Goal: Task Accomplishment & Management: Manage account settings

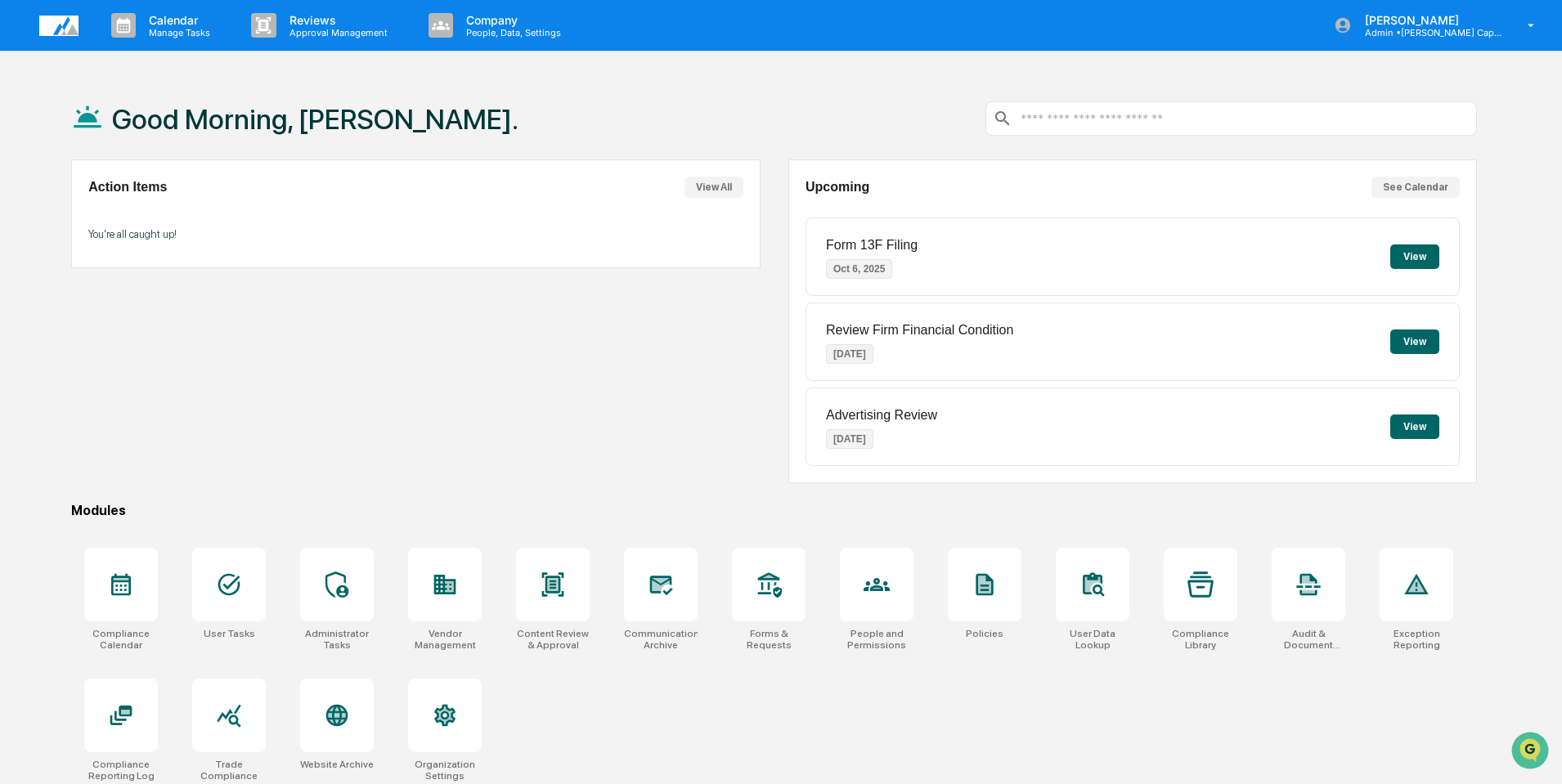
click at [434, 379] on div "Action Items View All You're all caught up!" at bounding box center [415, 322] width 688 height 324
click at [214, 722] on div at bounding box center [229, 715] width 73 height 73
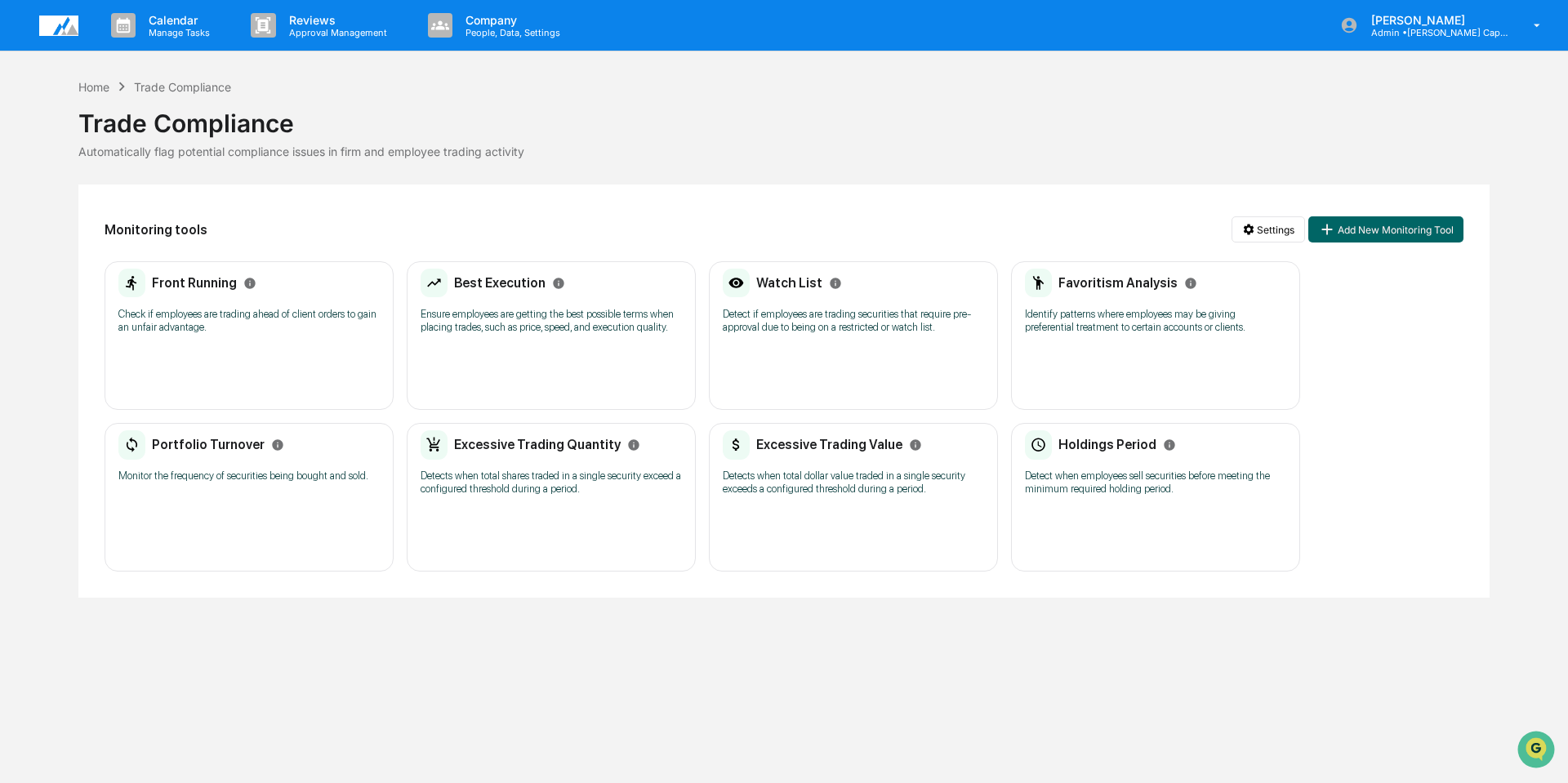
click at [213, 446] on h2 "Portfolio Turnover" at bounding box center [208, 444] width 113 height 15
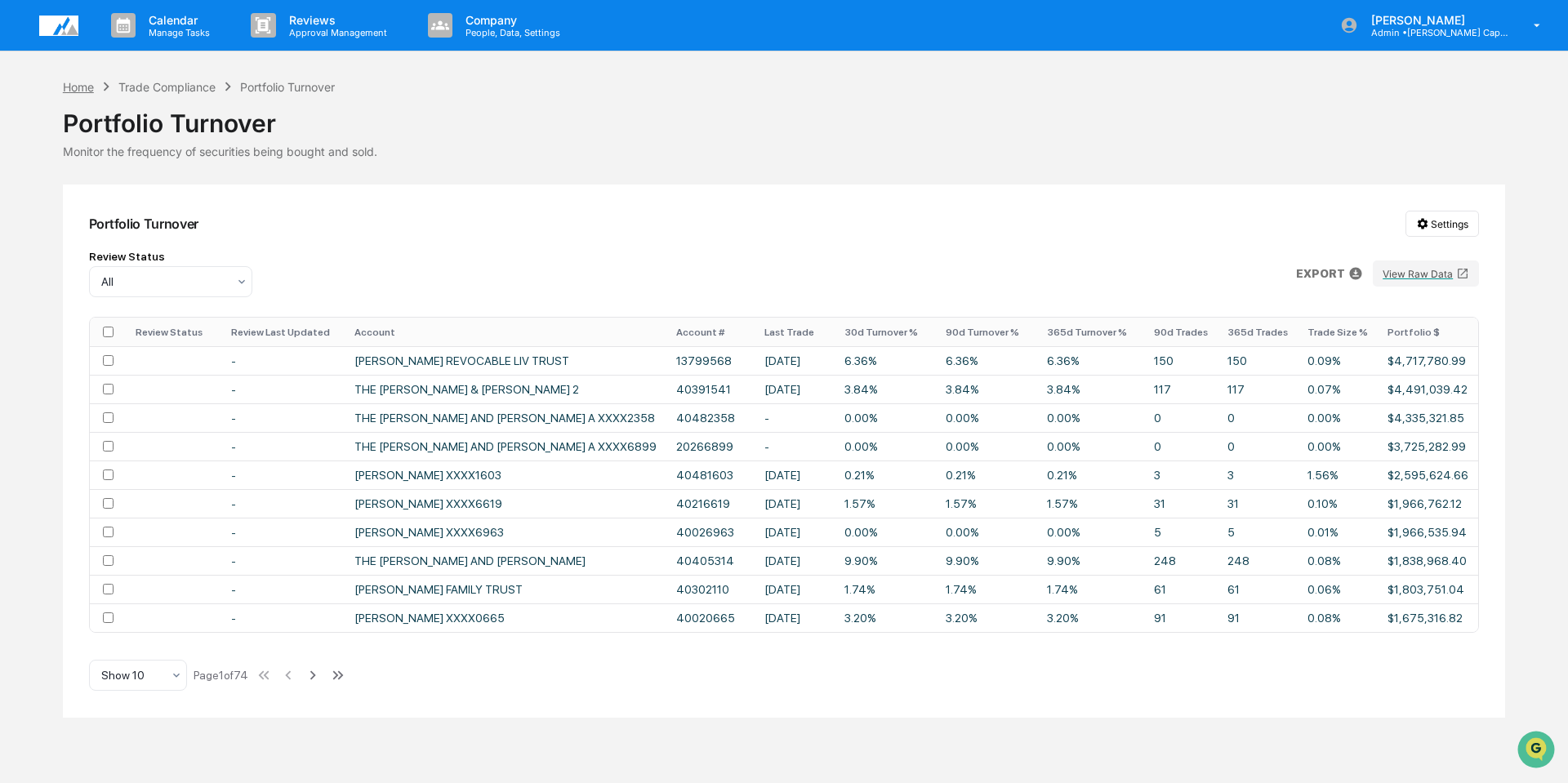
click at [78, 88] on div "Home" at bounding box center [78, 87] width 31 height 13
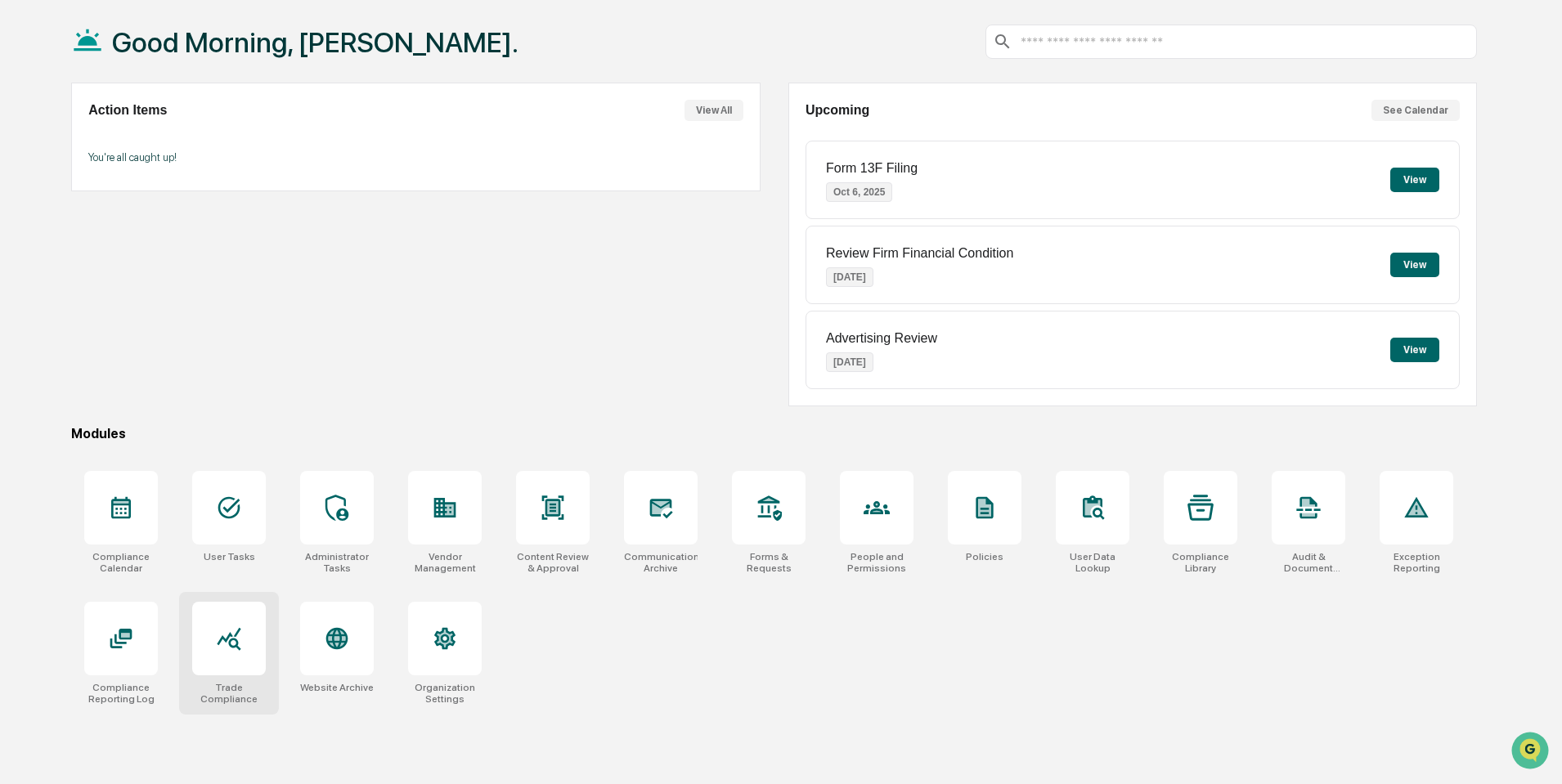
scroll to position [78, 0]
click at [229, 641] on icon at bounding box center [230, 638] width 24 height 23
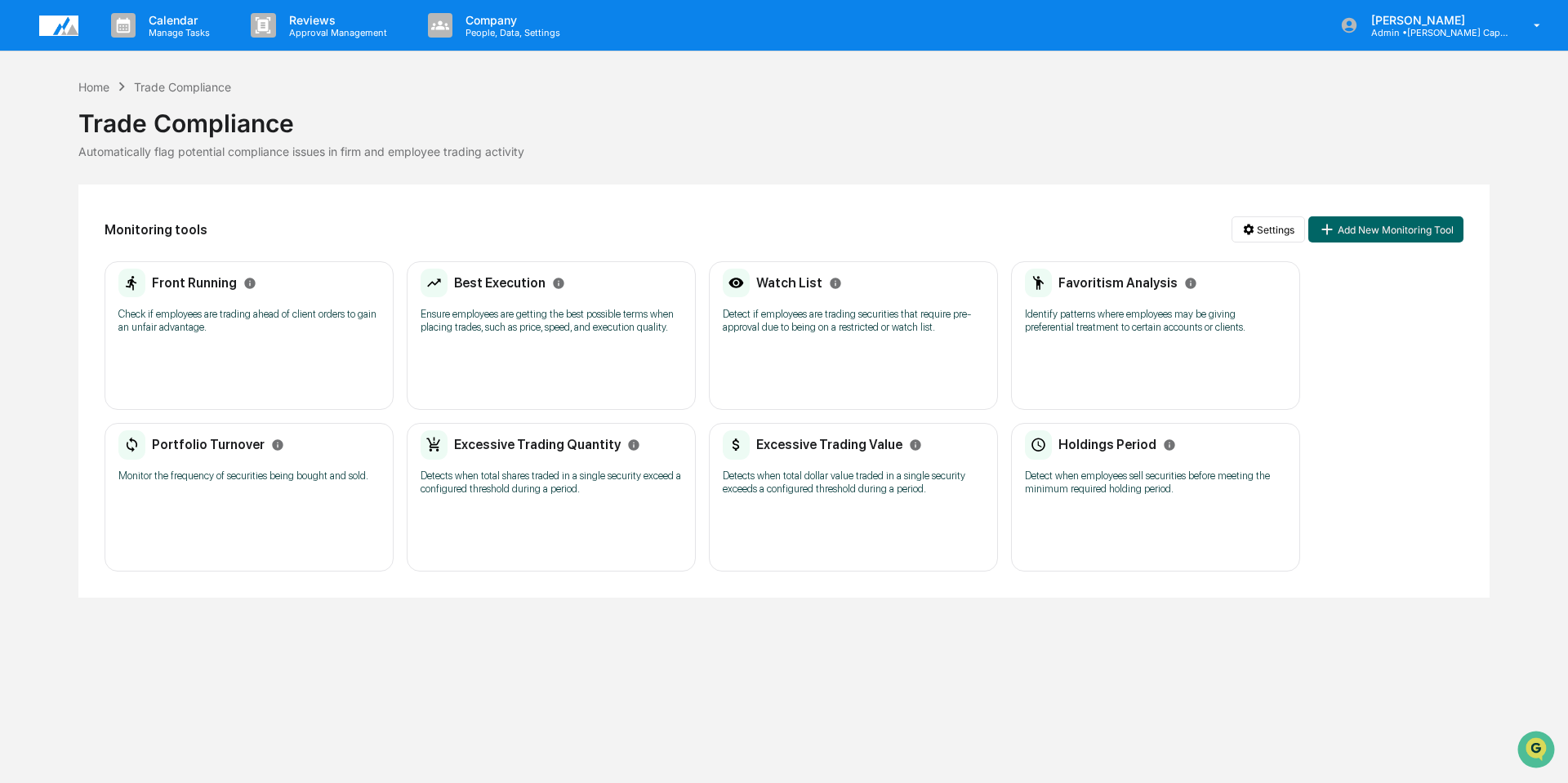
click at [1098, 449] on h2 "Holdings Period" at bounding box center [1107, 444] width 98 height 15
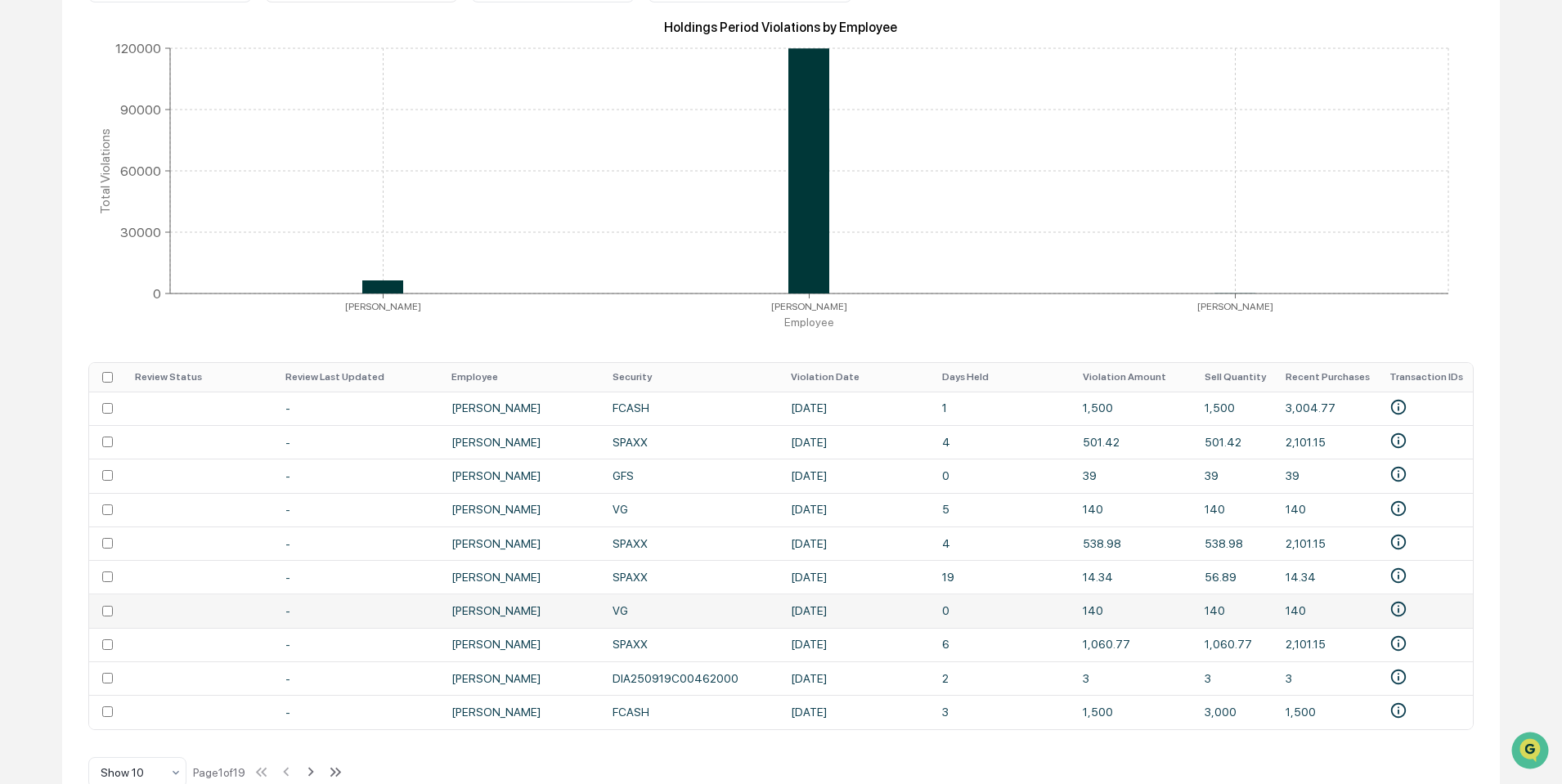
scroll to position [339, 0]
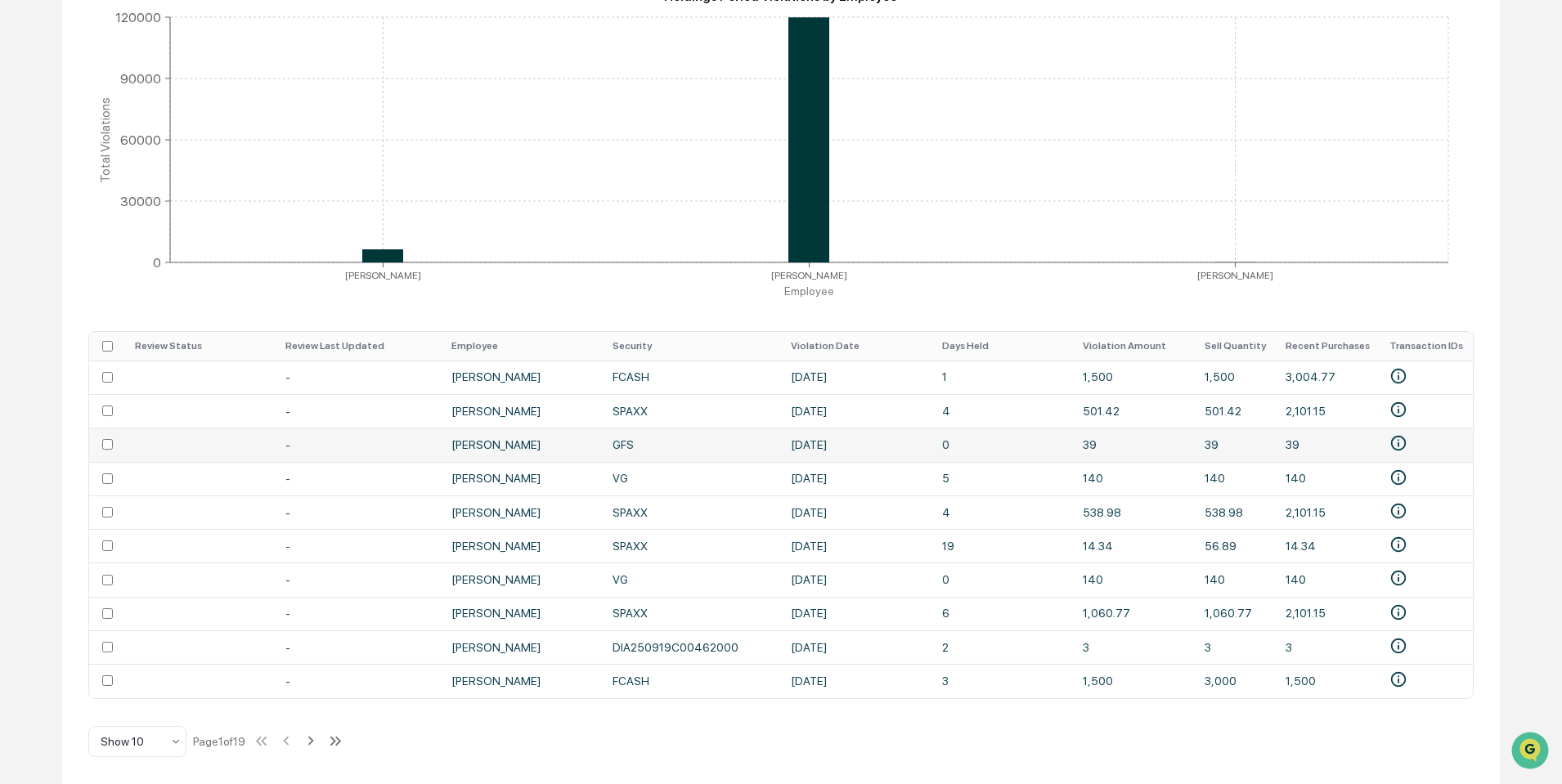
click at [633, 438] on td "GFS" at bounding box center [692, 445] width 178 height 34
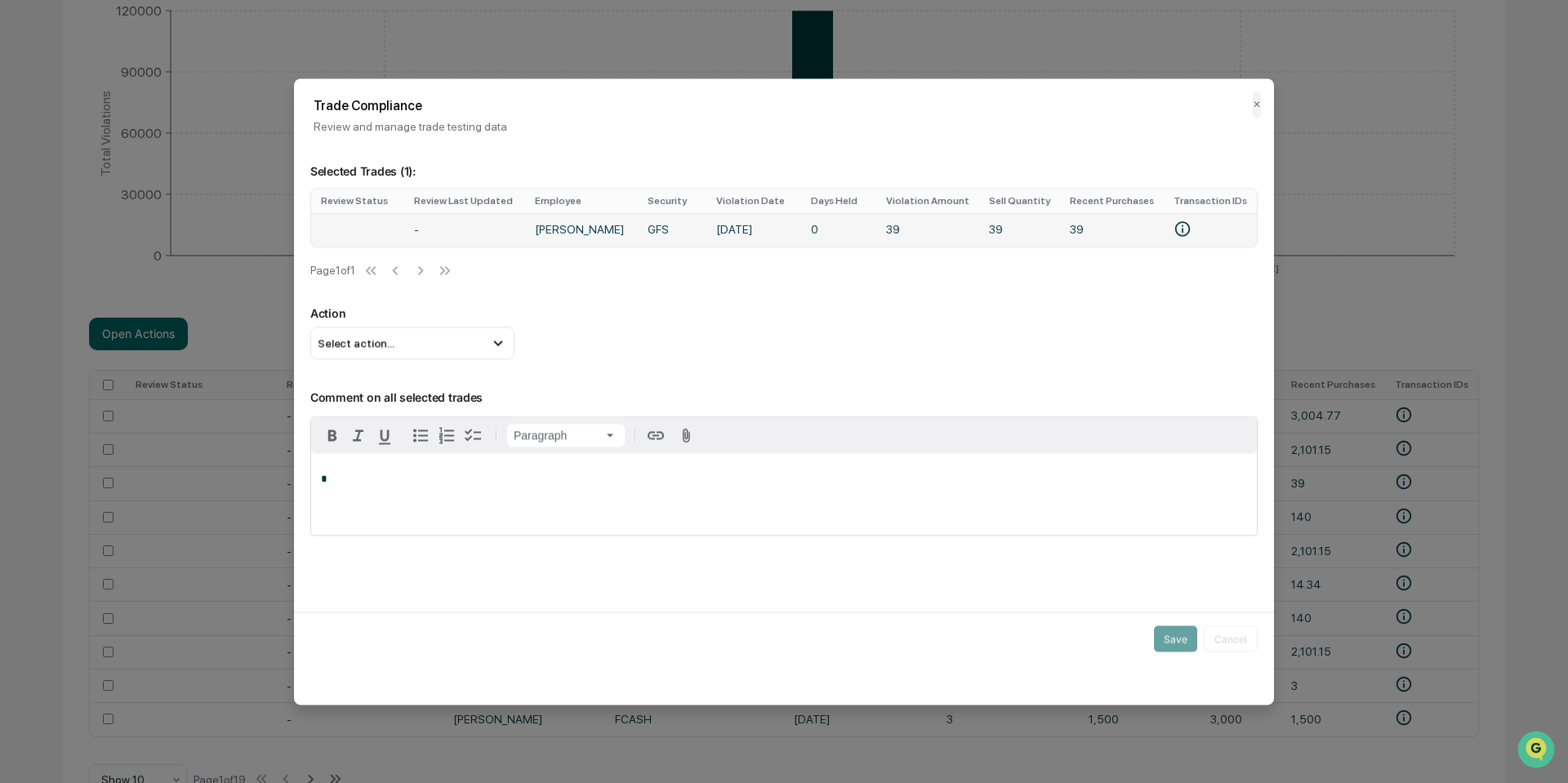
click at [649, 229] on td "GFS" at bounding box center [671, 230] width 68 height 34
click at [1253, 106] on button "✕" at bounding box center [1257, 104] width 8 height 26
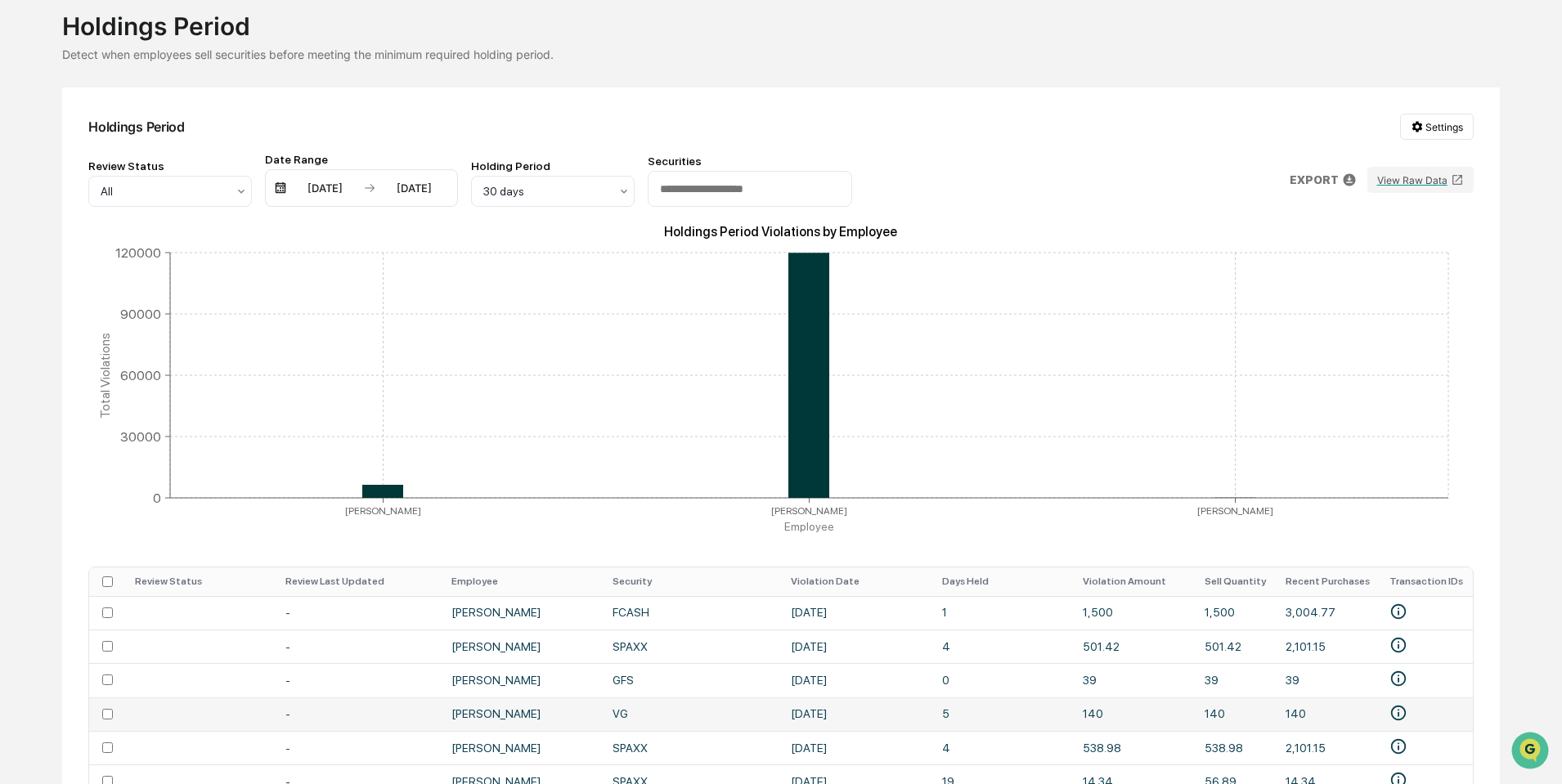
scroll to position [96, 0]
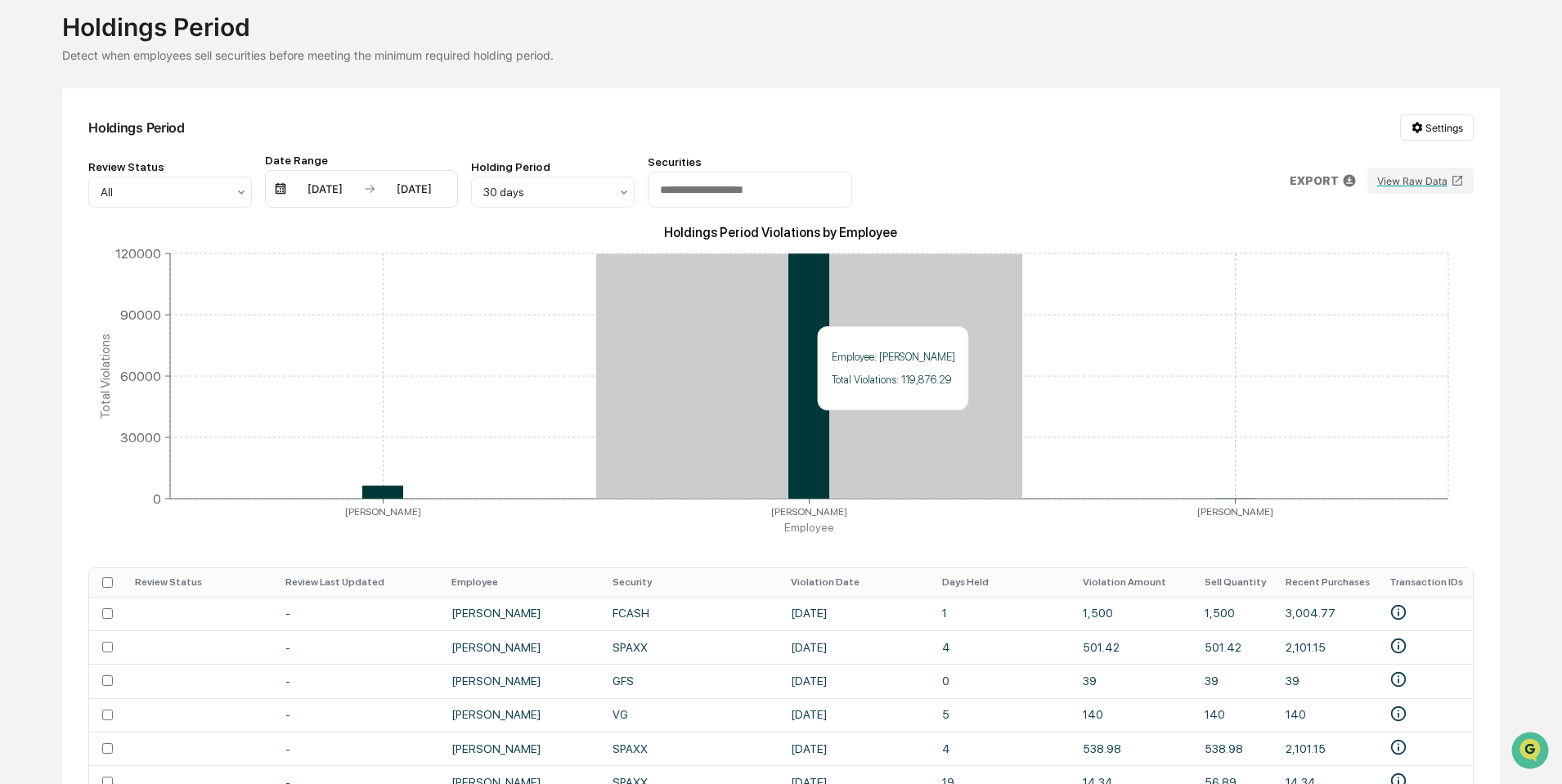
click at [795, 419] on icon at bounding box center [809, 376] width 41 height 246
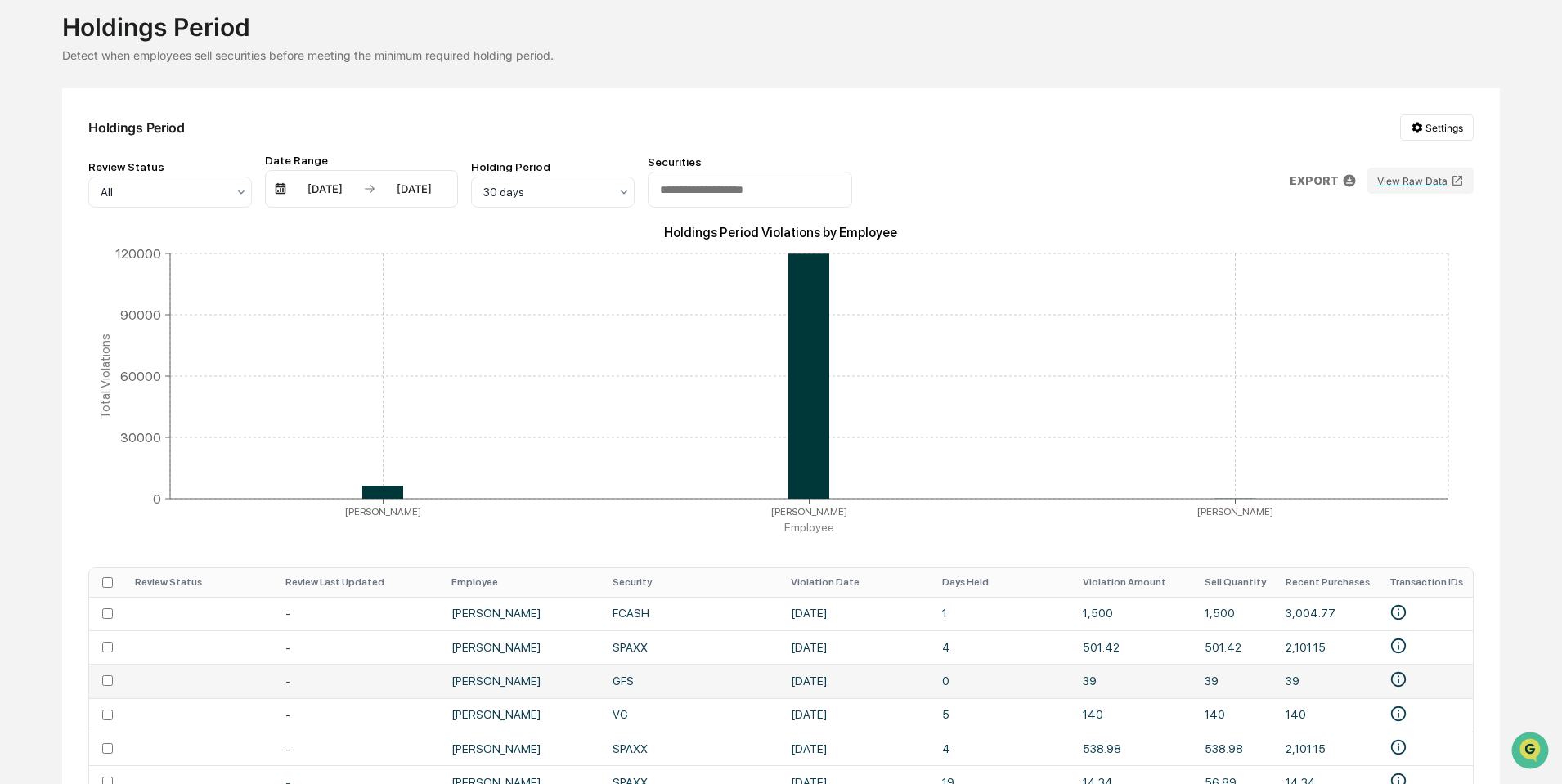
scroll to position [95, 0]
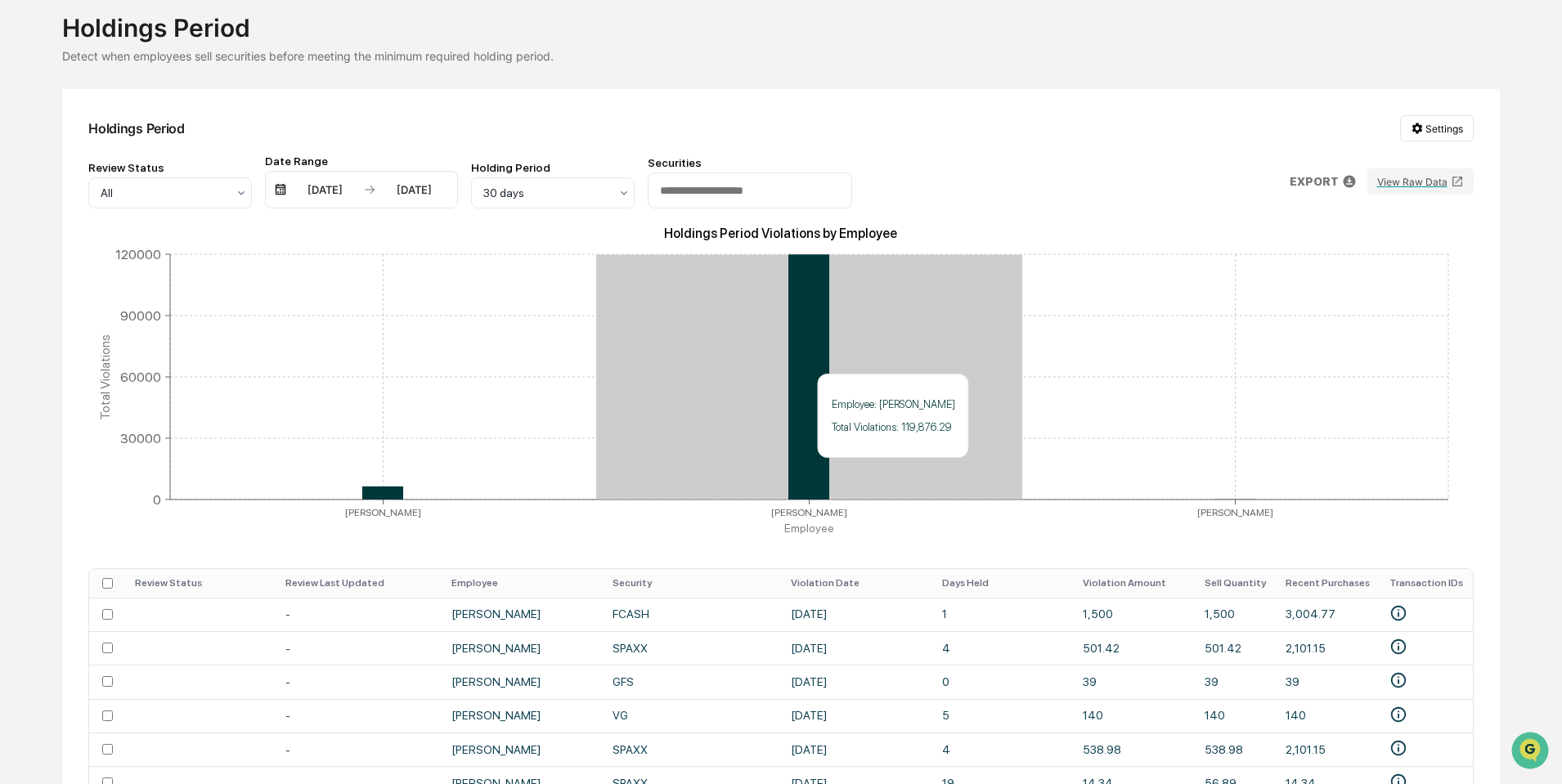
click at [808, 365] on icon at bounding box center [809, 376] width 41 height 246
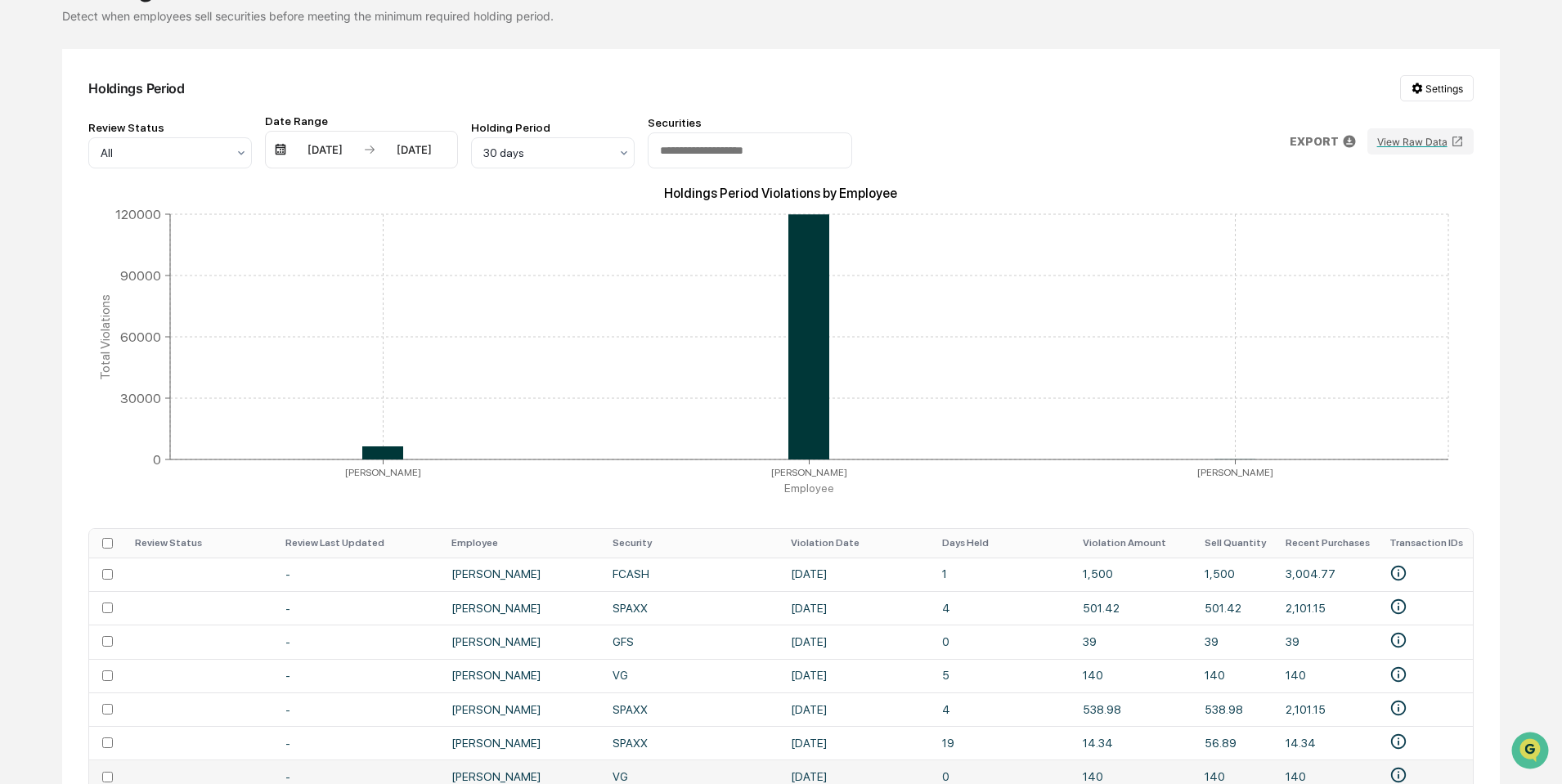
scroll to position [339, 0]
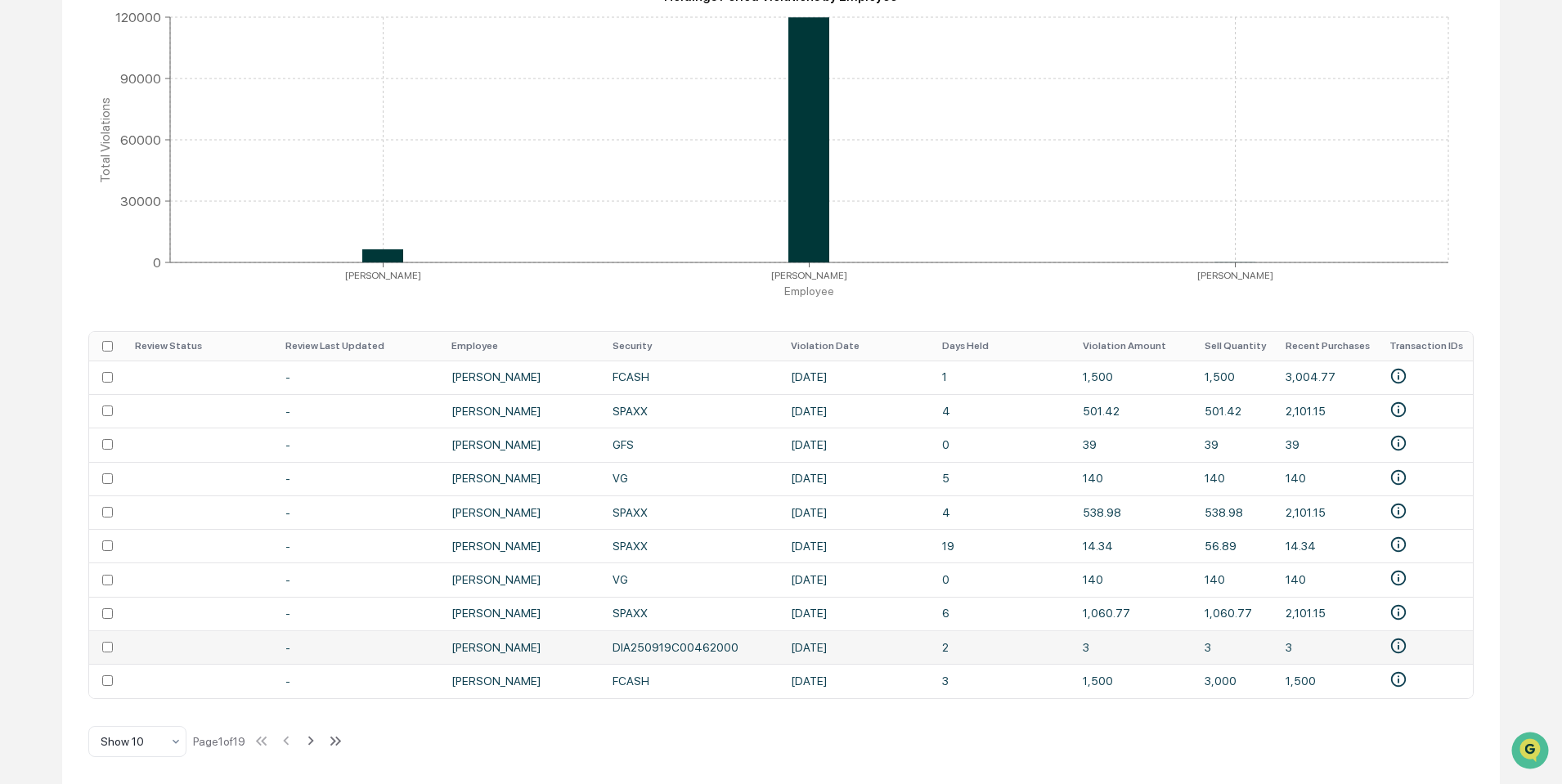
click at [672, 640] on td "DIA250919C00462000" at bounding box center [692, 647] width 178 height 34
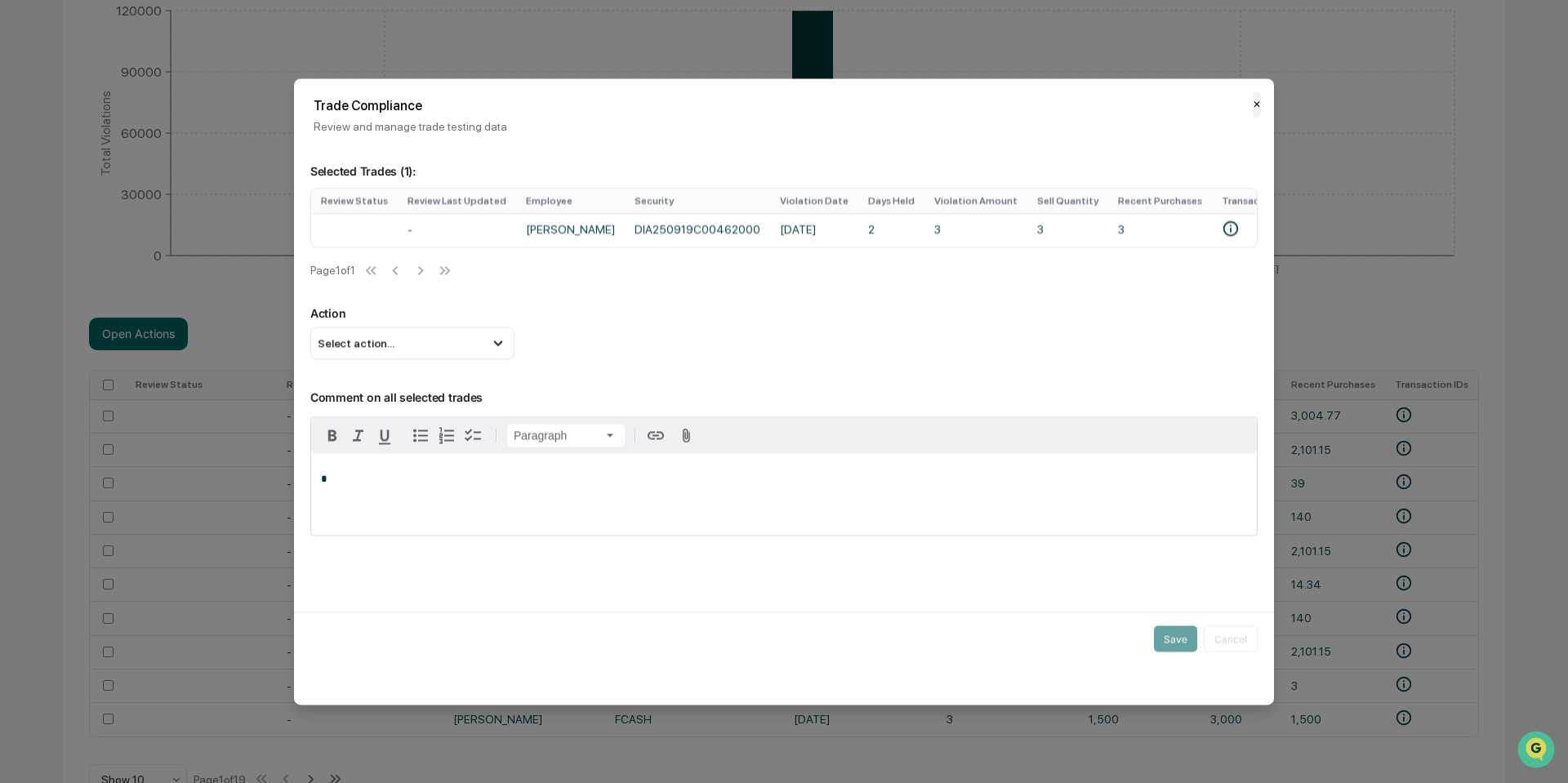
click at [1253, 105] on button "✕" at bounding box center [1257, 104] width 8 height 26
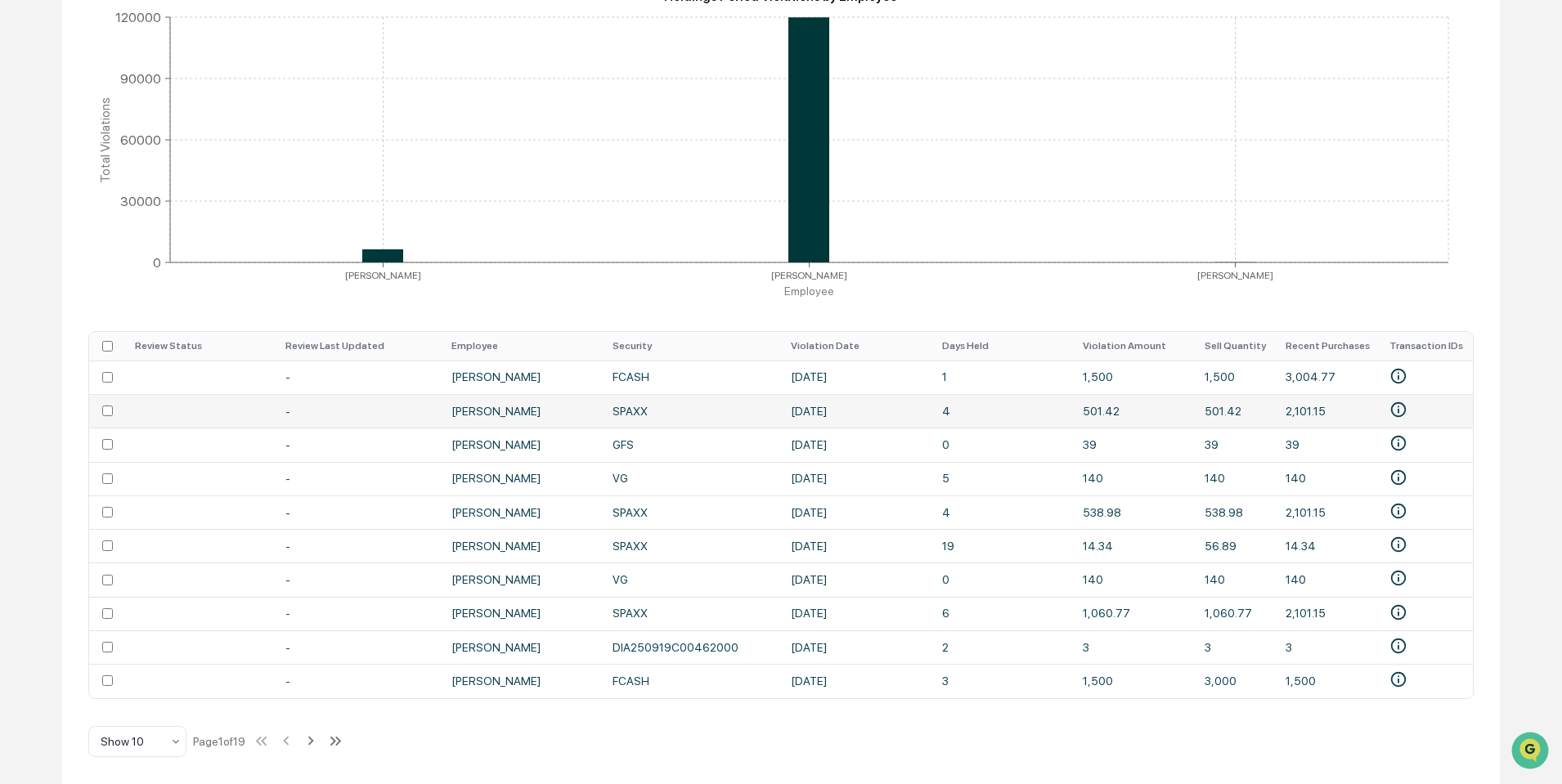
click at [848, 402] on td "[DATE]" at bounding box center [856, 411] width 151 height 34
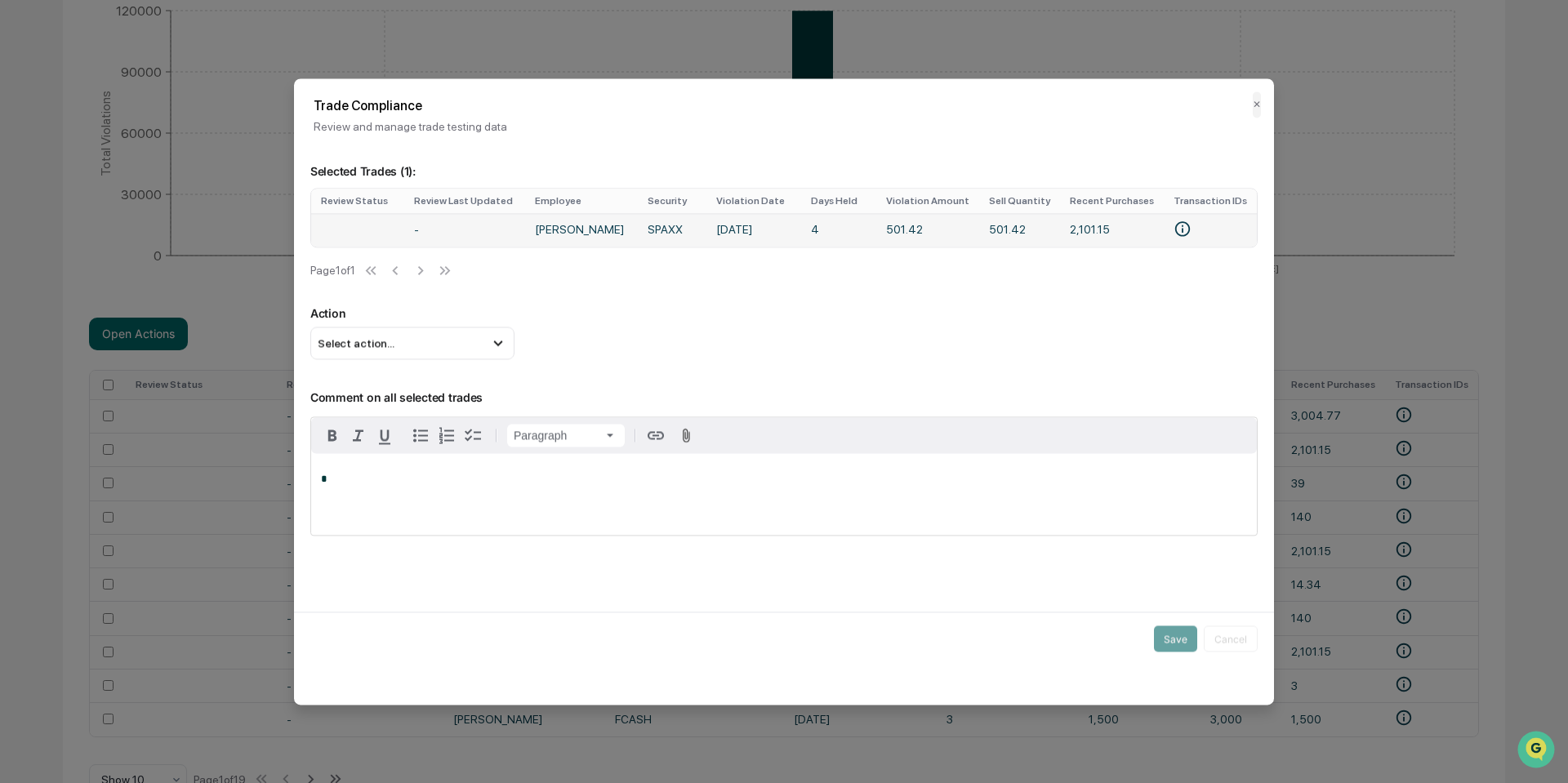
click at [736, 235] on td "[DATE]" at bounding box center [754, 230] width 94 height 34
click at [501, 346] on icon at bounding box center [497, 343] width 9 height 6
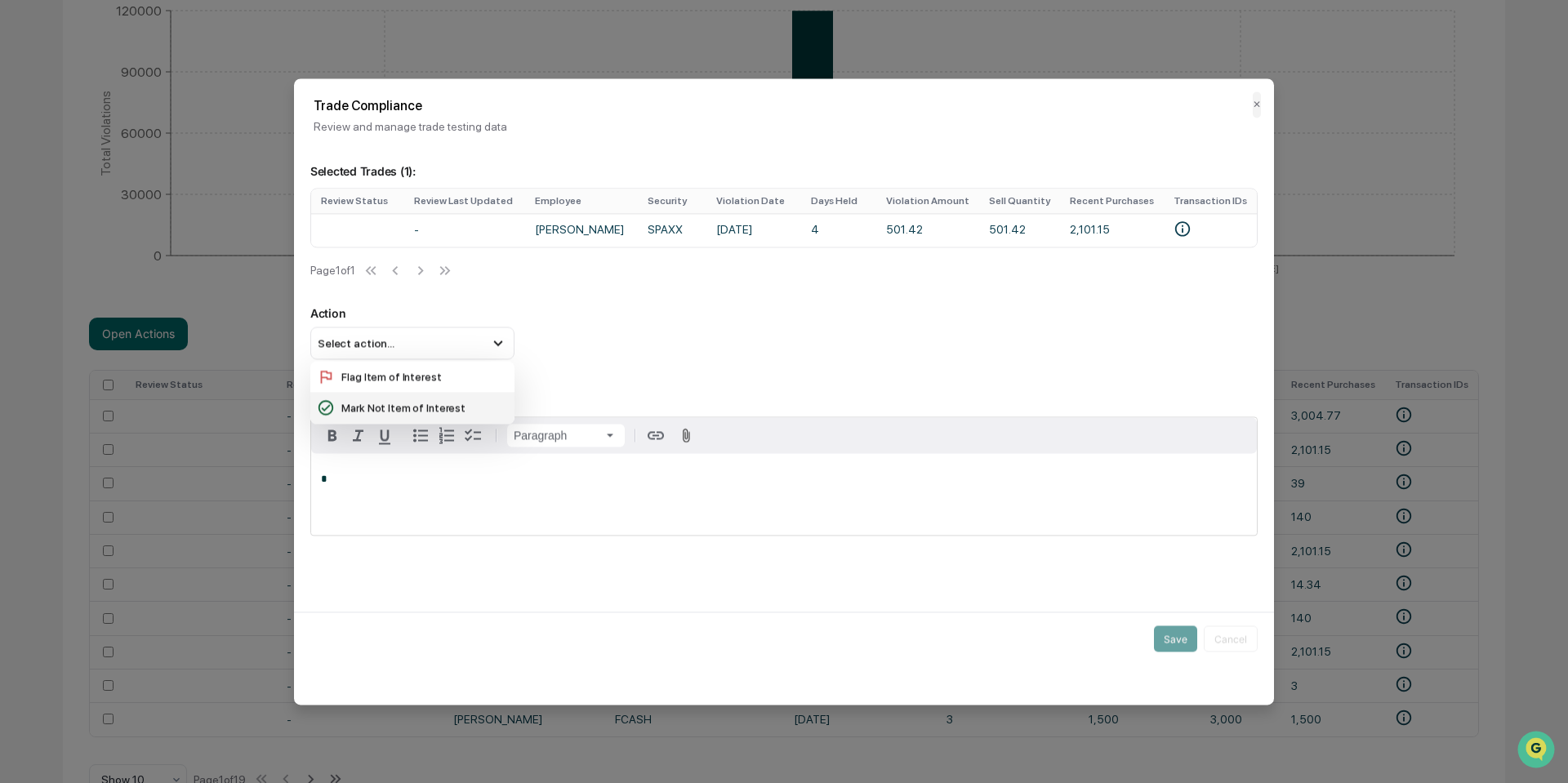
click at [432, 417] on div "Mark Not Item of Interest" at bounding box center [412, 408] width 191 height 18
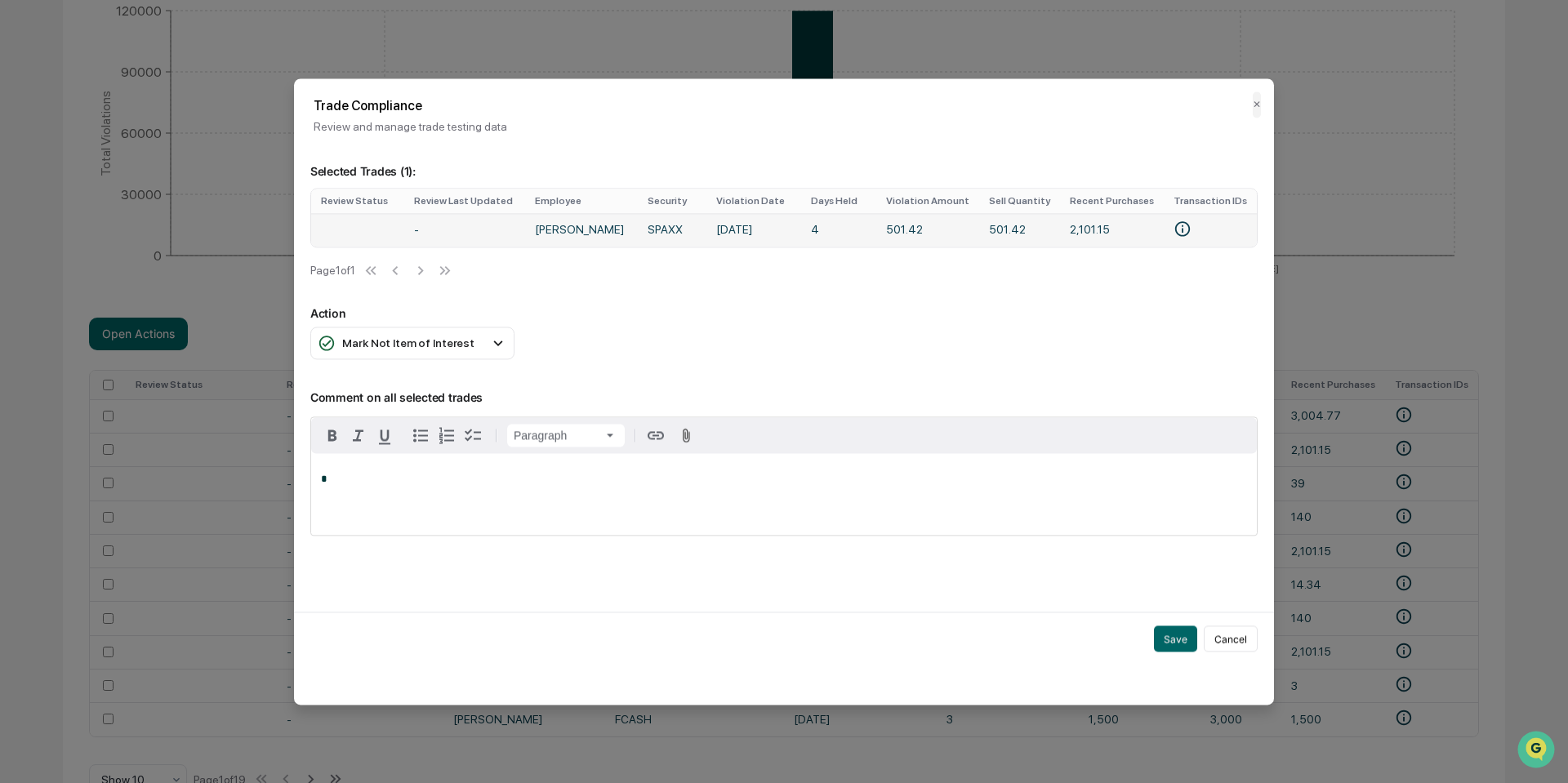
click at [361, 237] on td at bounding box center [357, 230] width 93 height 34
click at [385, 501] on div "*" at bounding box center [784, 494] width 946 height 82
drag, startPoint x: 463, startPoint y: 480, endPoint x: 271, endPoint y: 481, distance: 192.0
click at [271, 481] on body "Calendar Manage Tasks Reviews Approval Management Company People, Data, Setting…" at bounding box center [784, 241] width 1568 height 1161
copy span "**********"
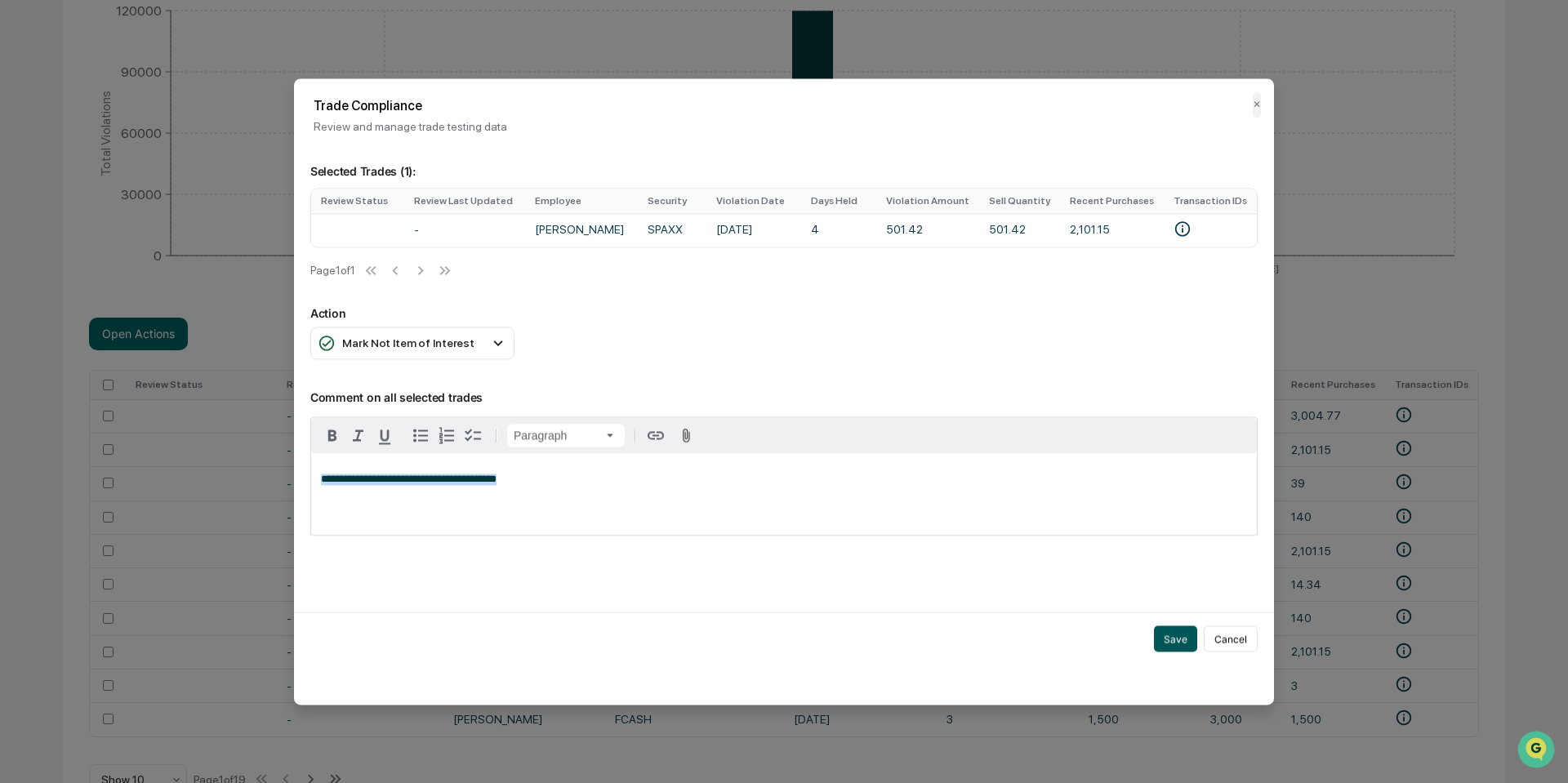
click at [1173, 641] on button "Save" at bounding box center [1175, 638] width 43 height 26
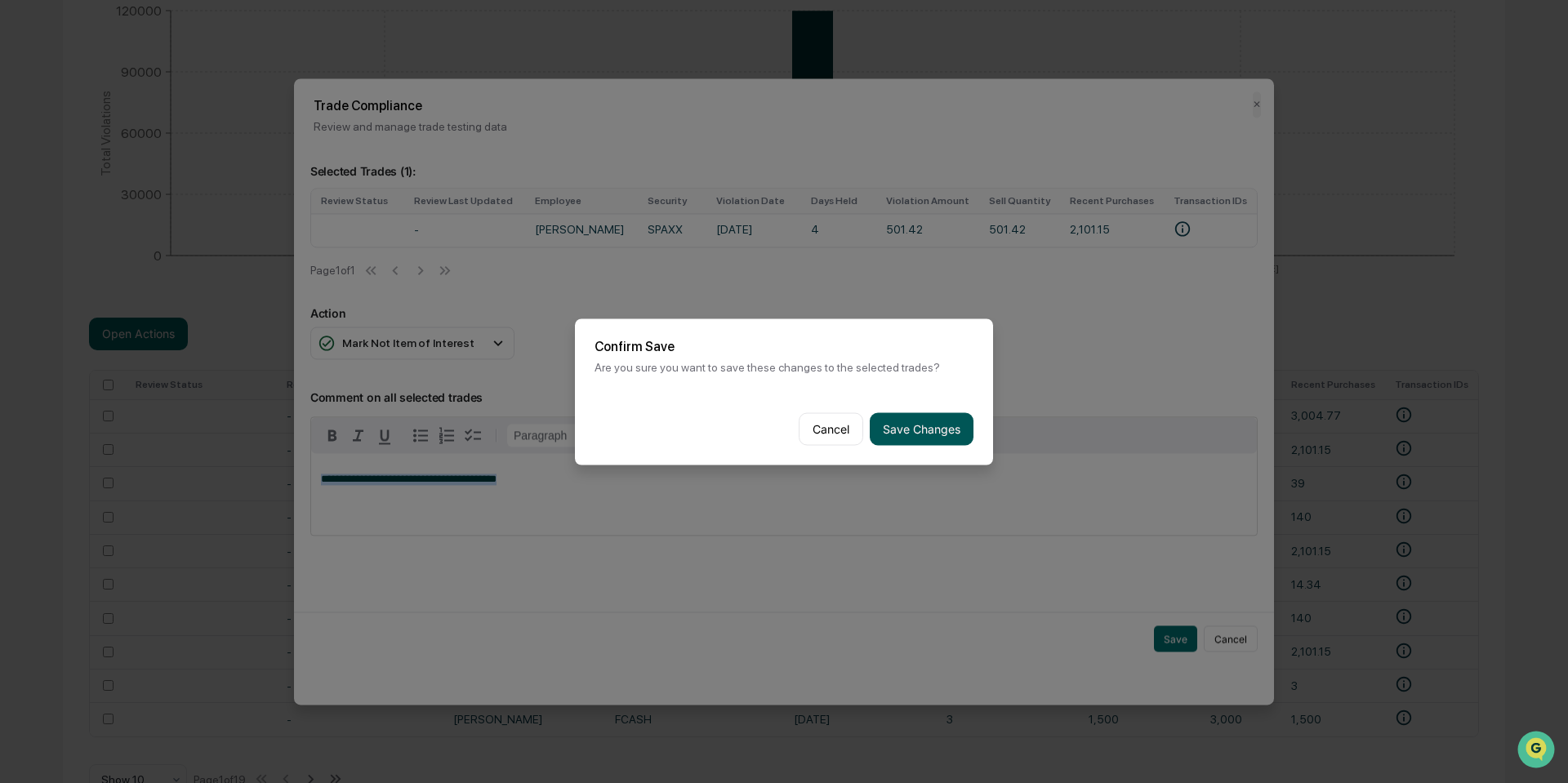
click at [897, 425] on button "Save Changes" at bounding box center [921, 428] width 104 height 33
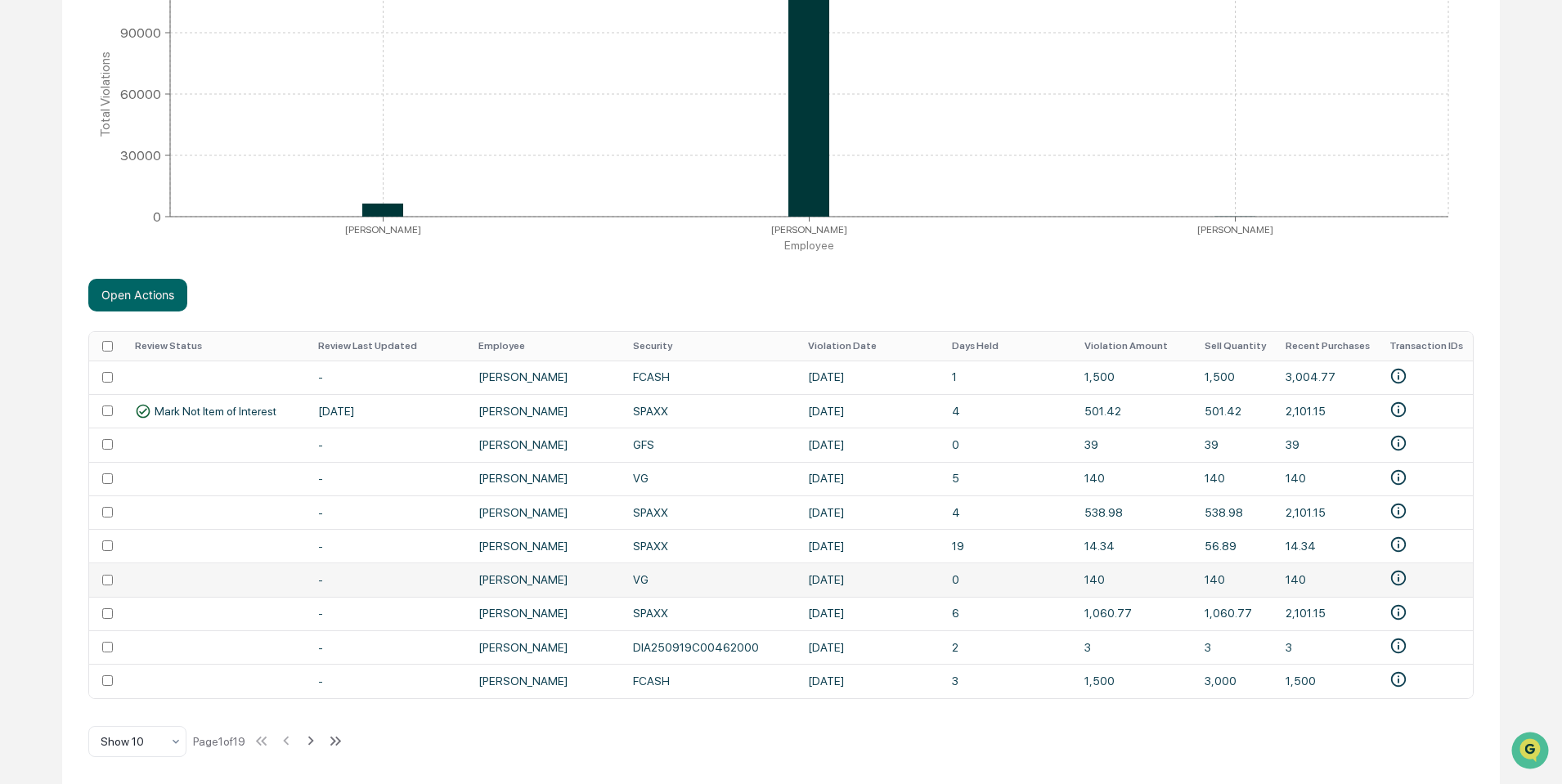
scroll to position [385, 0]
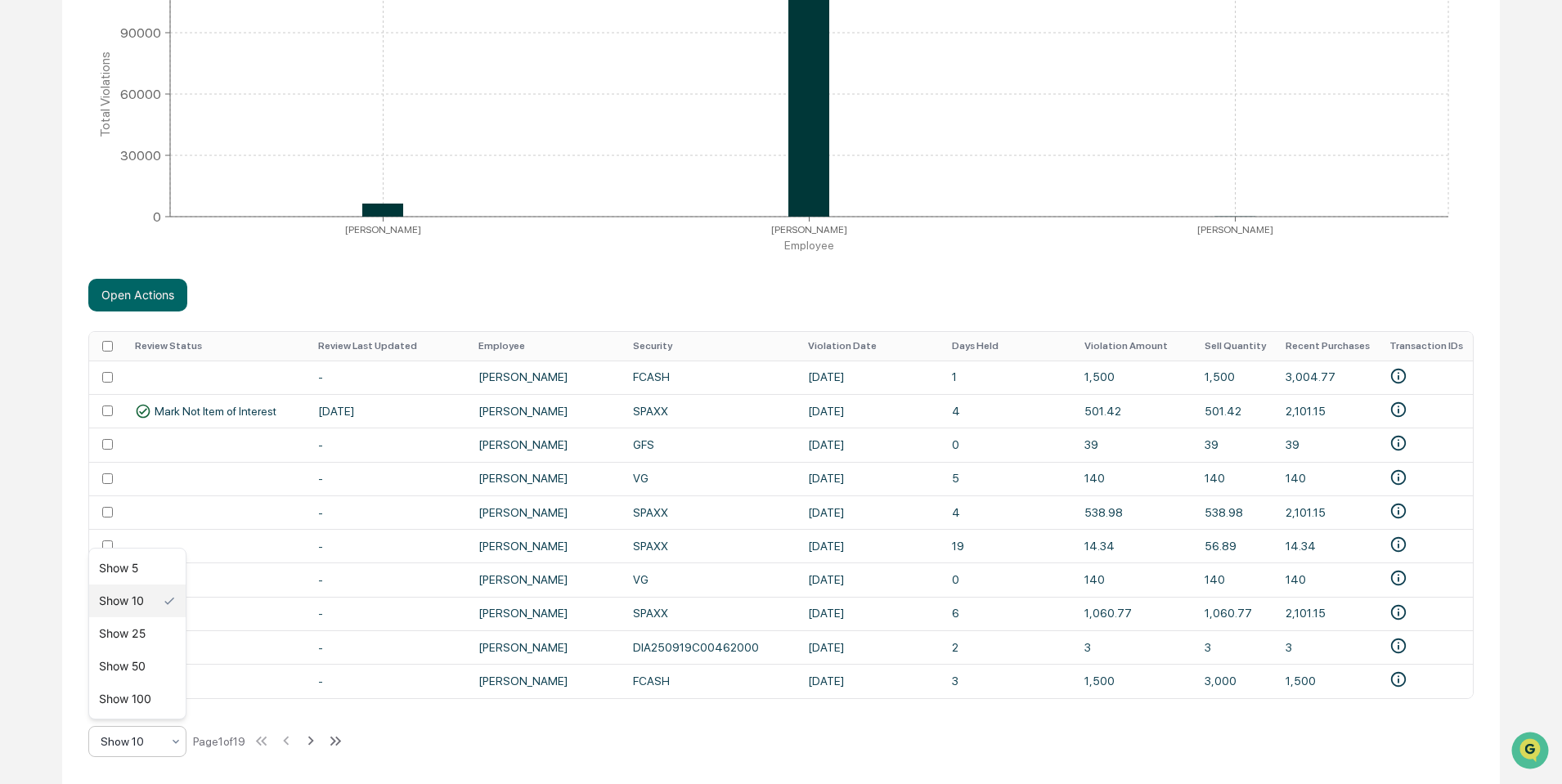
click at [169, 740] on div "Show 10" at bounding box center [130, 741] width 77 height 23
click at [143, 695] on div "Show 100" at bounding box center [138, 699] width 96 height 33
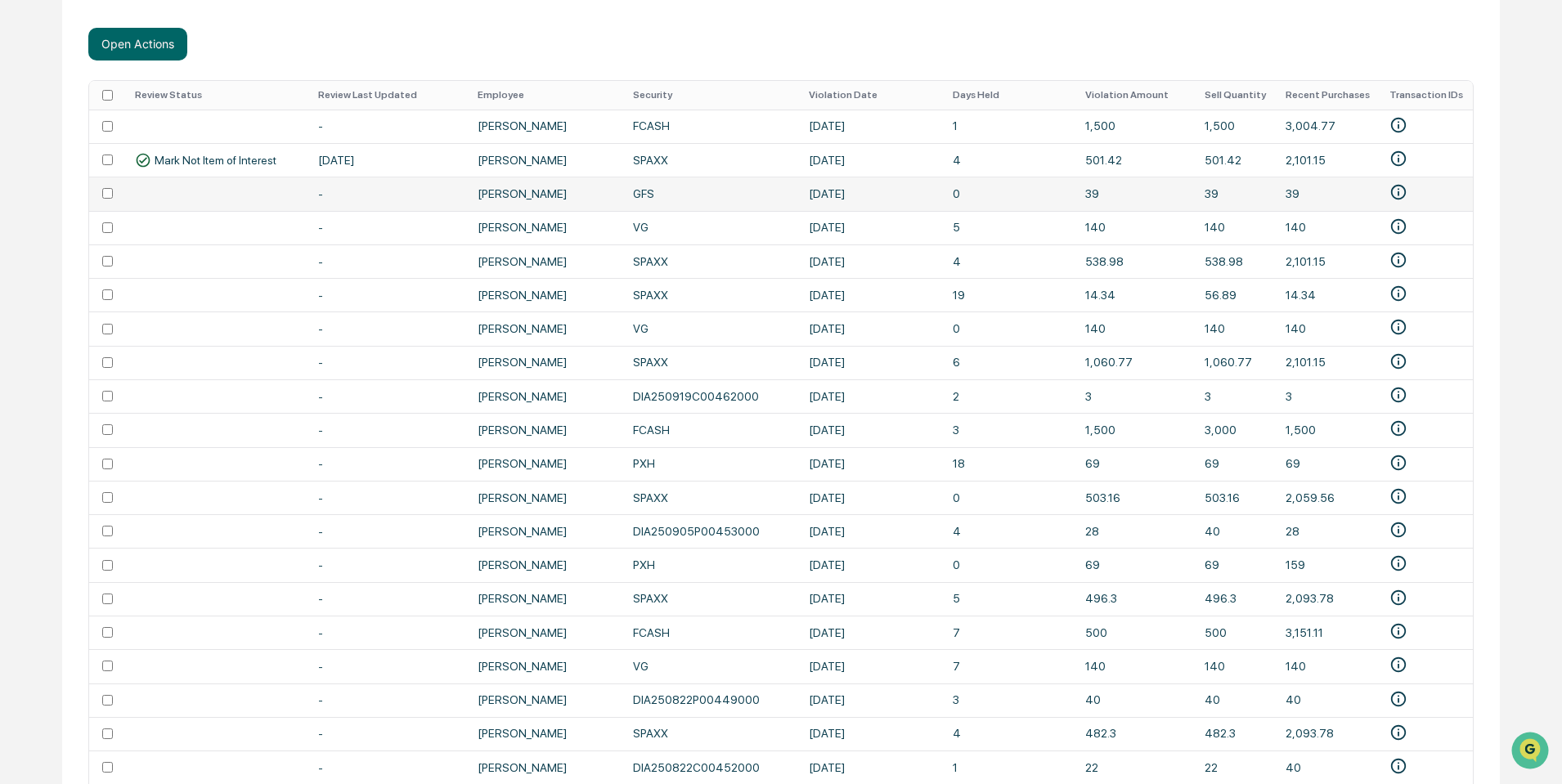
scroll to position [630, 0]
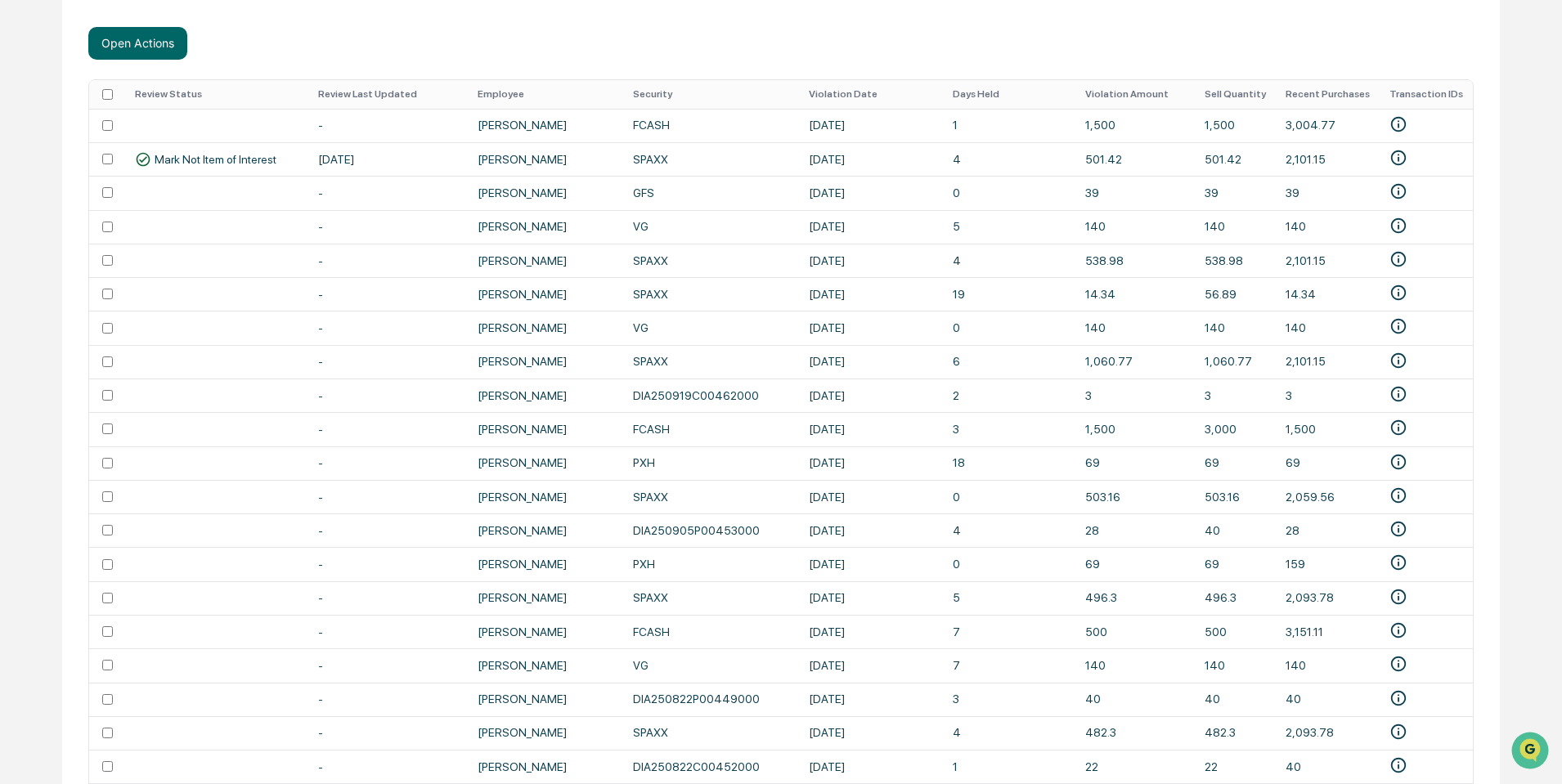
click at [654, 92] on th "Security" at bounding box center [711, 95] width 176 height 29
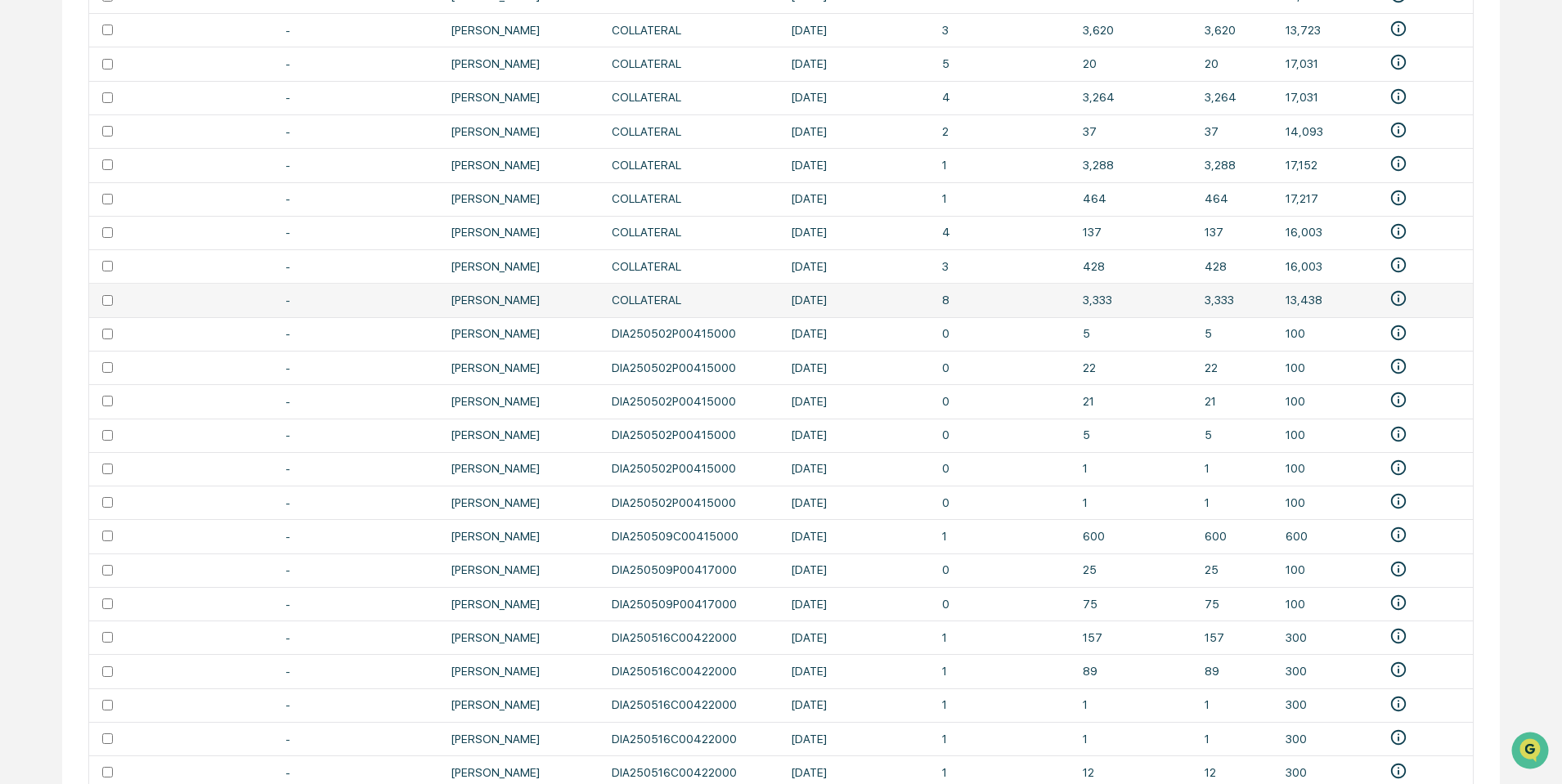
scroll to position [1367, 0]
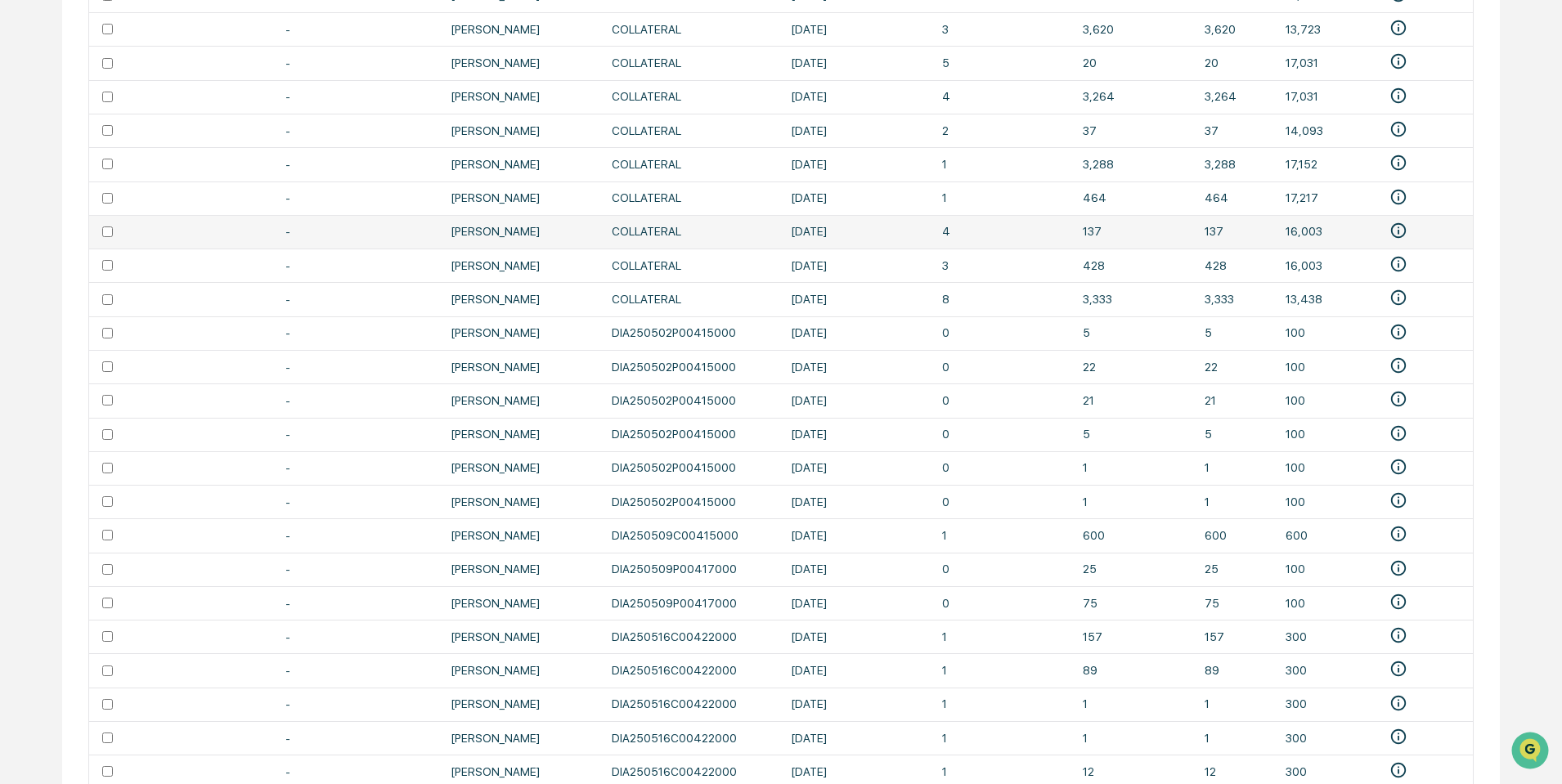
click at [106, 238] on td at bounding box center [107, 232] width 36 height 34
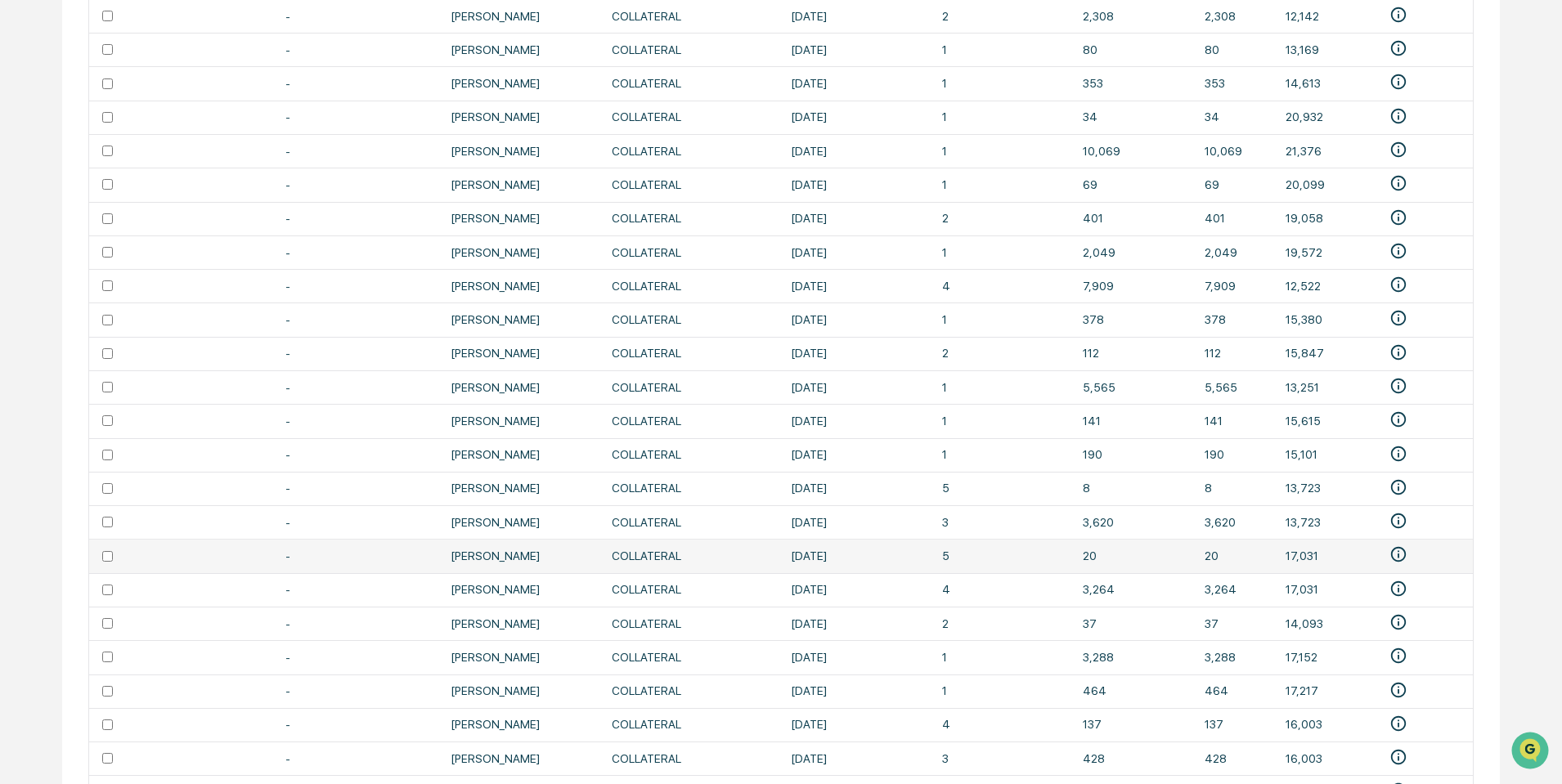
scroll to position [877, 0]
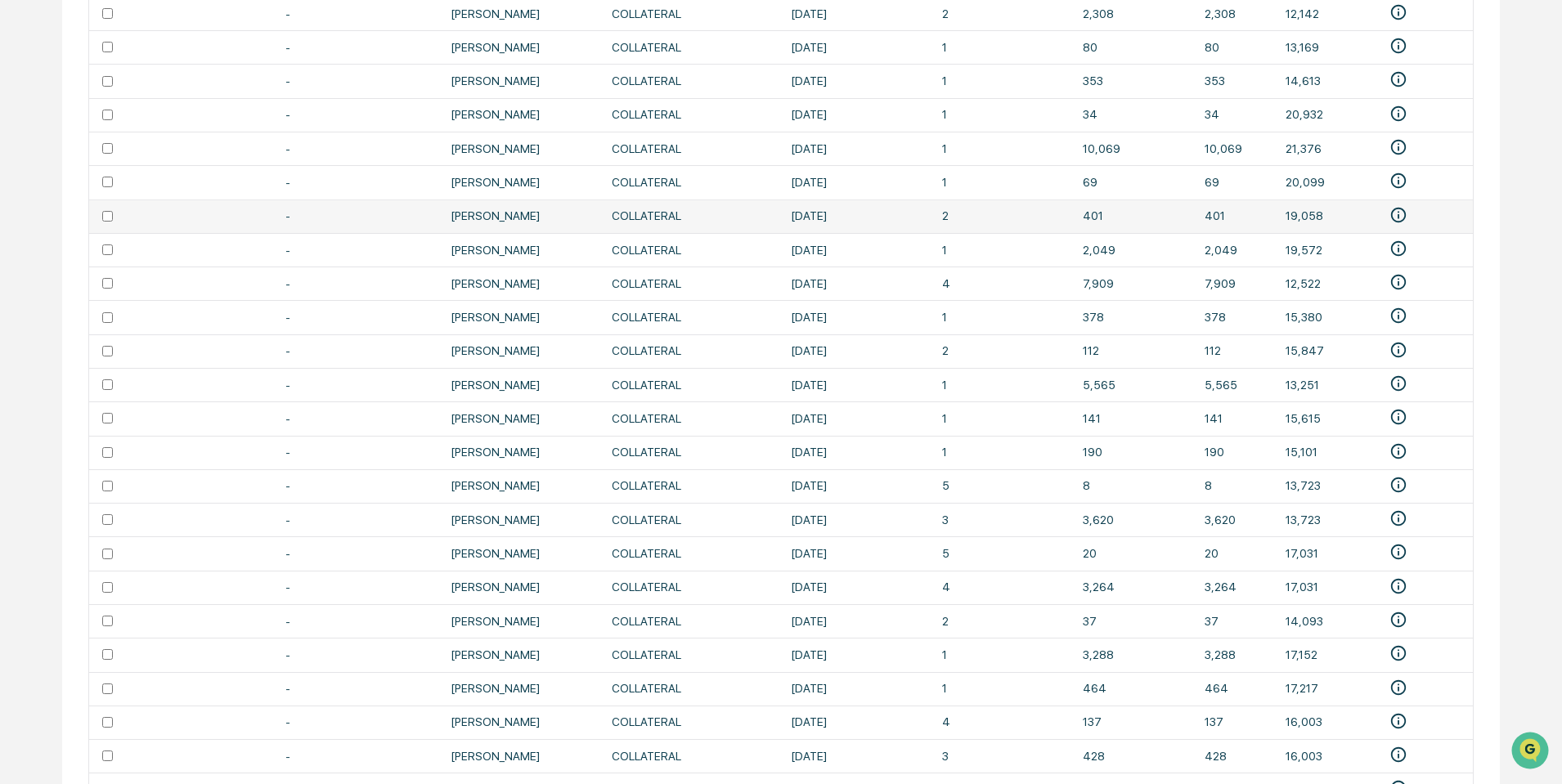
click at [111, 221] on td at bounding box center [107, 216] width 36 height 34
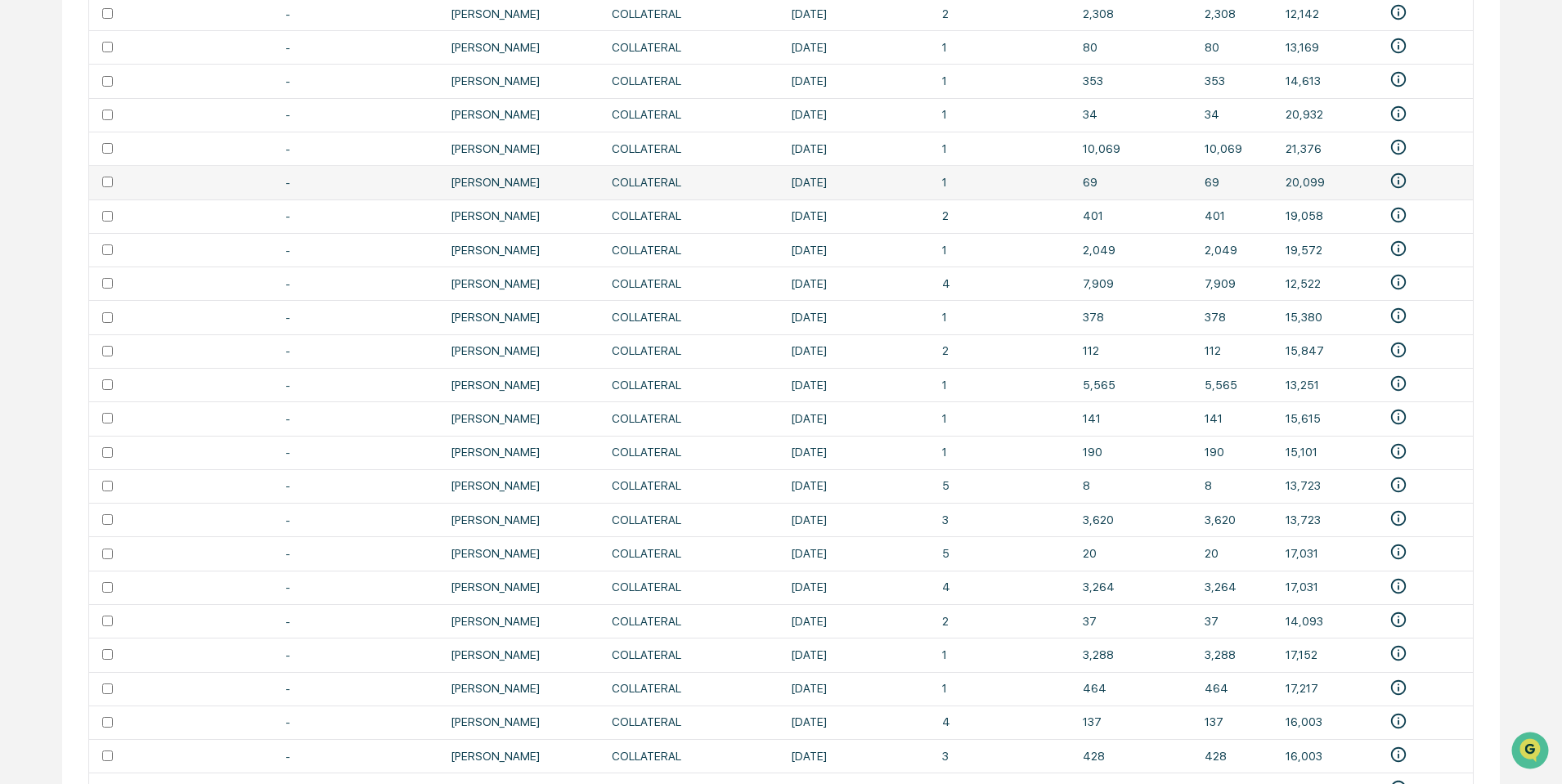
click at [110, 191] on td at bounding box center [107, 182] width 36 height 34
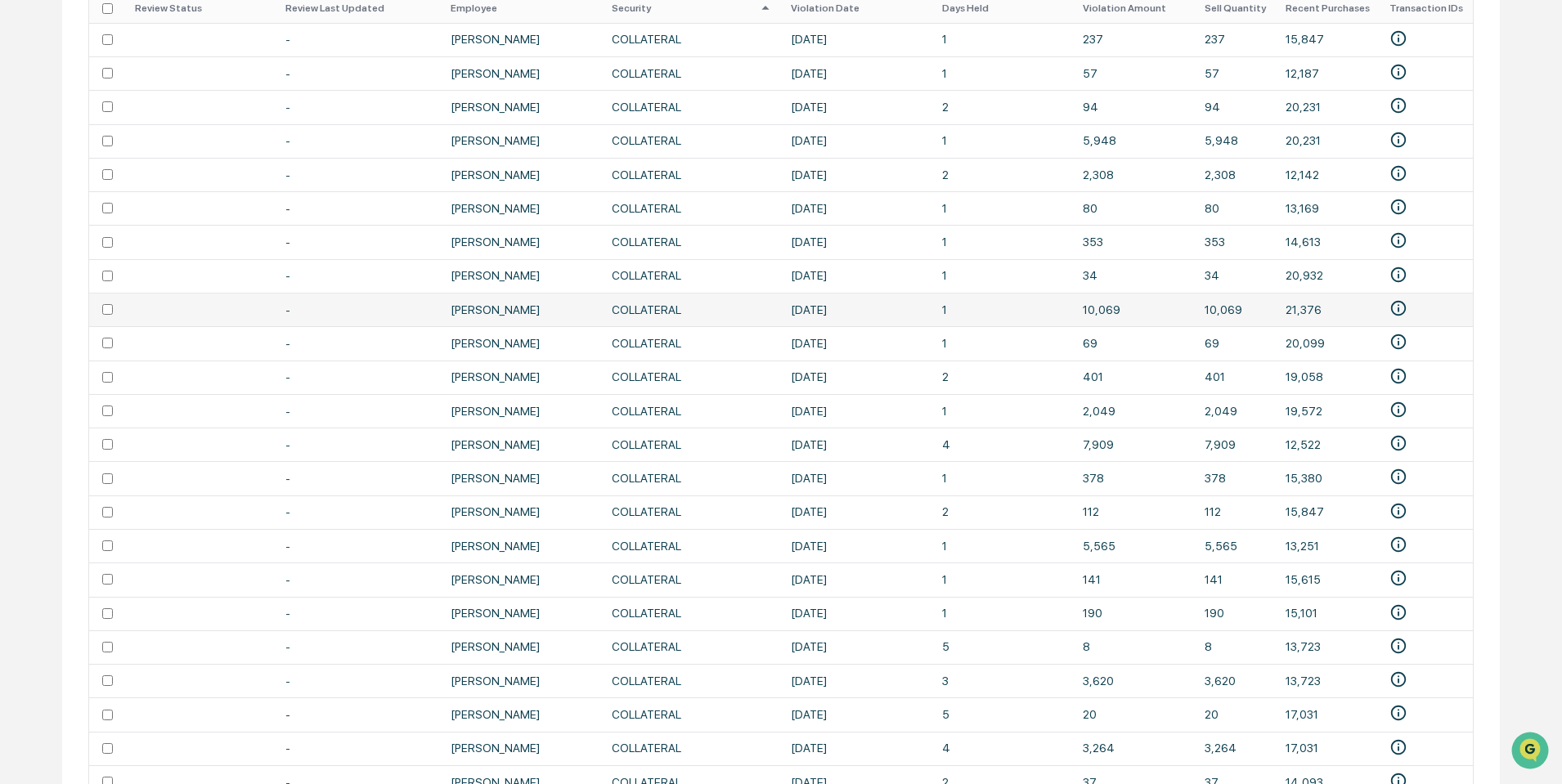
scroll to position [715, 0]
click at [107, 282] on td at bounding box center [107, 277] width 36 height 34
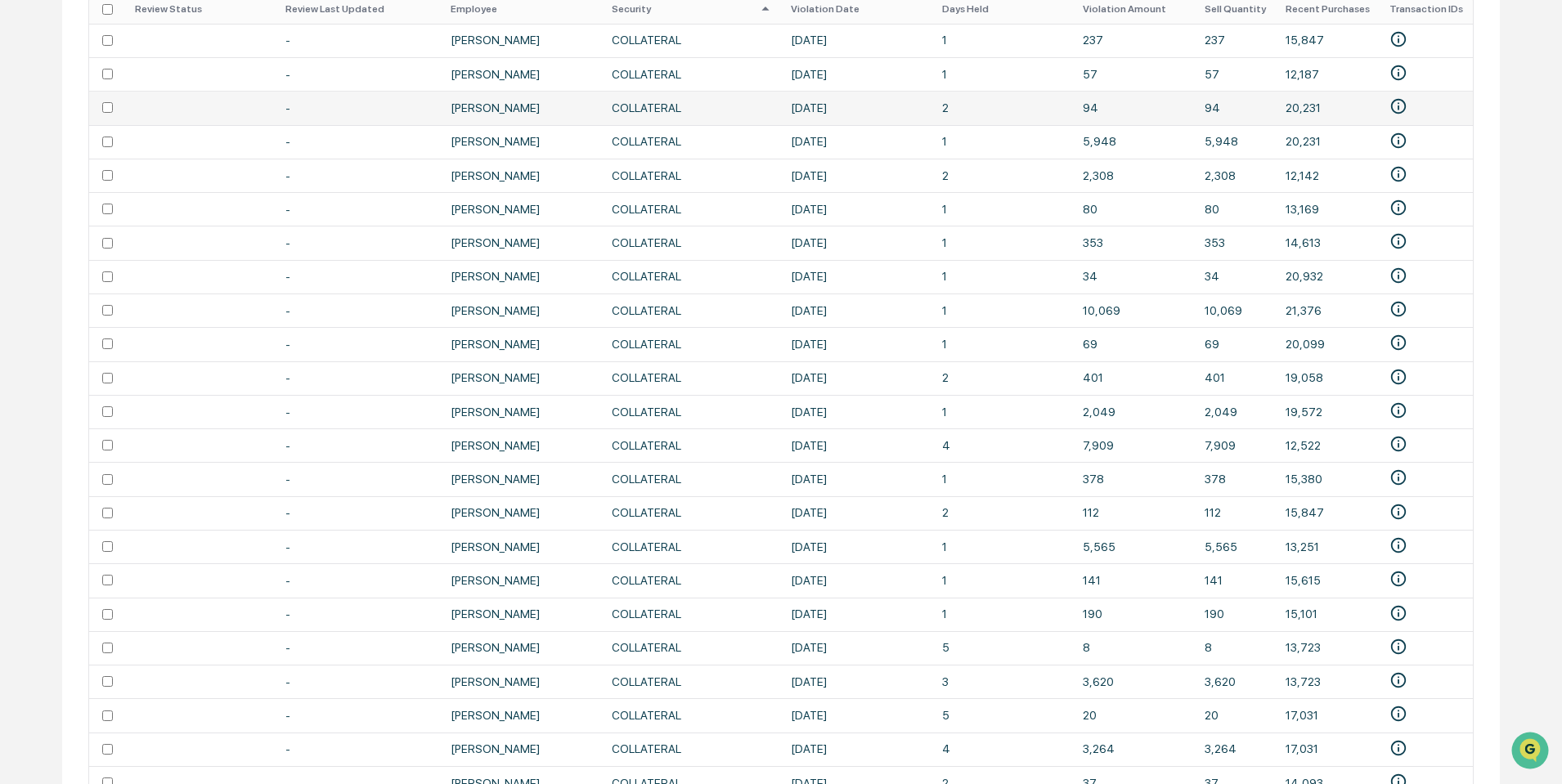
click at [112, 102] on td at bounding box center [107, 108] width 36 height 34
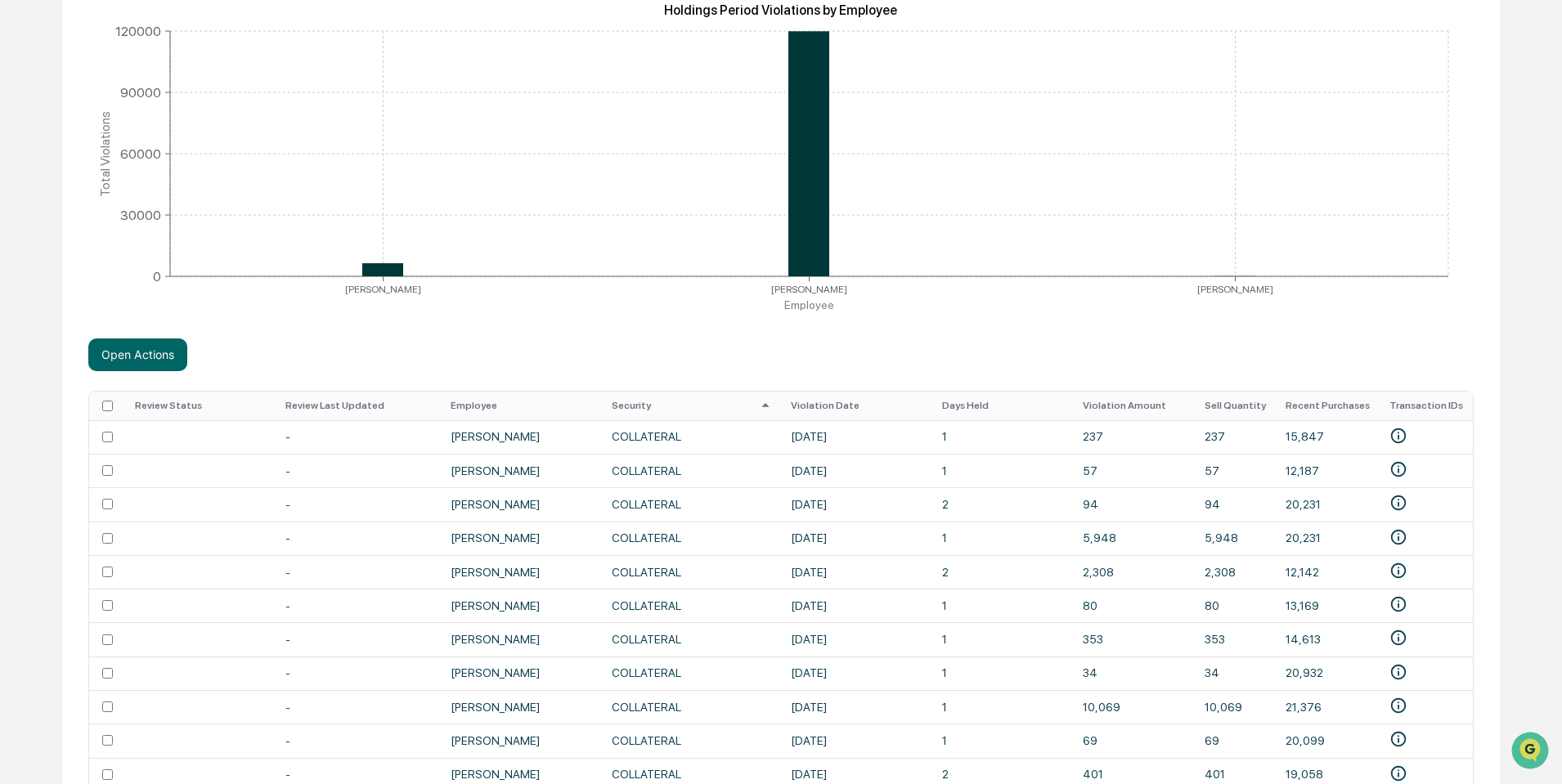
scroll to position [316, 0]
click at [139, 349] on button "Open Actions" at bounding box center [138, 357] width 99 height 33
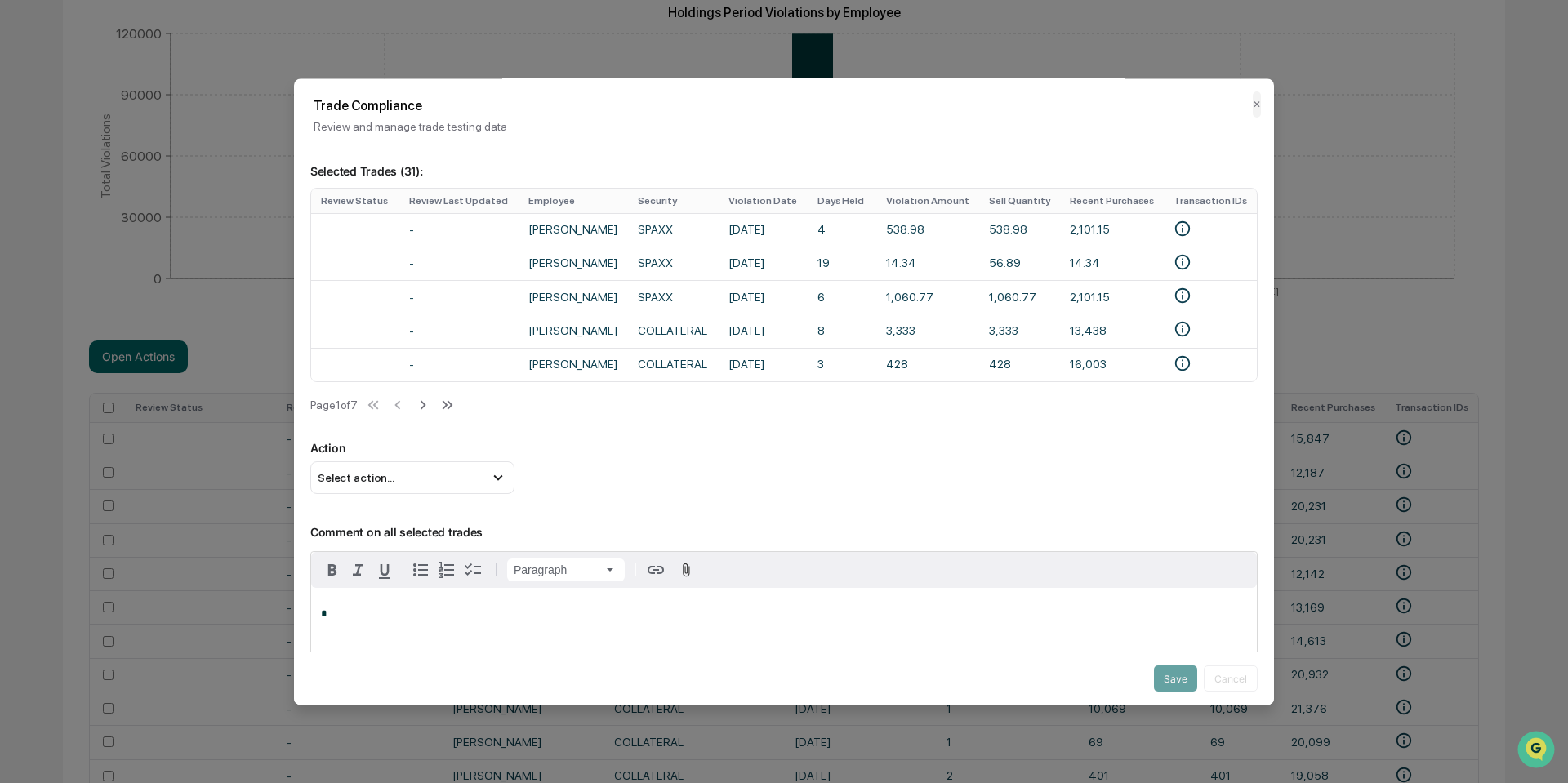
click at [650, 200] on th "Security" at bounding box center [674, 201] width 91 height 24
click at [355, 233] on td at bounding box center [355, 230] width 89 height 34
click at [352, 260] on td at bounding box center [355, 263] width 89 height 34
click at [498, 483] on icon at bounding box center [497, 477] width 18 height 18
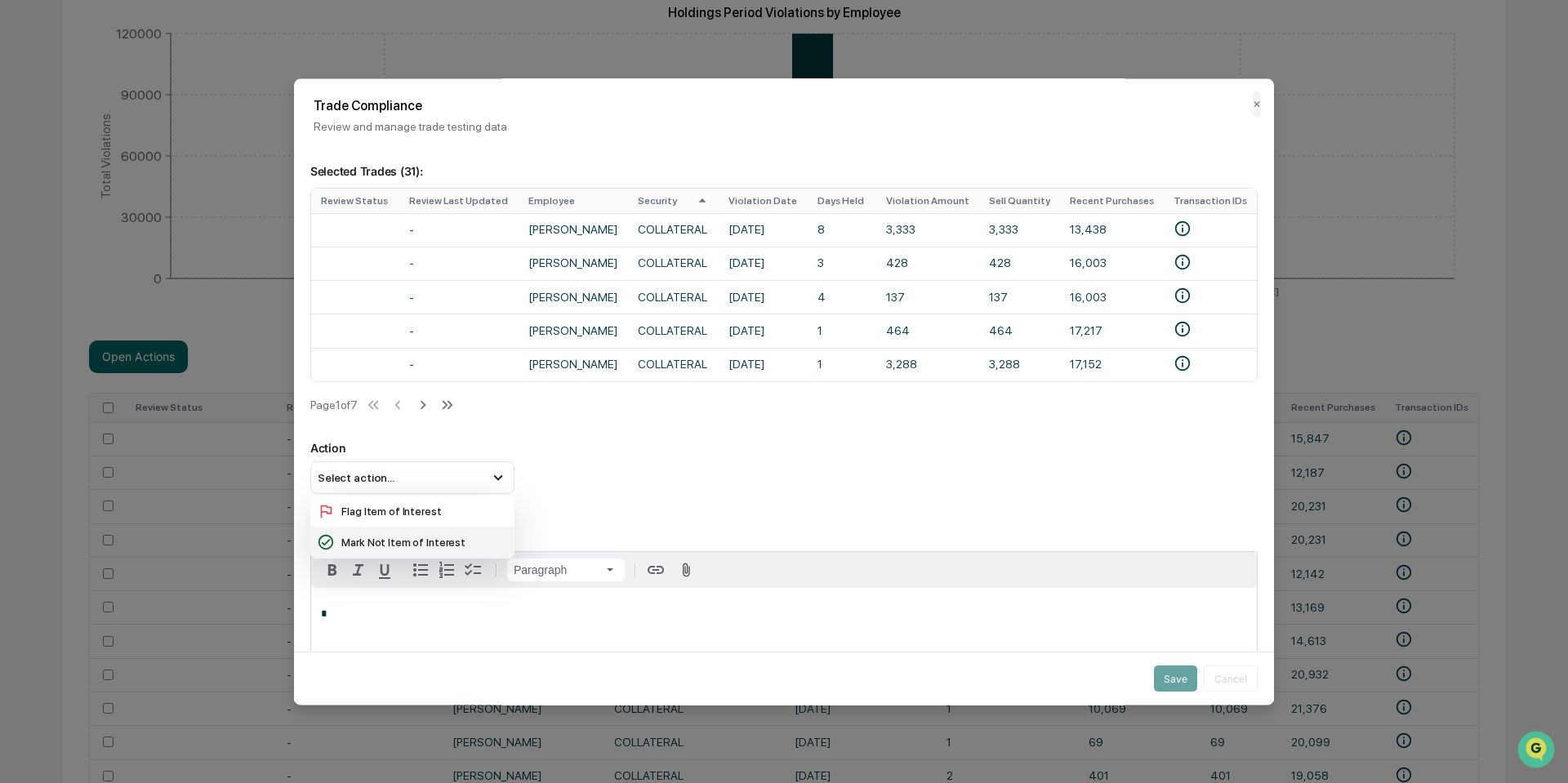
click at [412, 552] on div "Mark Not Item of Interest" at bounding box center [412, 542] width 191 height 18
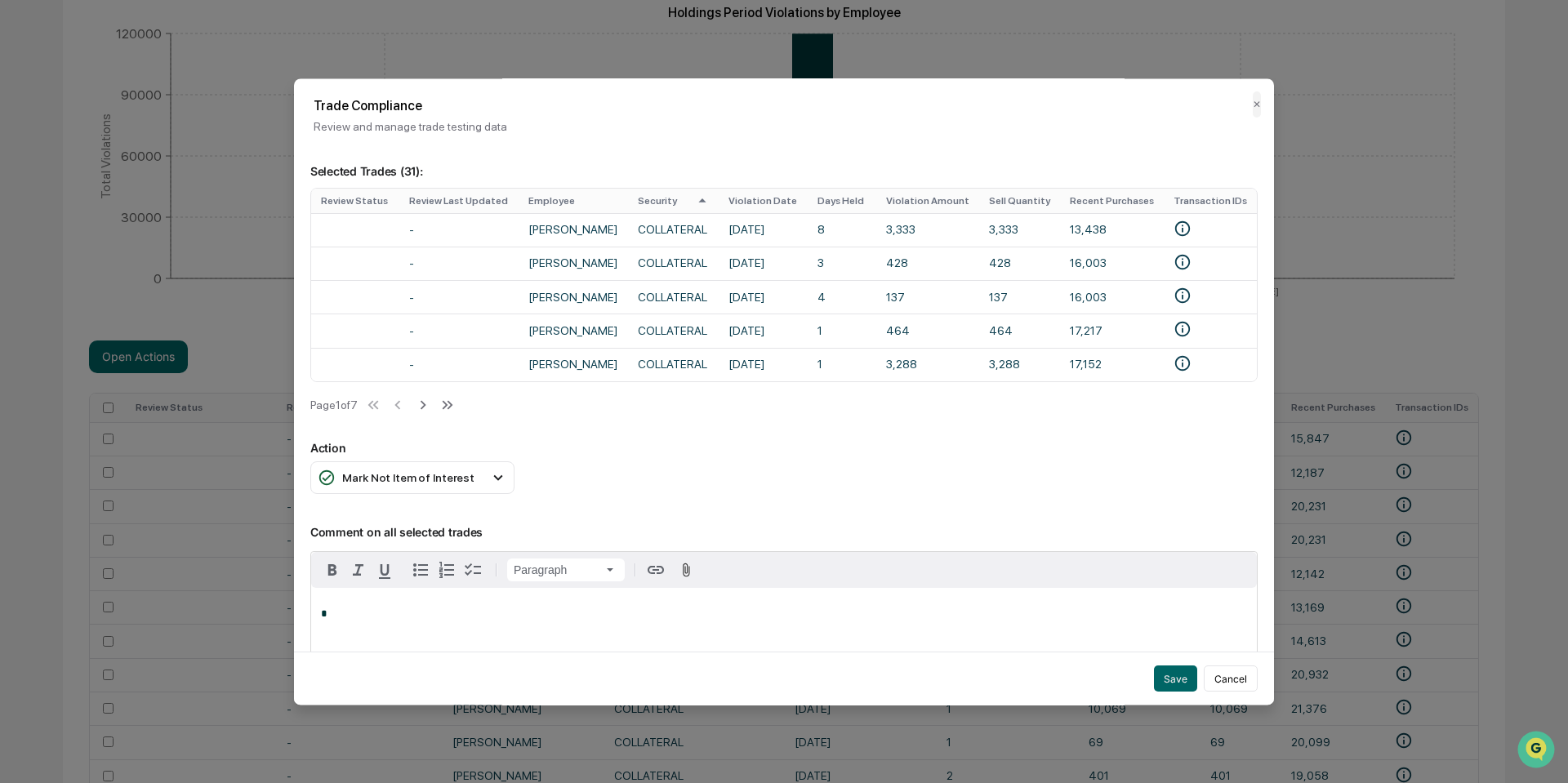
click at [422, 632] on div "*" at bounding box center [784, 629] width 946 height 82
drag, startPoint x: 647, startPoint y: 614, endPoint x: 242, endPoint y: 609, distance: 405.0
copy span "**********"
drag, startPoint x: 1171, startPoint y: 668, endPoint x: 685, endPoint y: 491, distance: 517.2
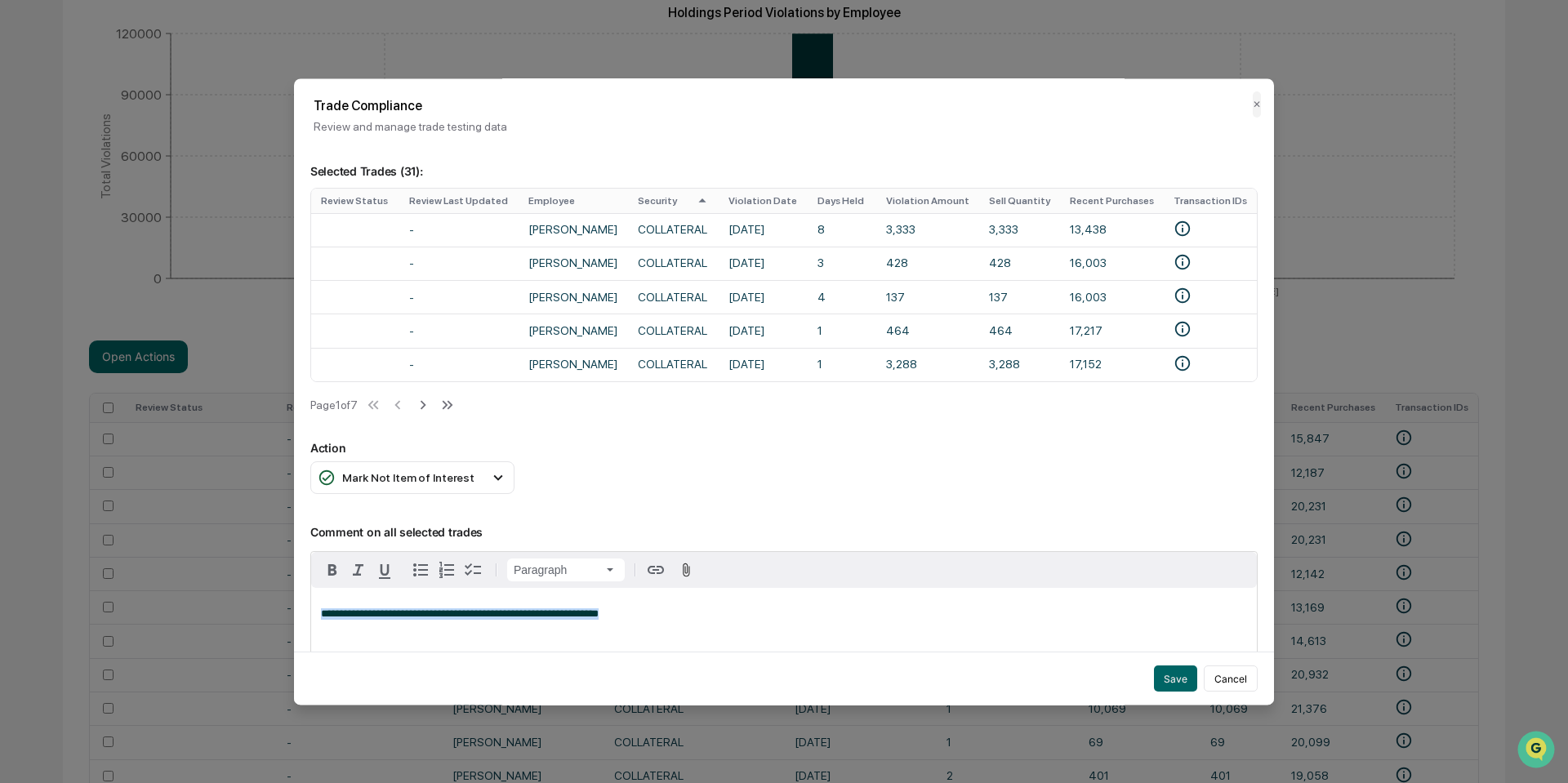
click at [685, 491] on div "**********" at bounding box center [784, 391] width 980 height 626
click at [357, 230] on td at bounding box center [355, 230] width 89 height 34
click at [357, 259] on td at bounding box center [355, 263] width 89 height 34
click at [1158, 665] on button "Save" at bounding box center [1175, 678] width 43 height 26
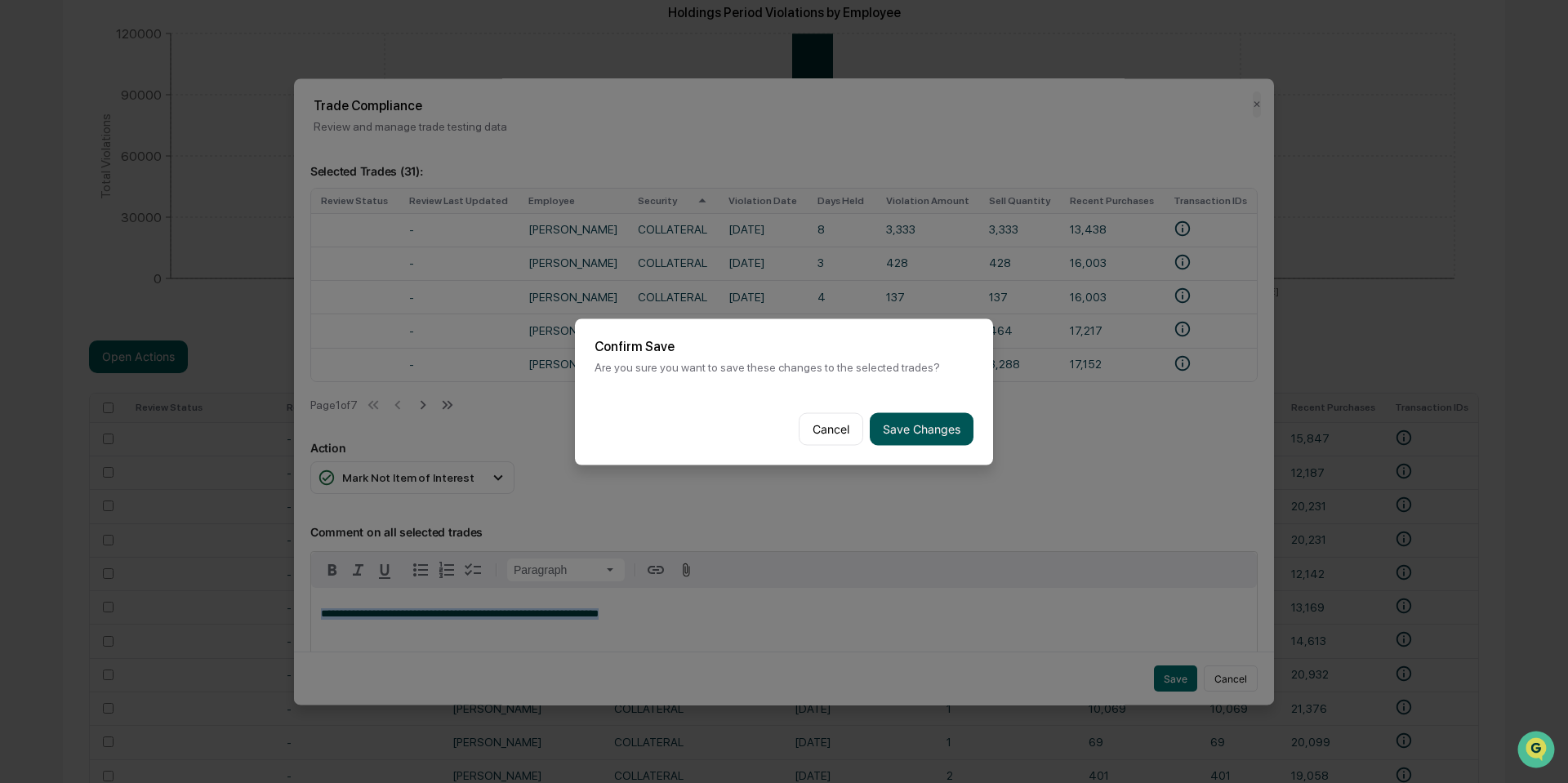
click at [914, 414] on button "Save Changes" at bounding box center [921, 428] width 104 height 33
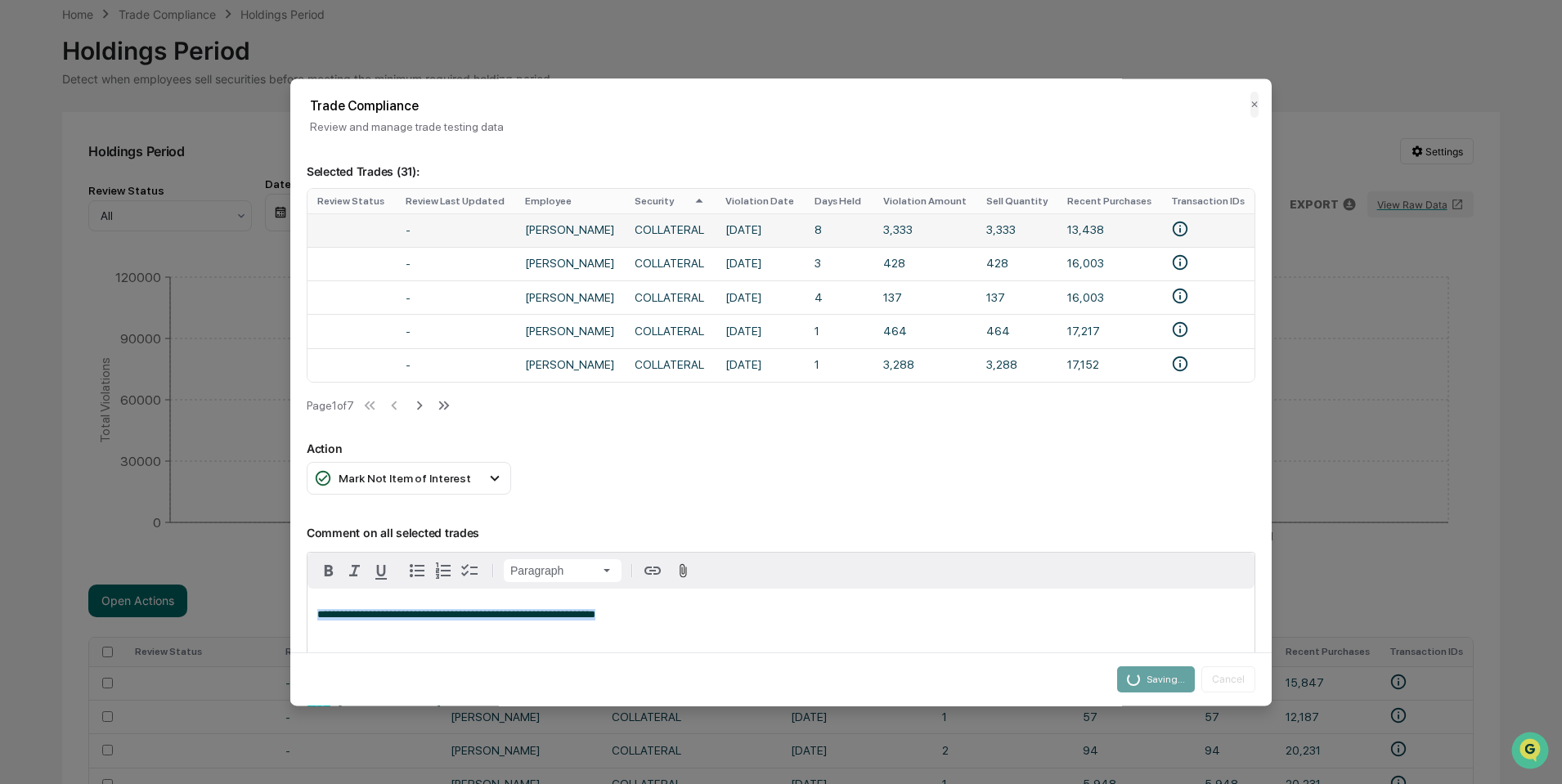
click at [348, 230] on td at bounding box center [351, 230] width 89 height 34
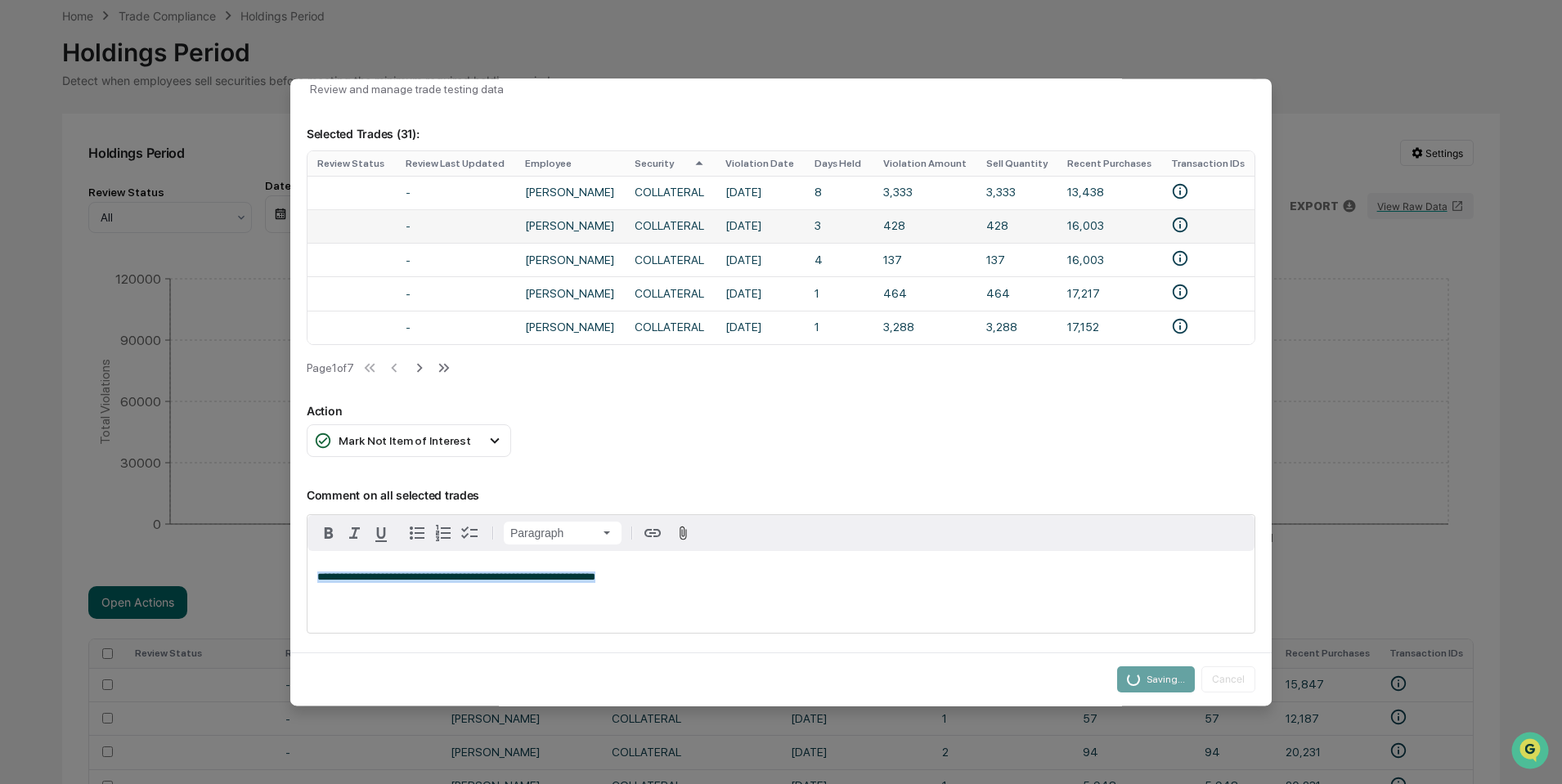
scroll to position [0, 0]
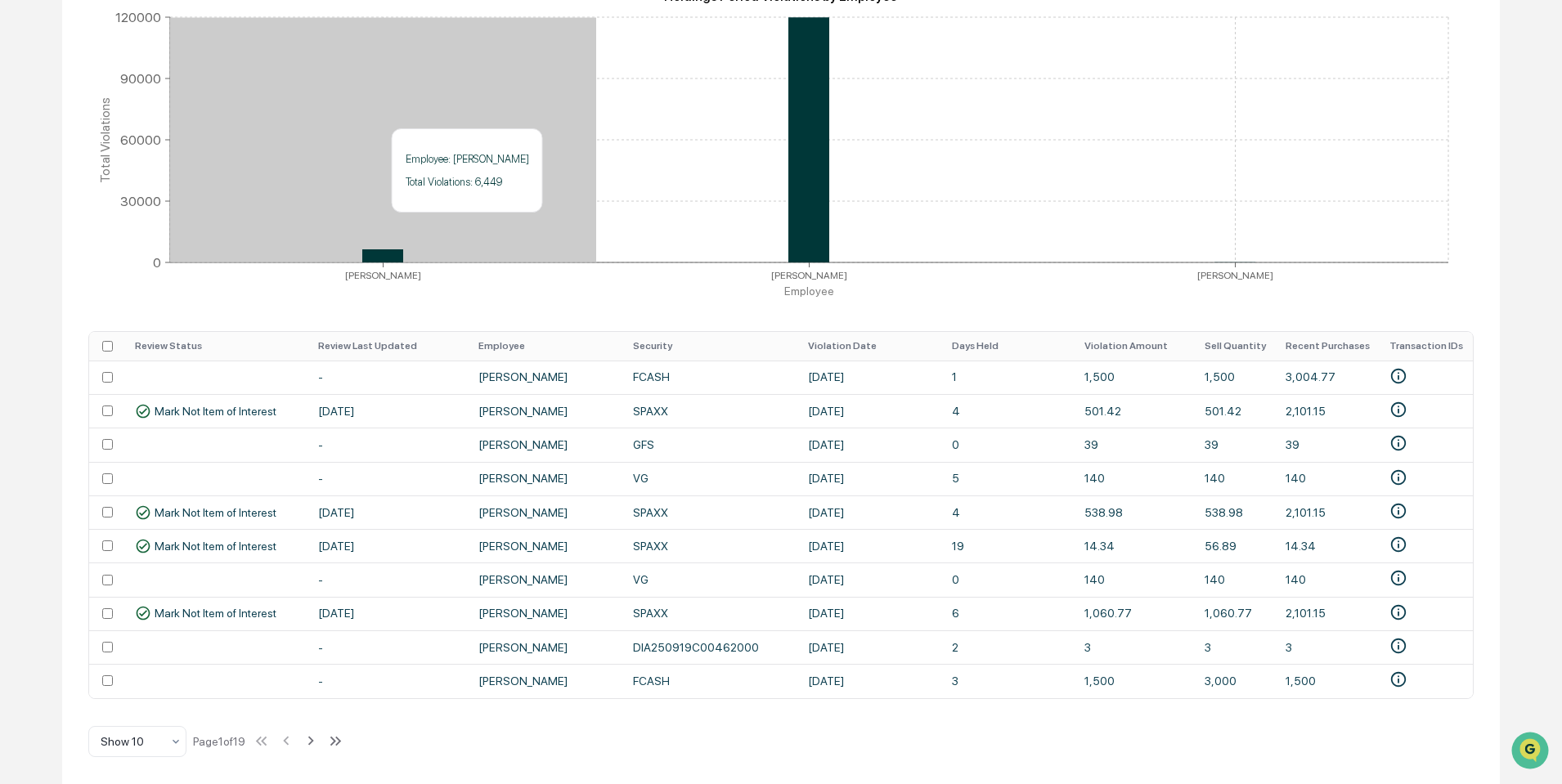
scroll to position [337, 0]
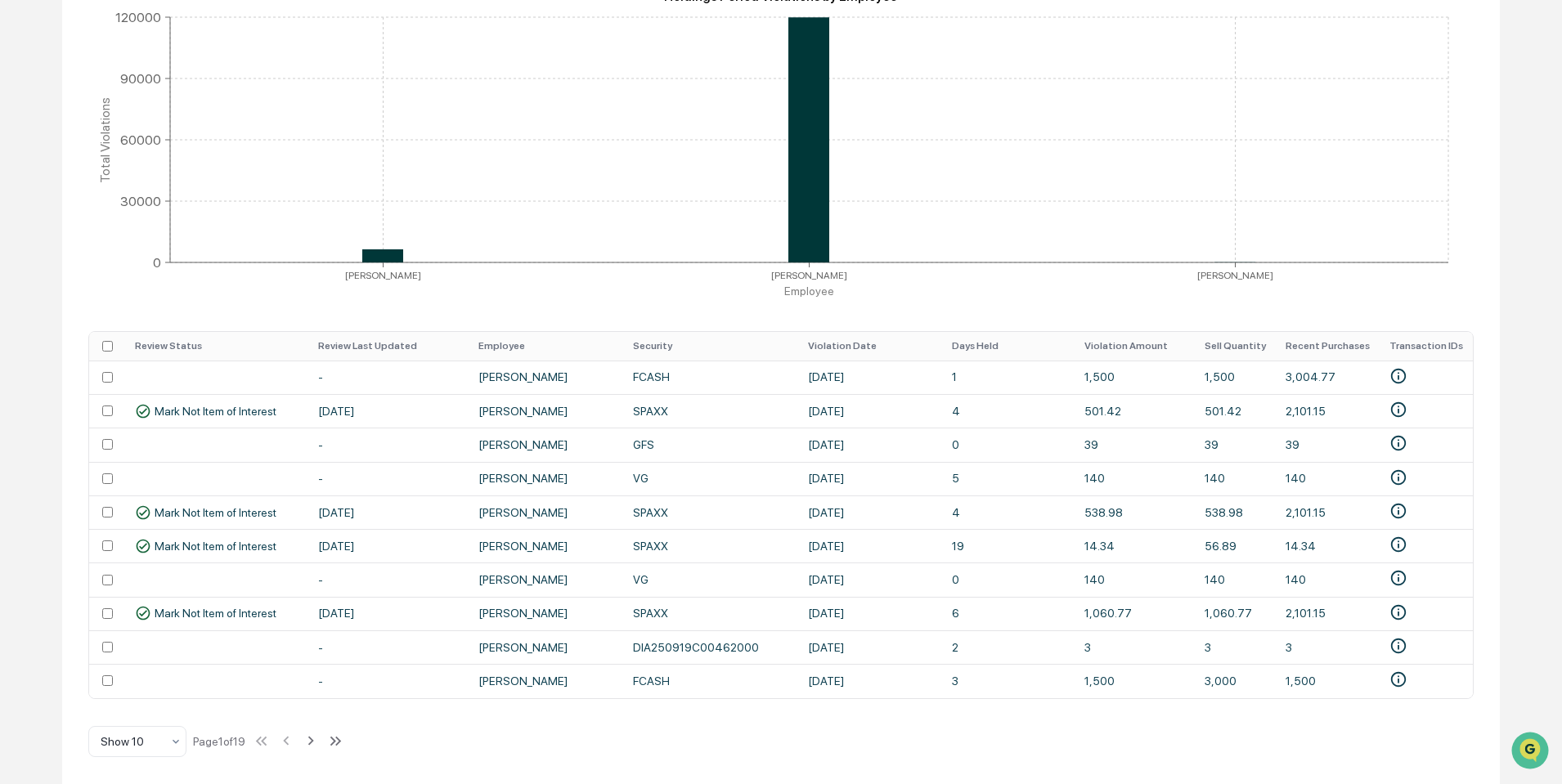
click at [507, 342] on th "Employee" at bounding box center [546, 346] width 155 height 29
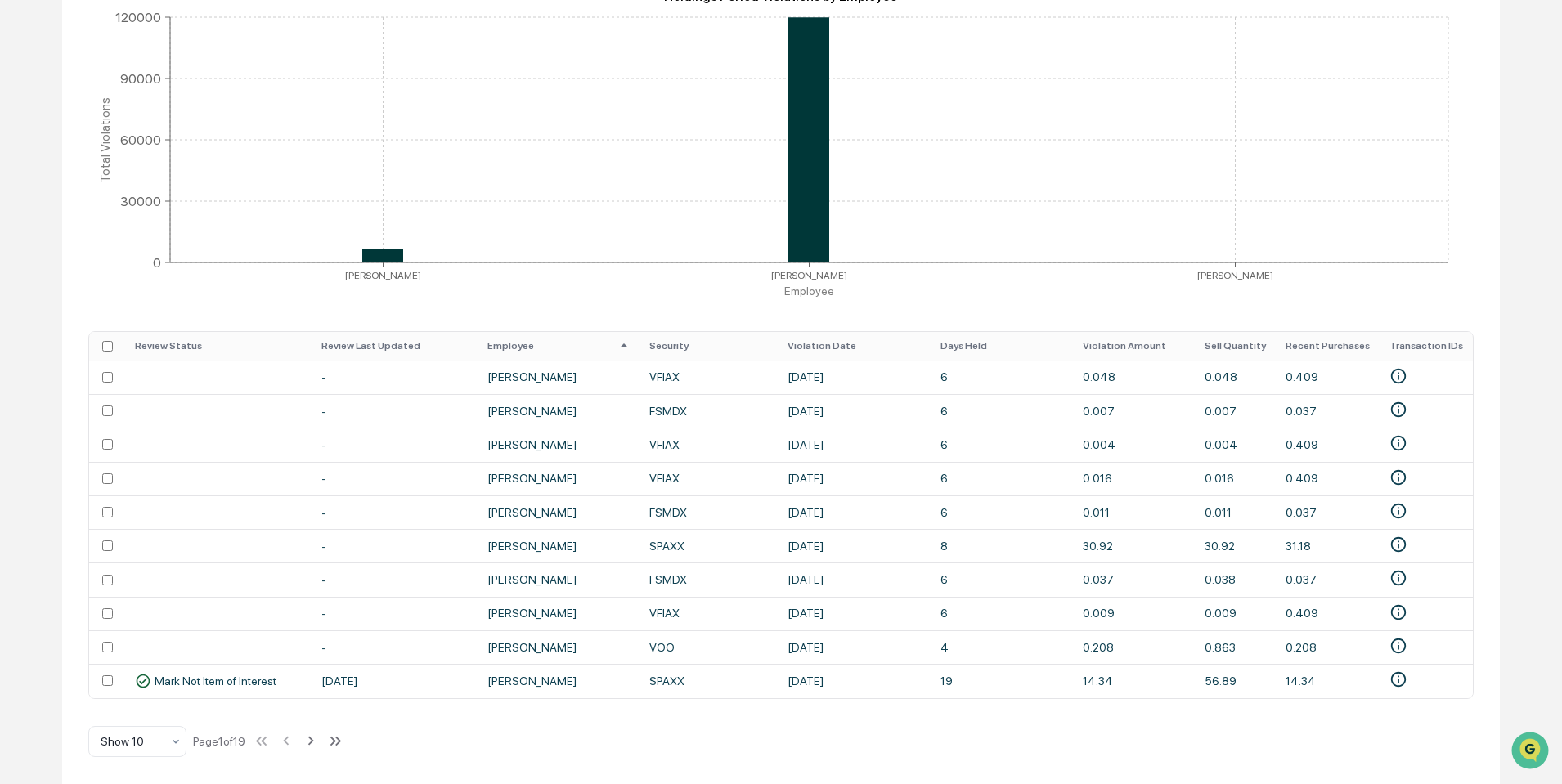
scroll to position [339, 0]
click at [169, 743] on div "Show 10" at bounding box center [130, 741] width 77 height 23
click at [136, 699] on div "Show 100" at bounding box center [138, 699] width 96 height 33
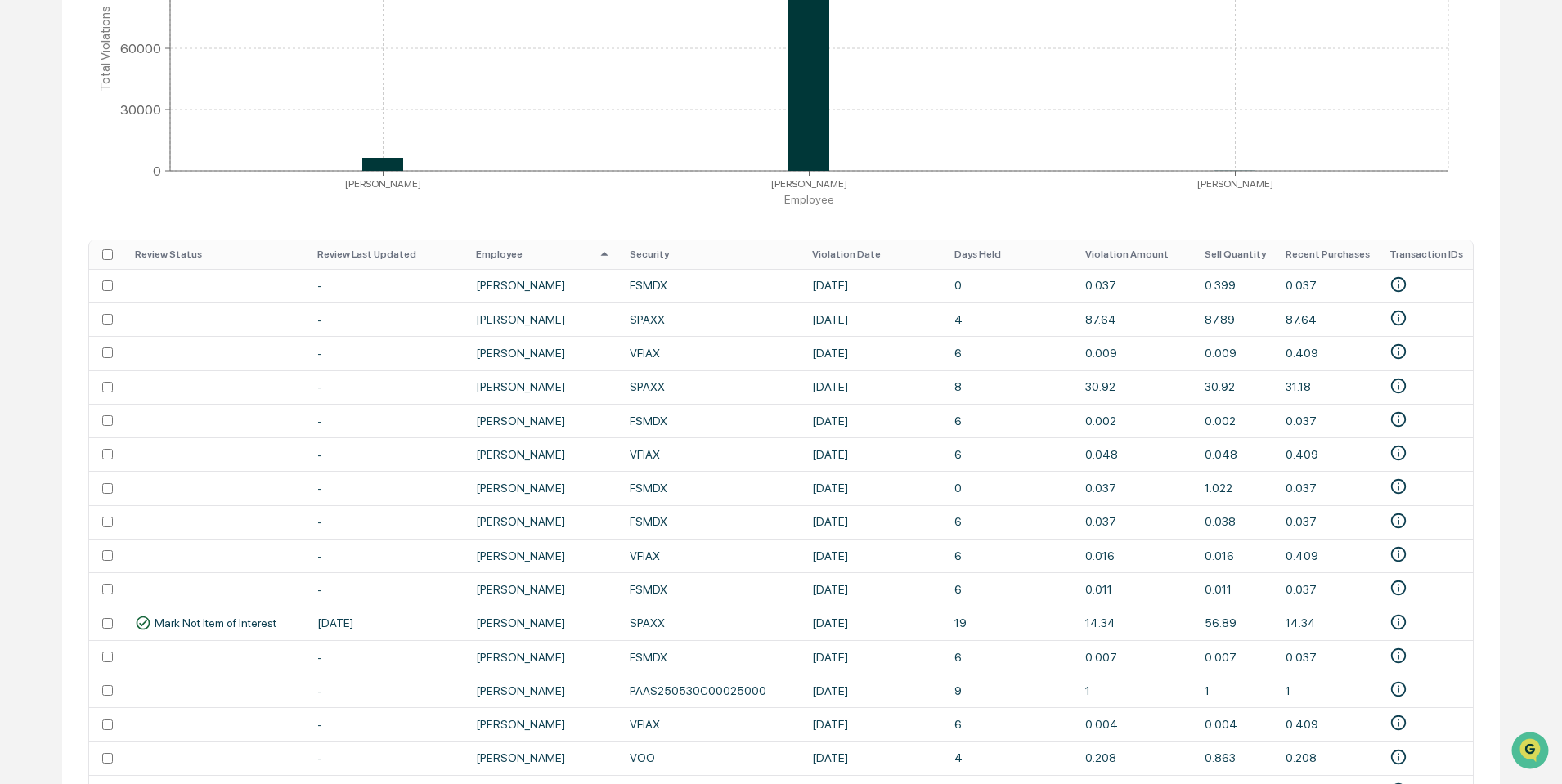
scroll to position [424, 0]
click at [834, 255] on th "Violation Date" at bounding box center [873, 256] width 143 height 29
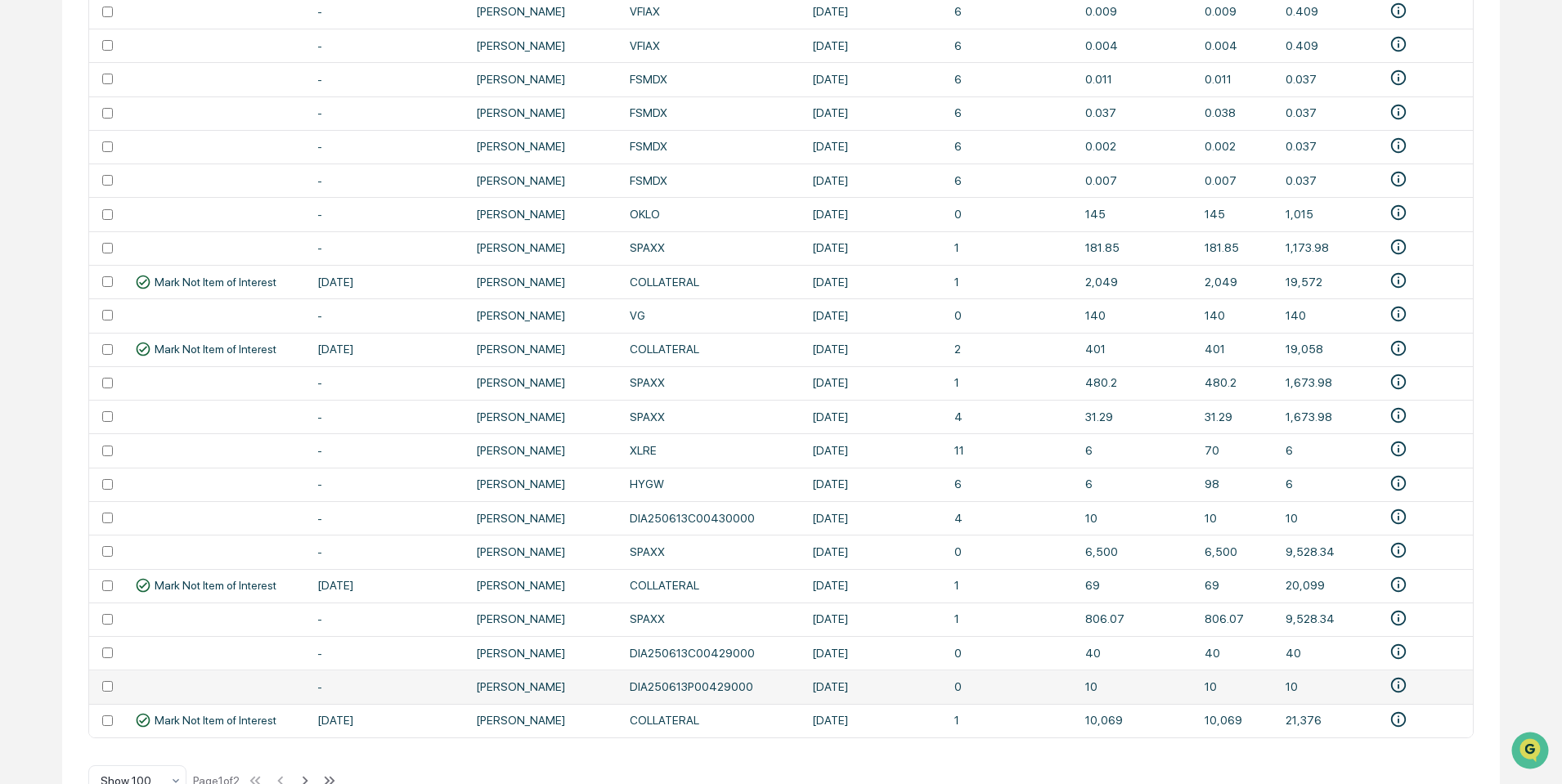
scroll to position [3421, 0]
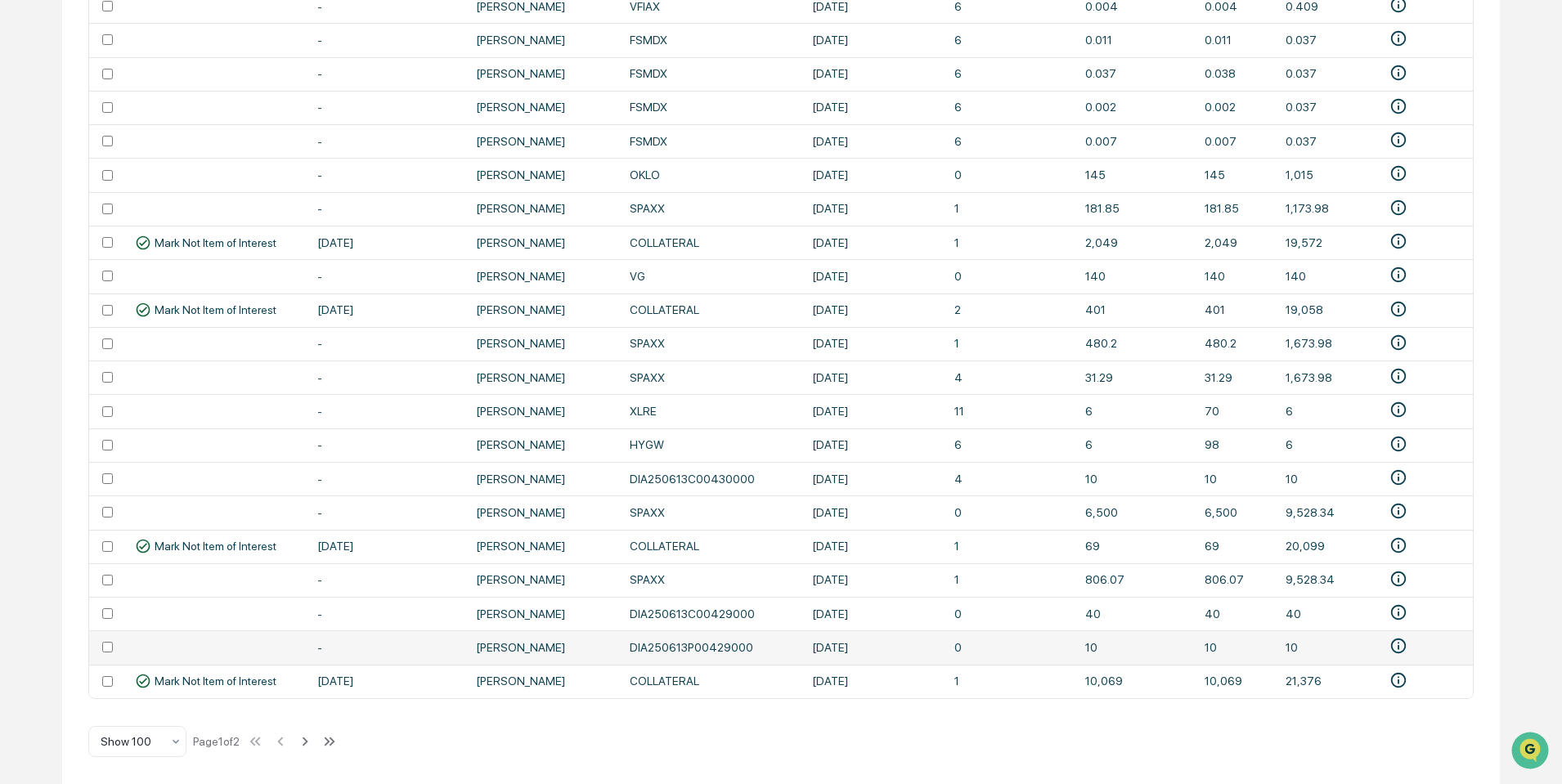
click at [109, 667] on td at bounding box center [107, 681] width 36 height 34
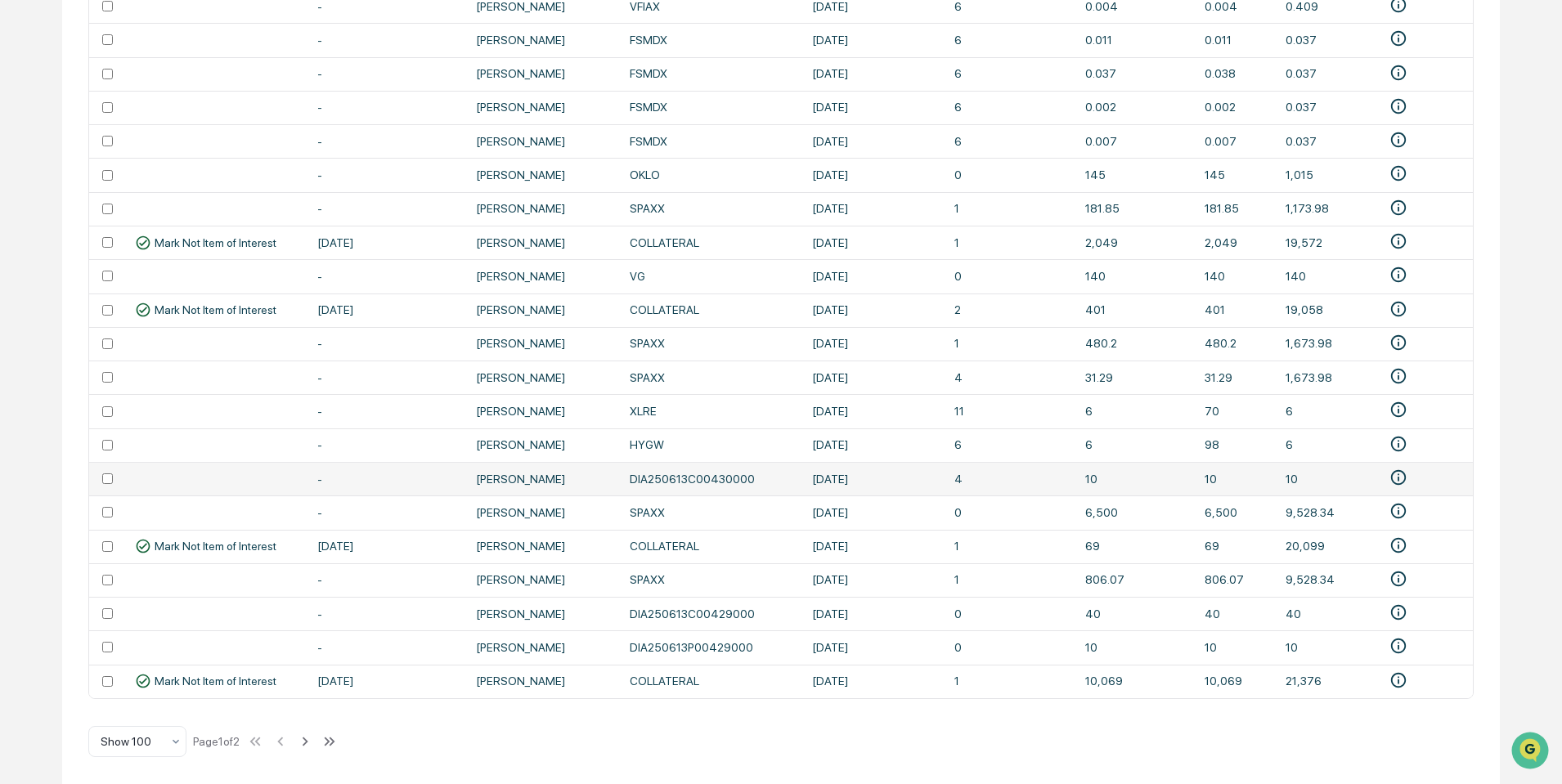
drag, startPoint x: 107, startPoint y: 480, endPoint x: 108, endPoint y: 463, distance: 17.0
click at [107, 480] on td at bounding box center [107, 479] width 36 height 34
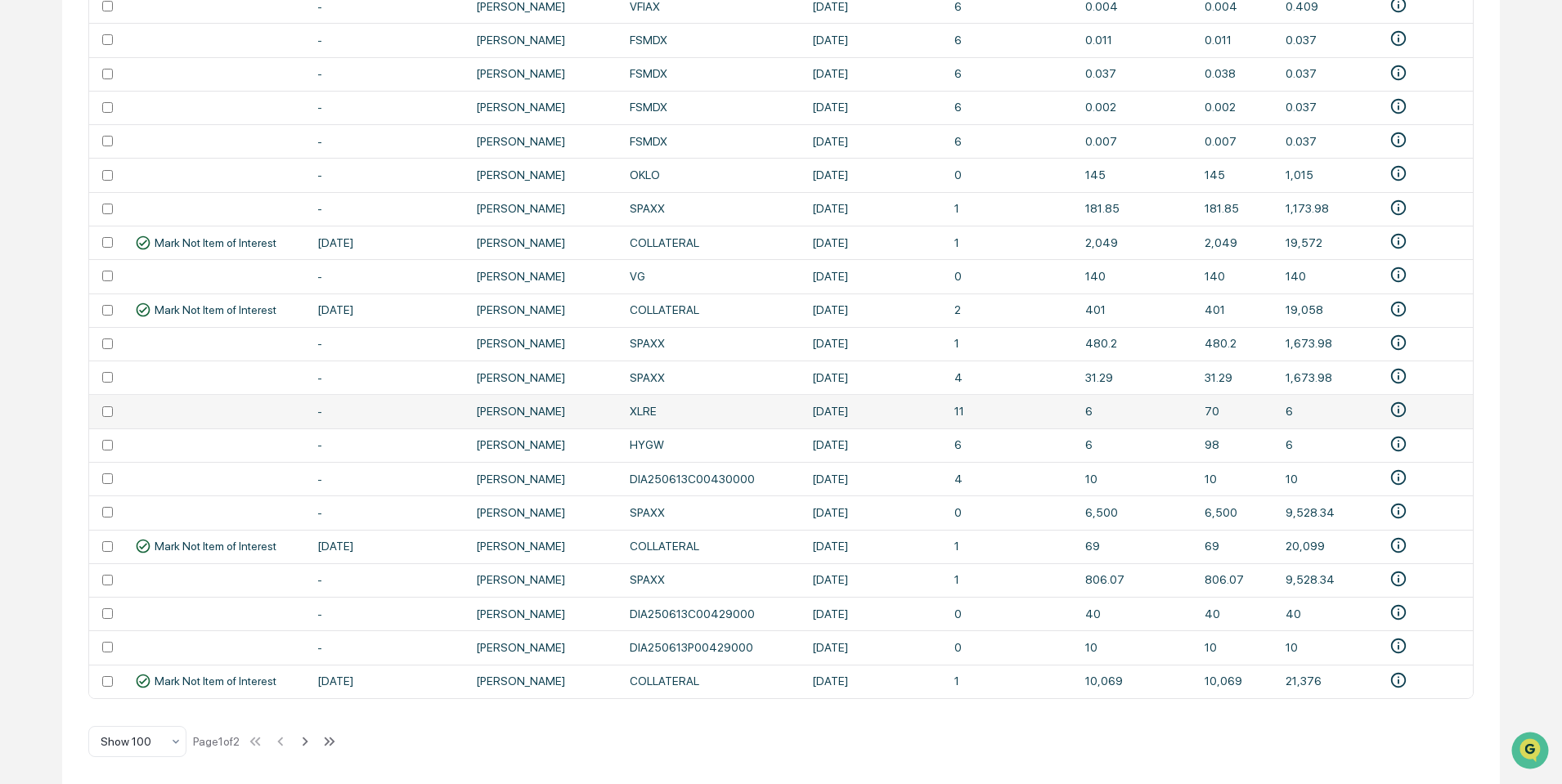
click at [109, 394] on td at bounding box center [107, 411] width 36 height 34
click at [107, 360] on td at bounding box center [107, 377] width 36 height 34
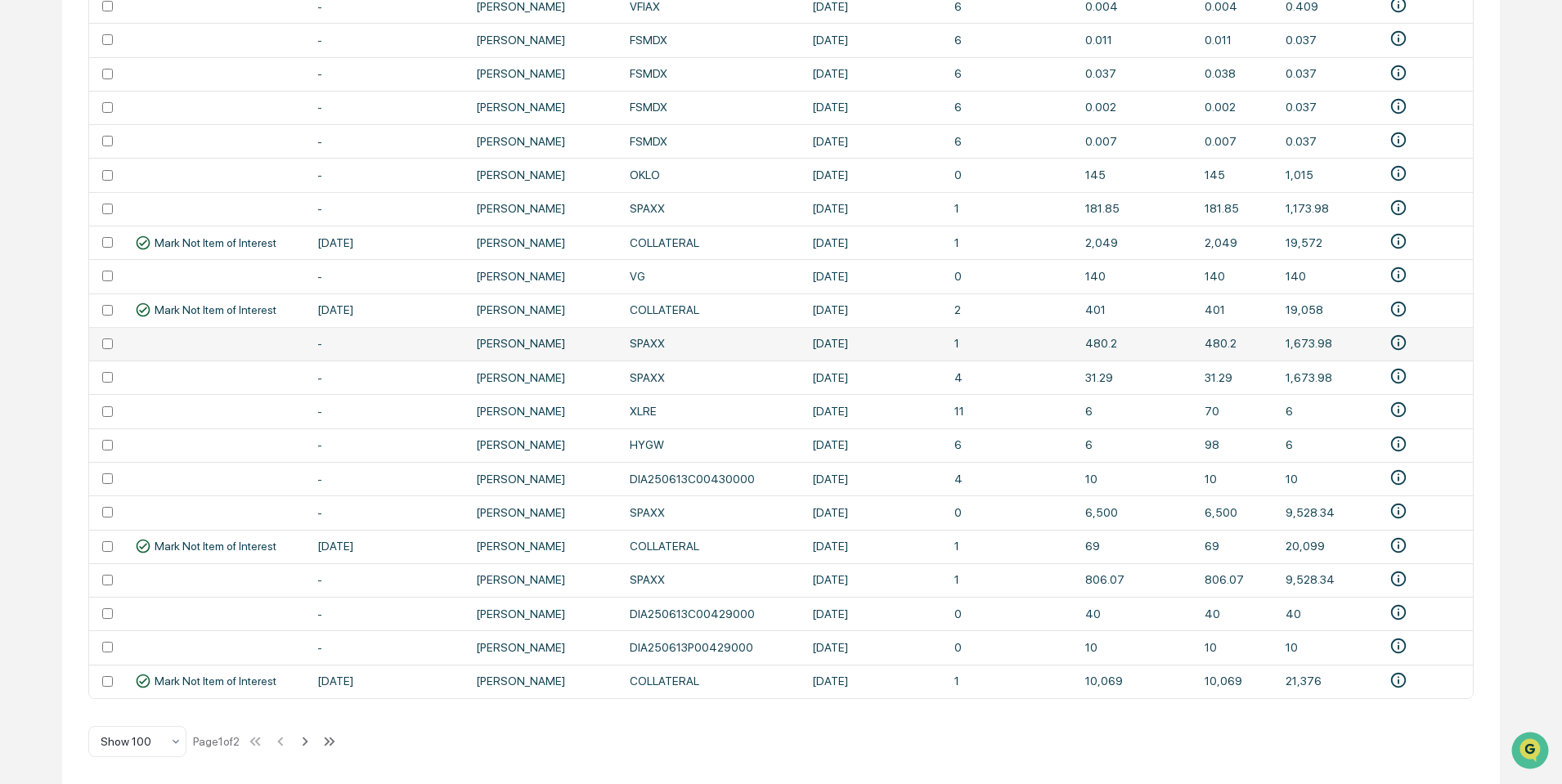
click at [107, 329] on td at bounding box center [107, 343] width 36 height 34
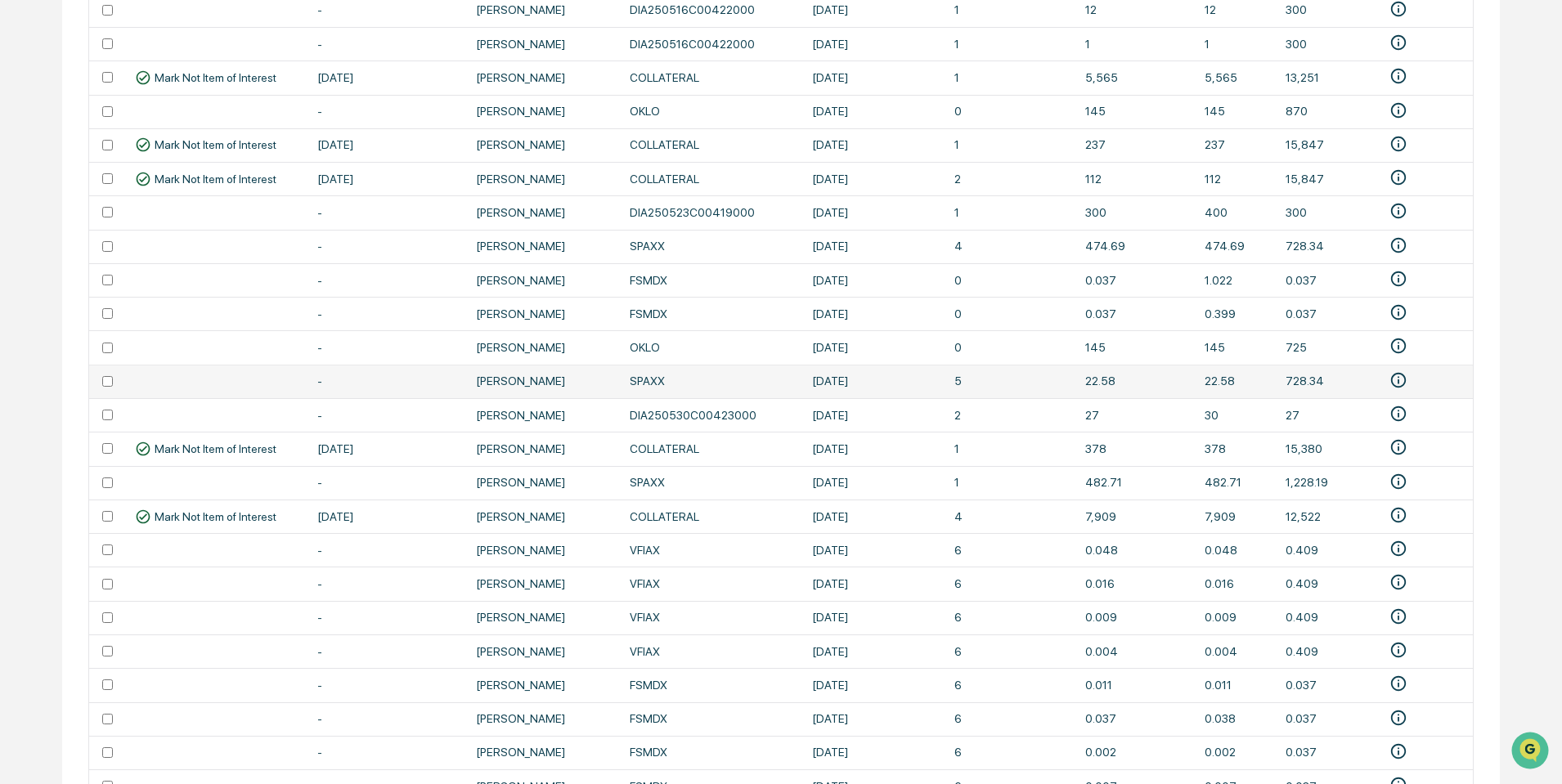
scroll to position [2769, 0]
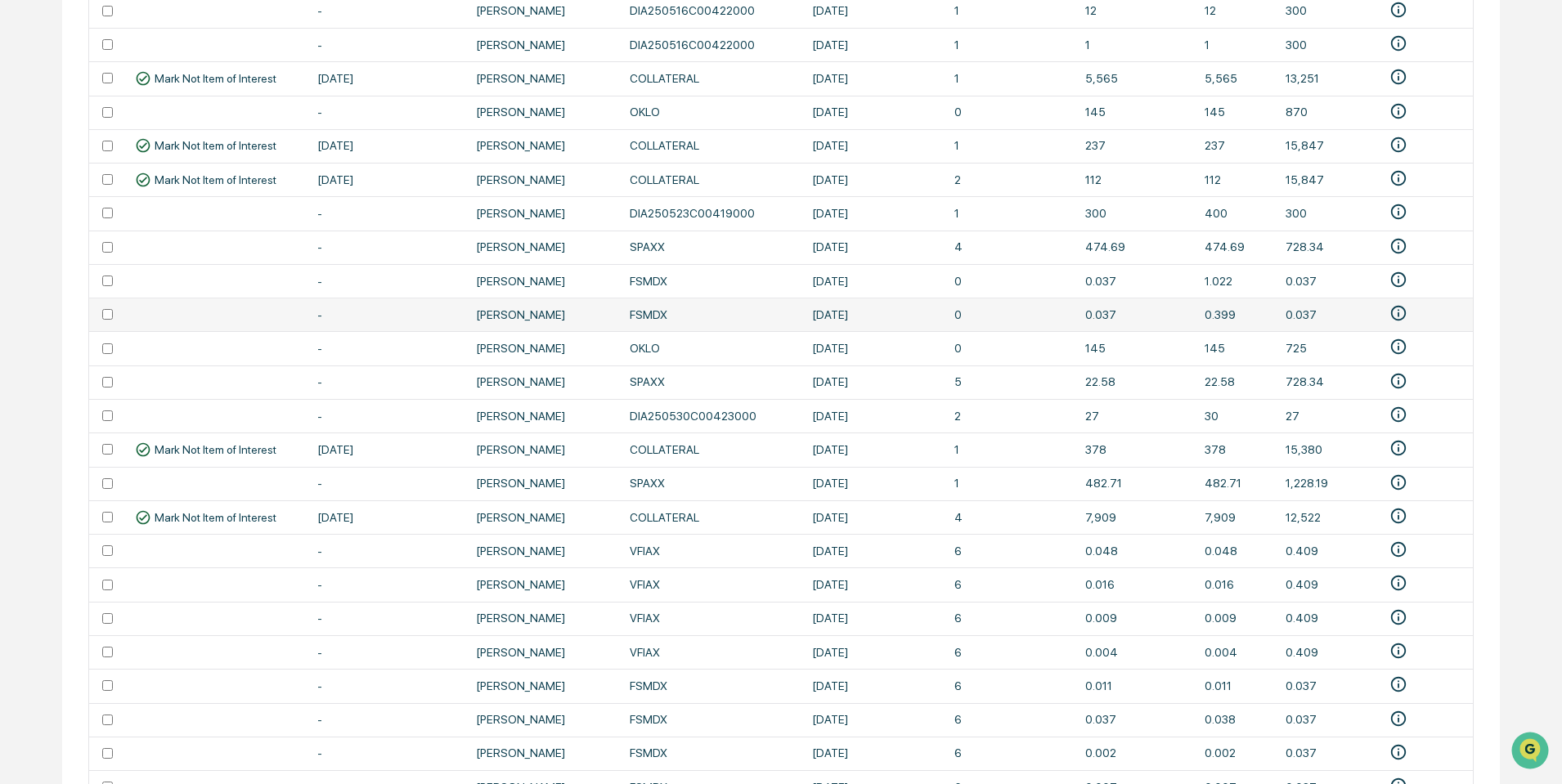
click at [110, 323] on td at bounding box center [107, 315] width 36 height 34
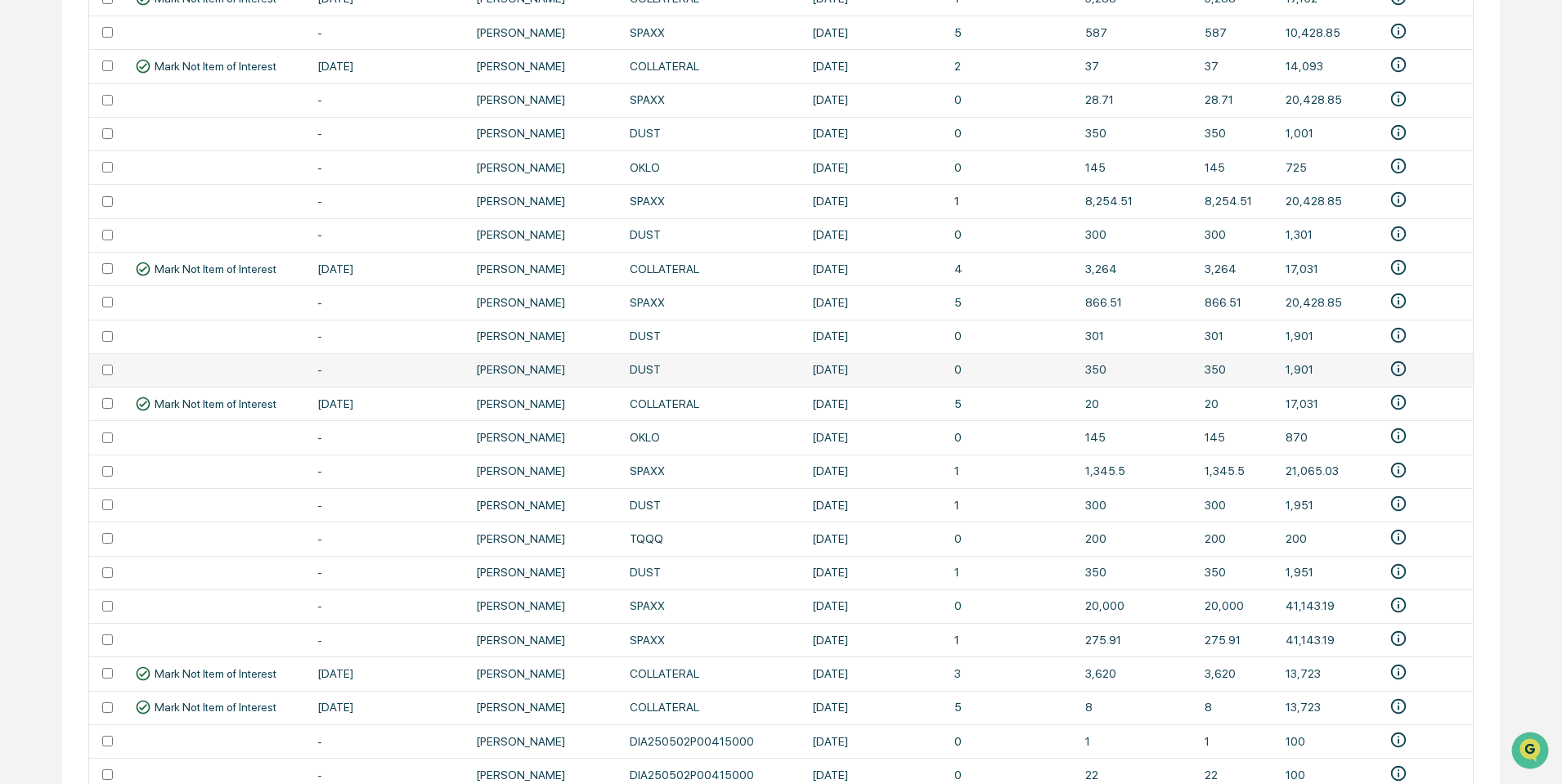
scroll to position [1229, 0]
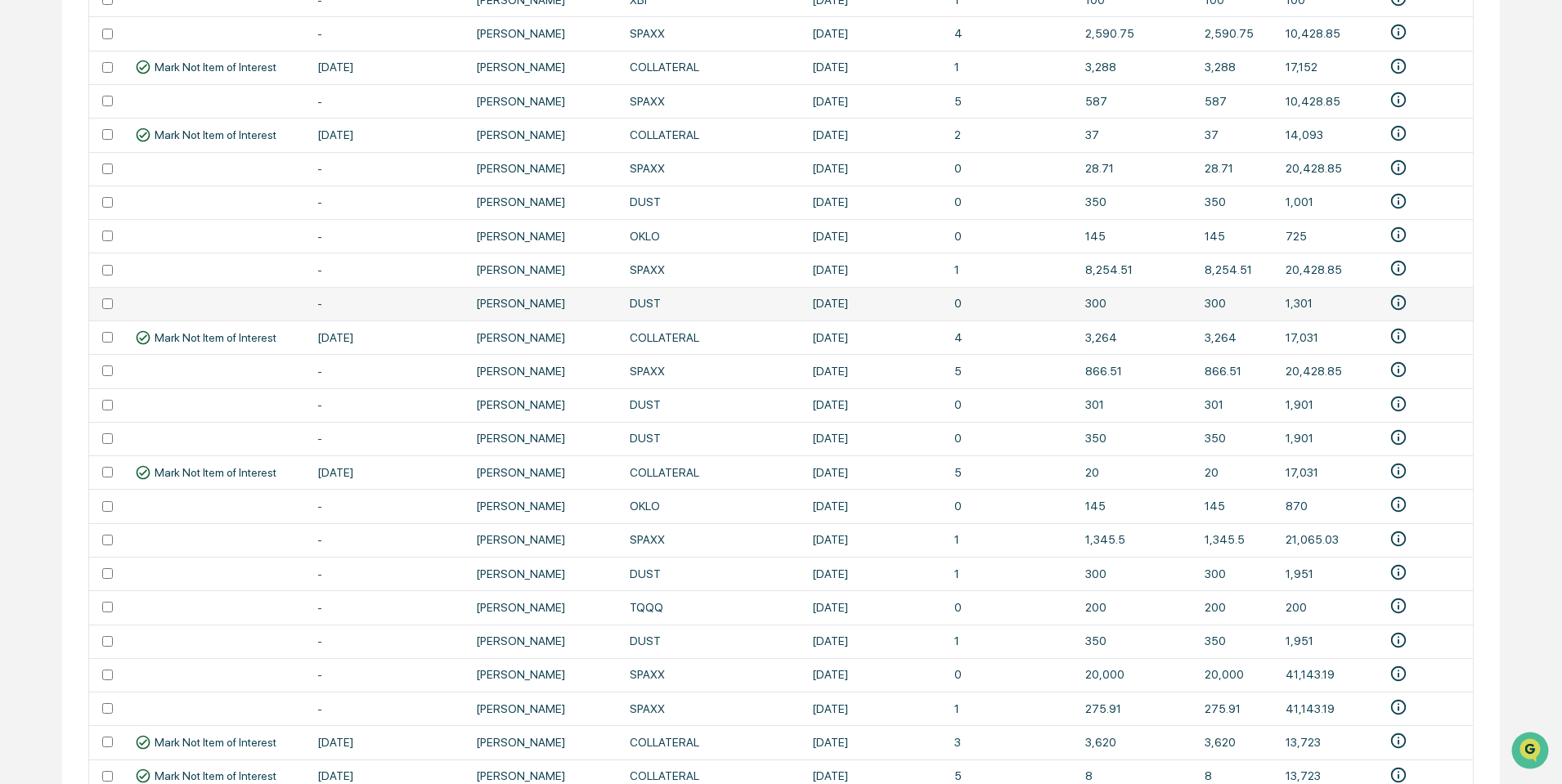
click at [107, 297] on td at bounding box center [107, 304] width 36 height 34
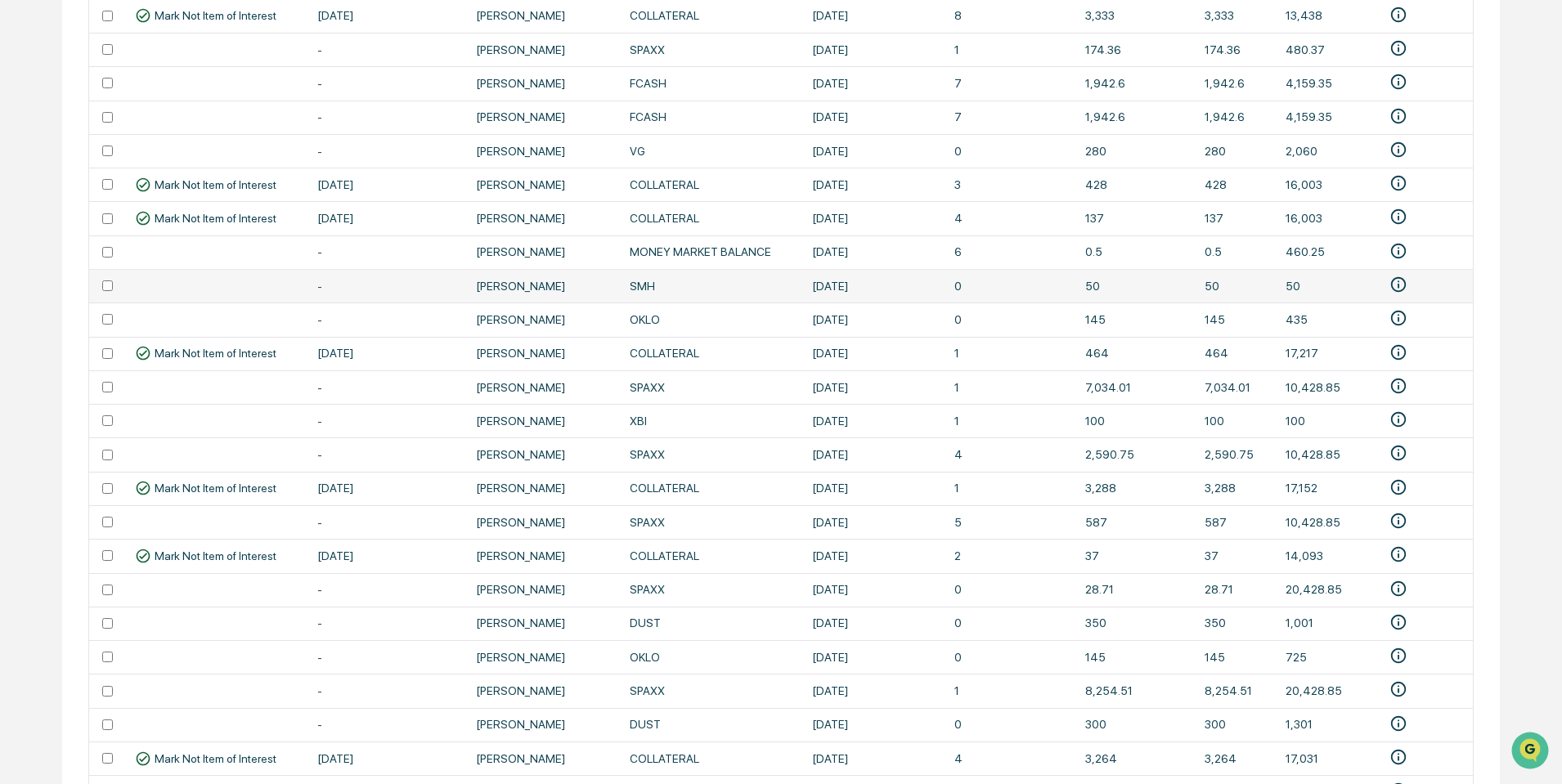
scroll to position [739, 0]
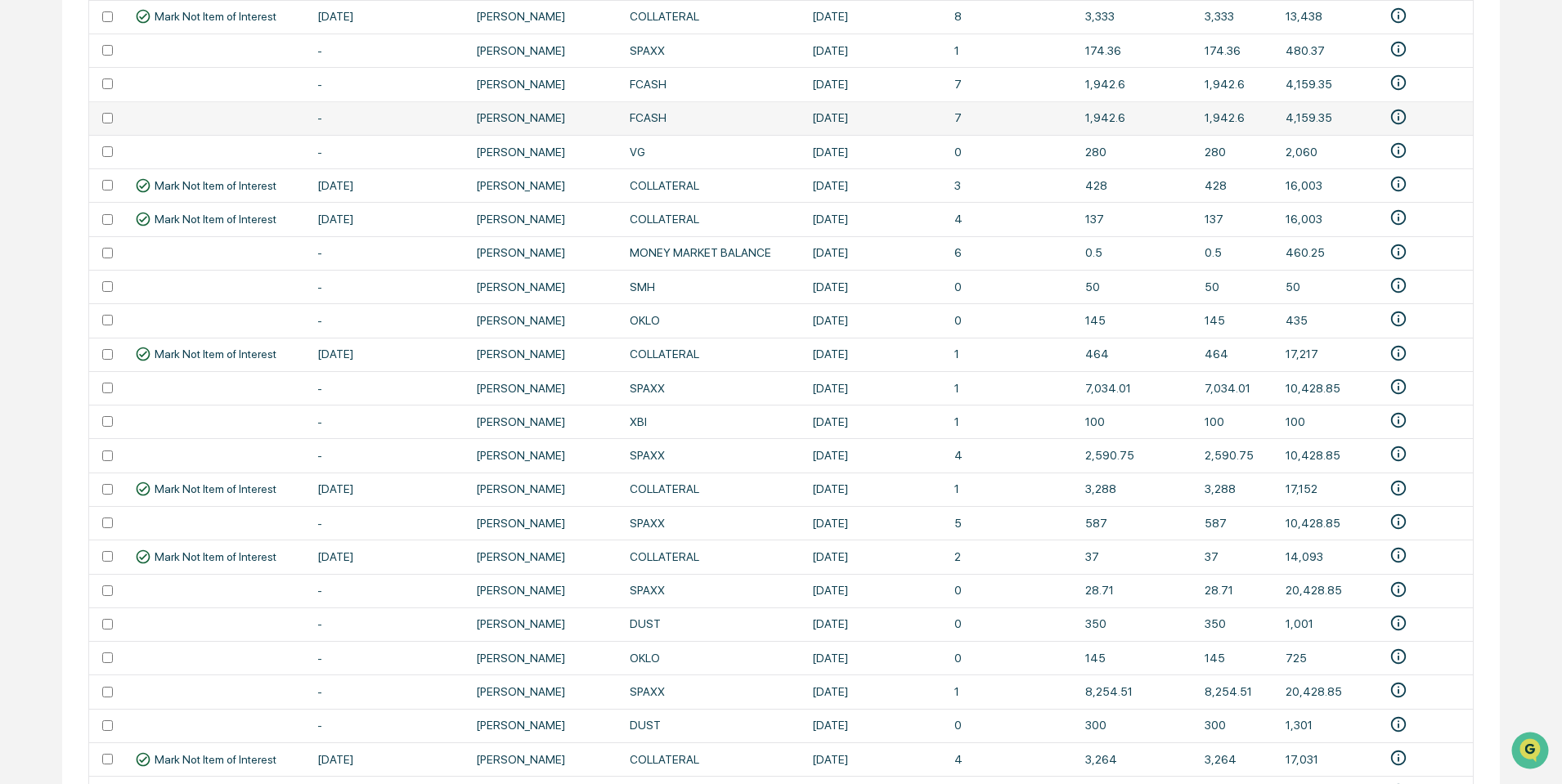
click at [105, 111] on td at bounding box center [107, 118] width 36 height 34
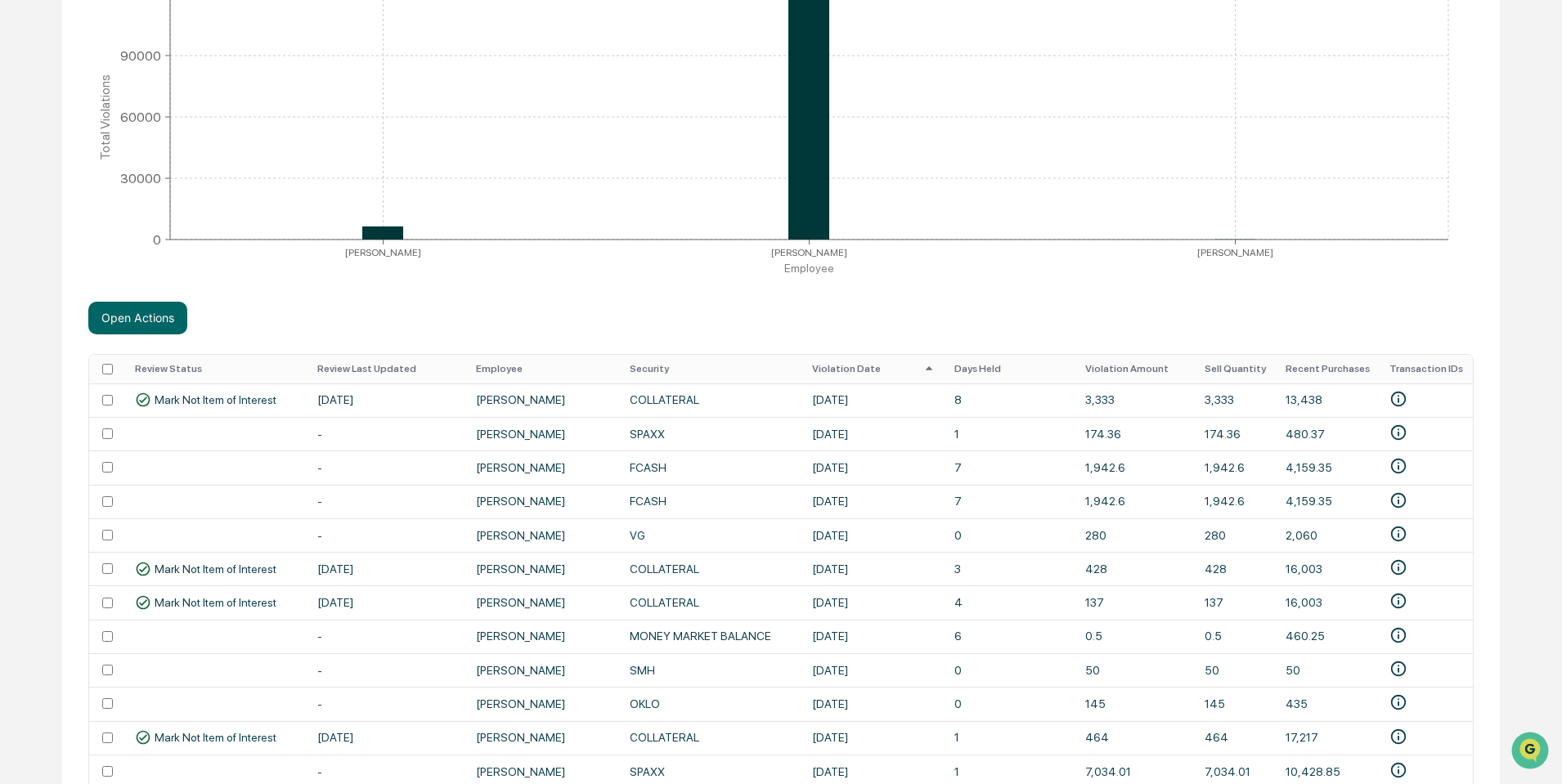
scroll to position [0, 0]
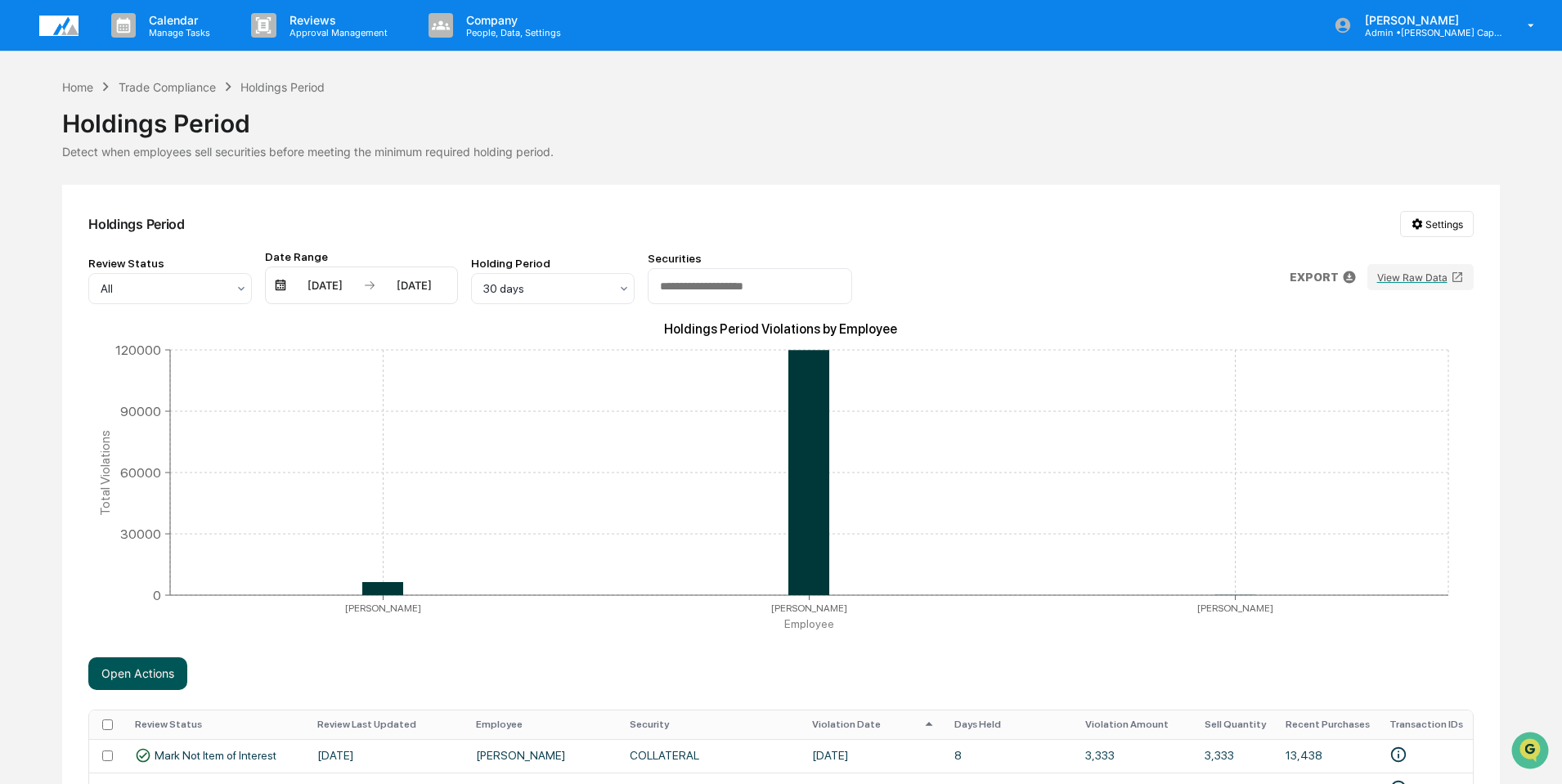
click at [152, 671] on button "Open Actions" at bounding box center [138, 673] width 99 height 33
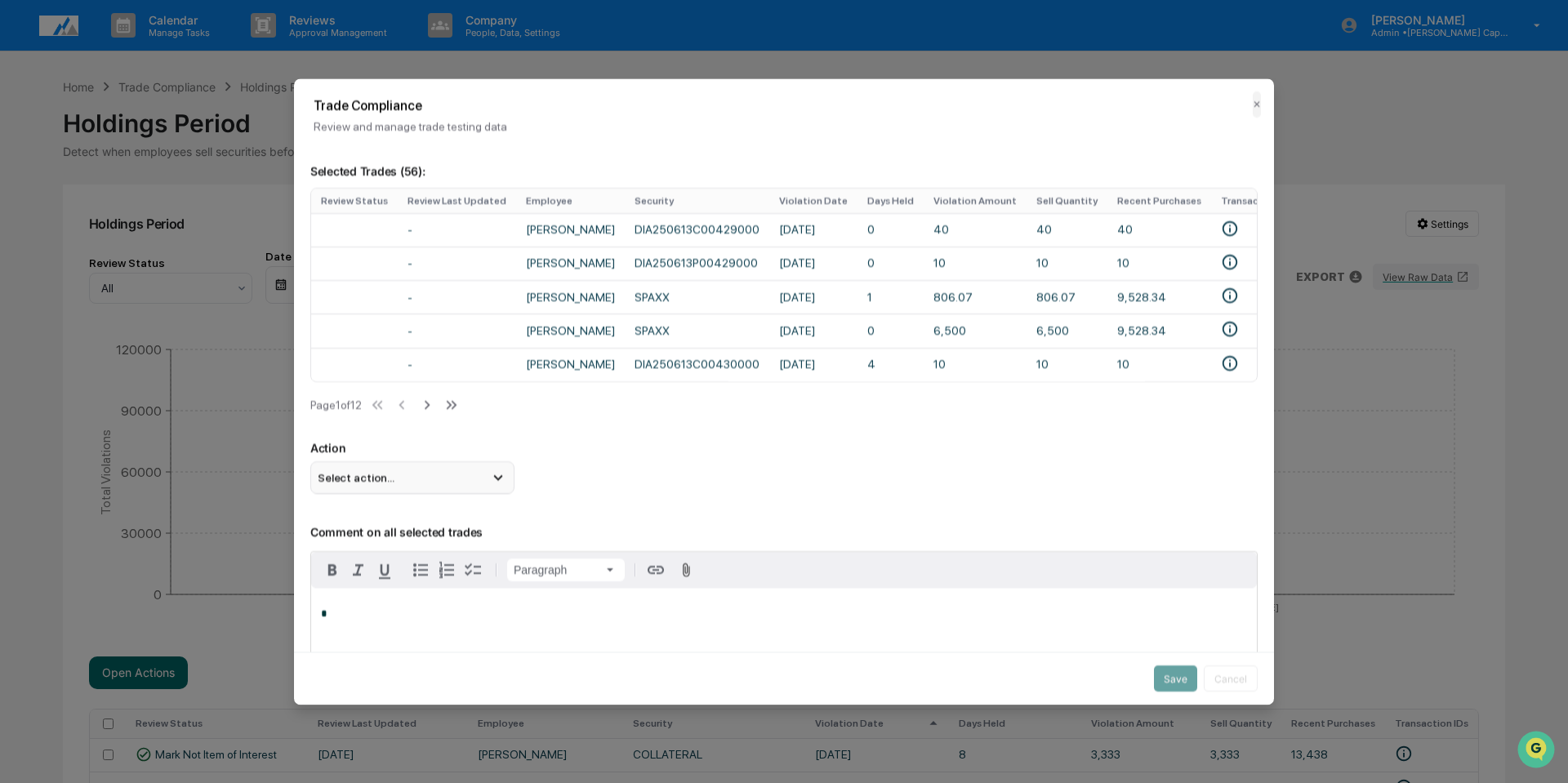
click at [498, 480] on icon at bounding box center [497, 478] width 9 height 6
click at [415, 552] on div "Mark Not Item of Interest" at bounding box center [412, 542] width 191 height 18
click at [425, 620] on p "*" at bounding box center [784, 615] width 926 height 12
click at [1168, 671] on button "Save" at bounding box center [1175, 678] width 43 height 26
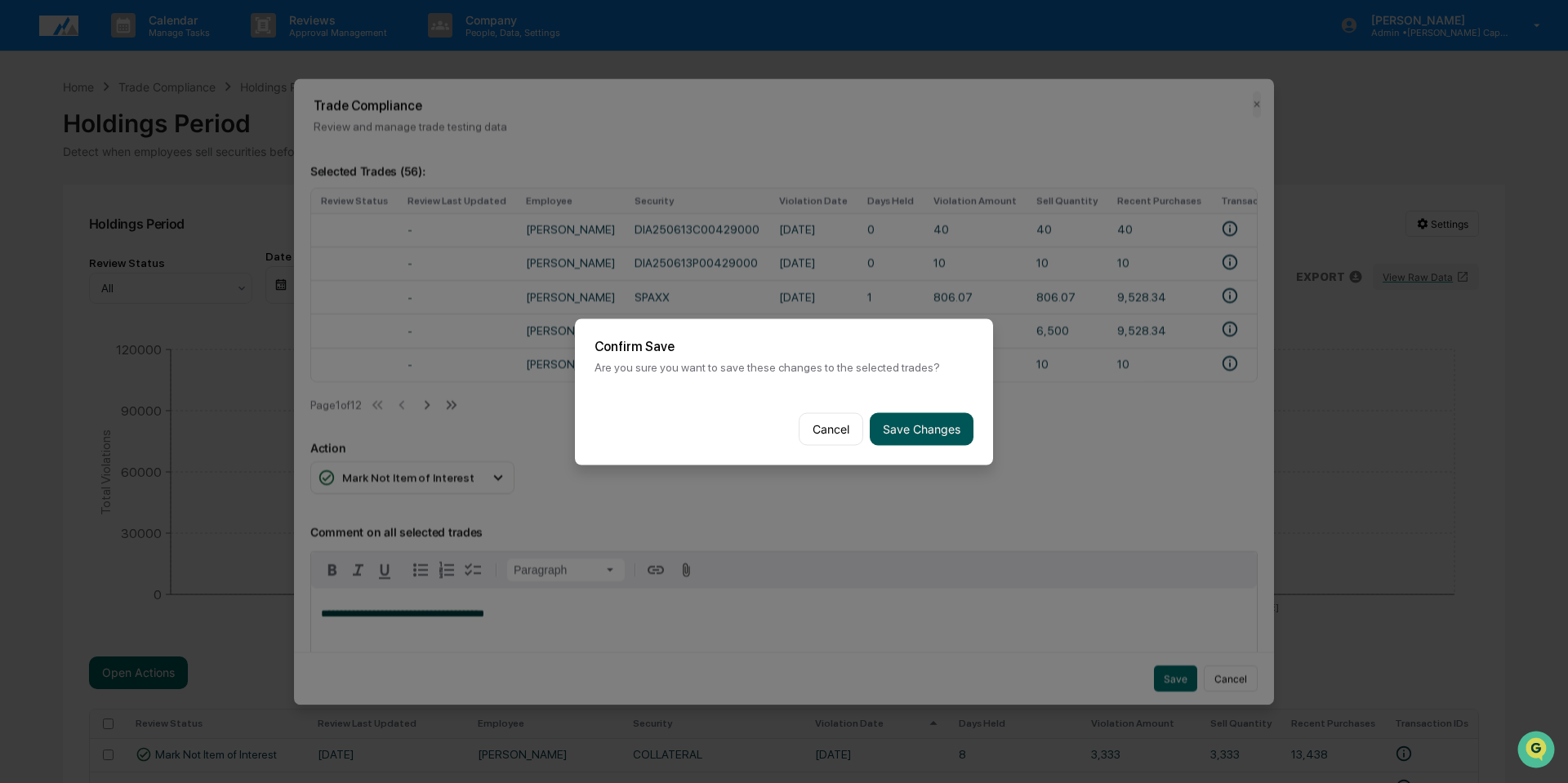
click at [921, 425] on button "Save Changes" at bounding box center [921, 428] width 104 height 33
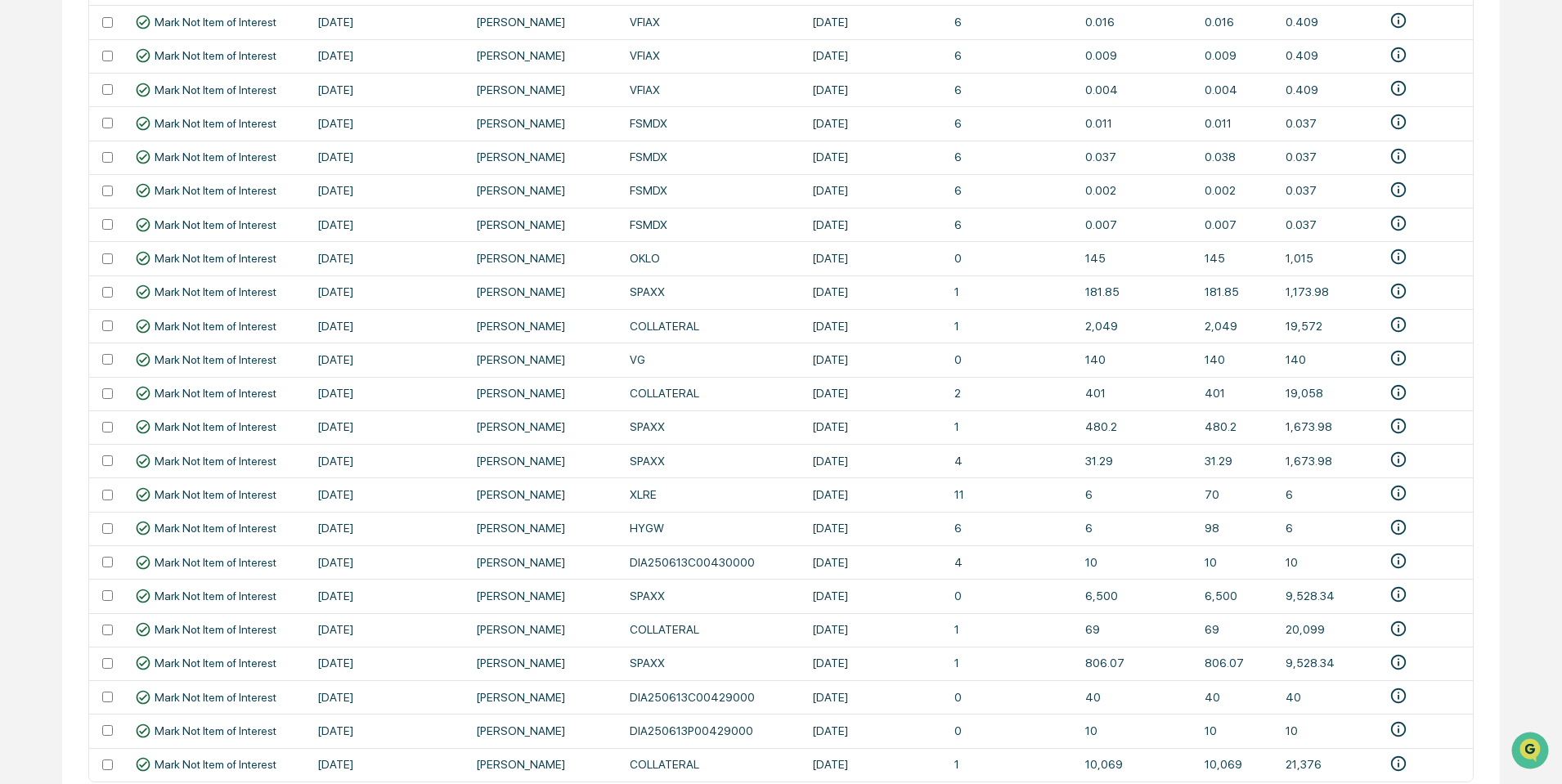
scroll to position [3376, 0]
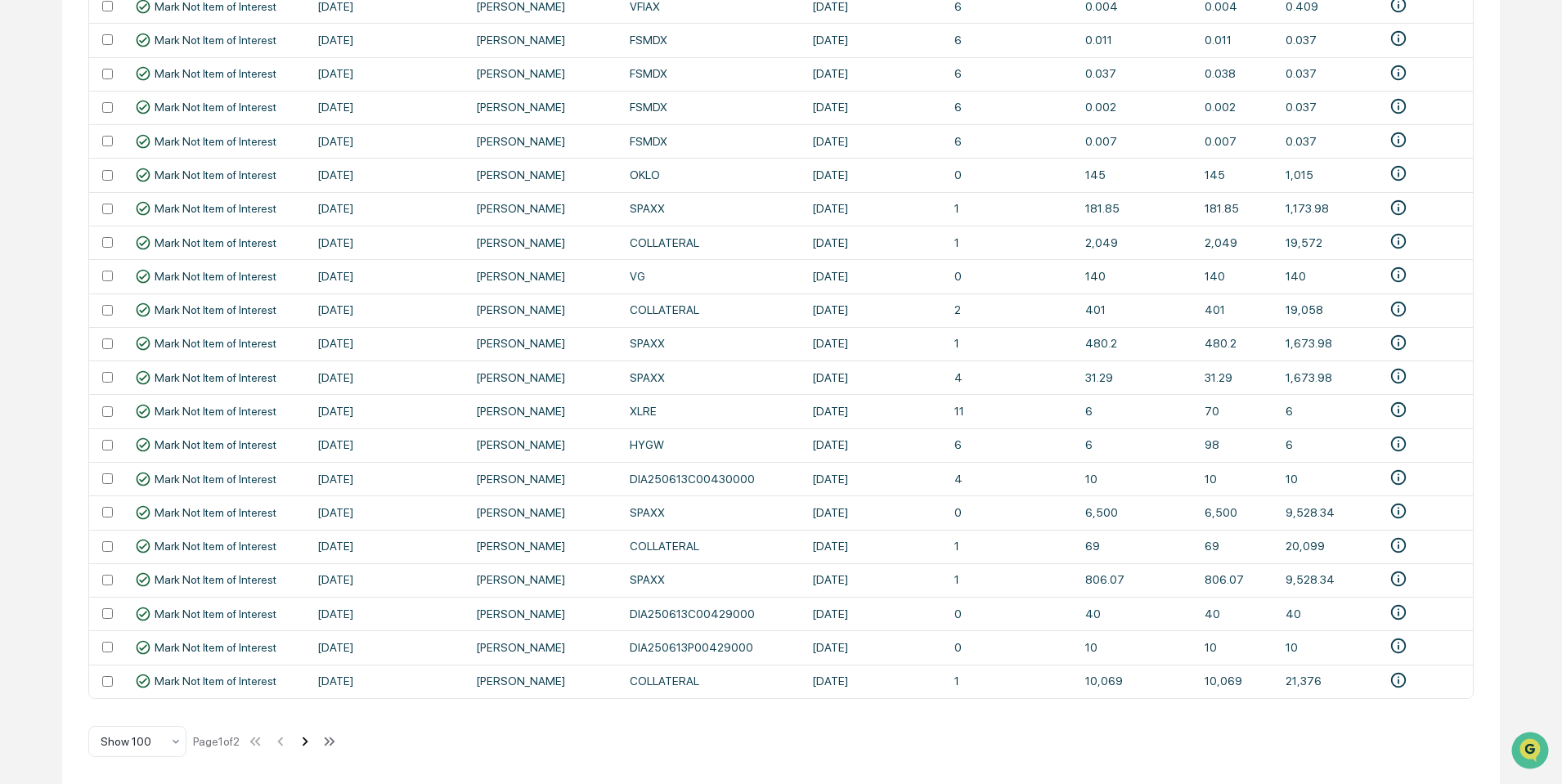
click at [310, 741] on icon at bounding box center [305, 741] width 18 height 18
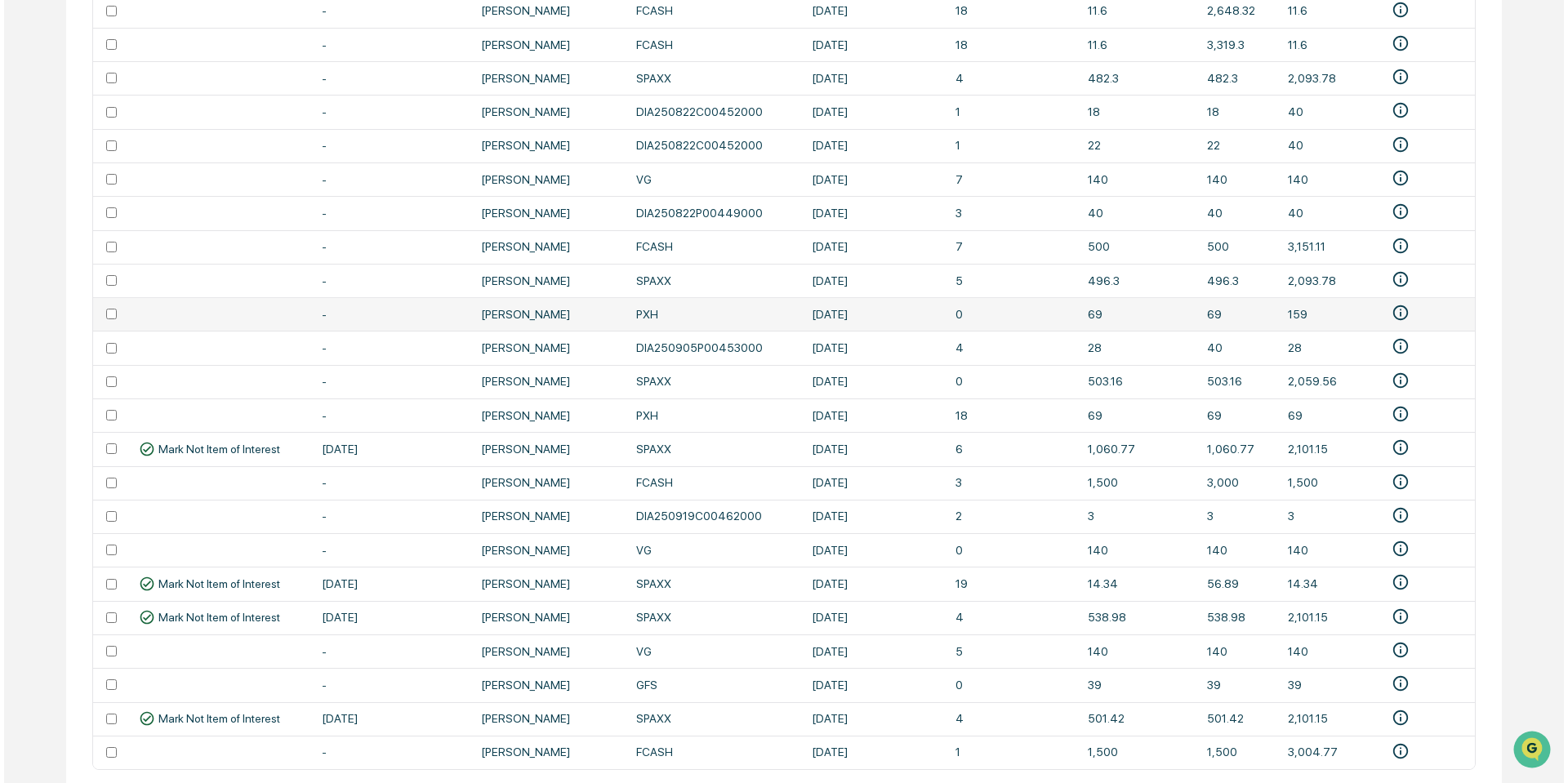
scroll to position [3000, 0]
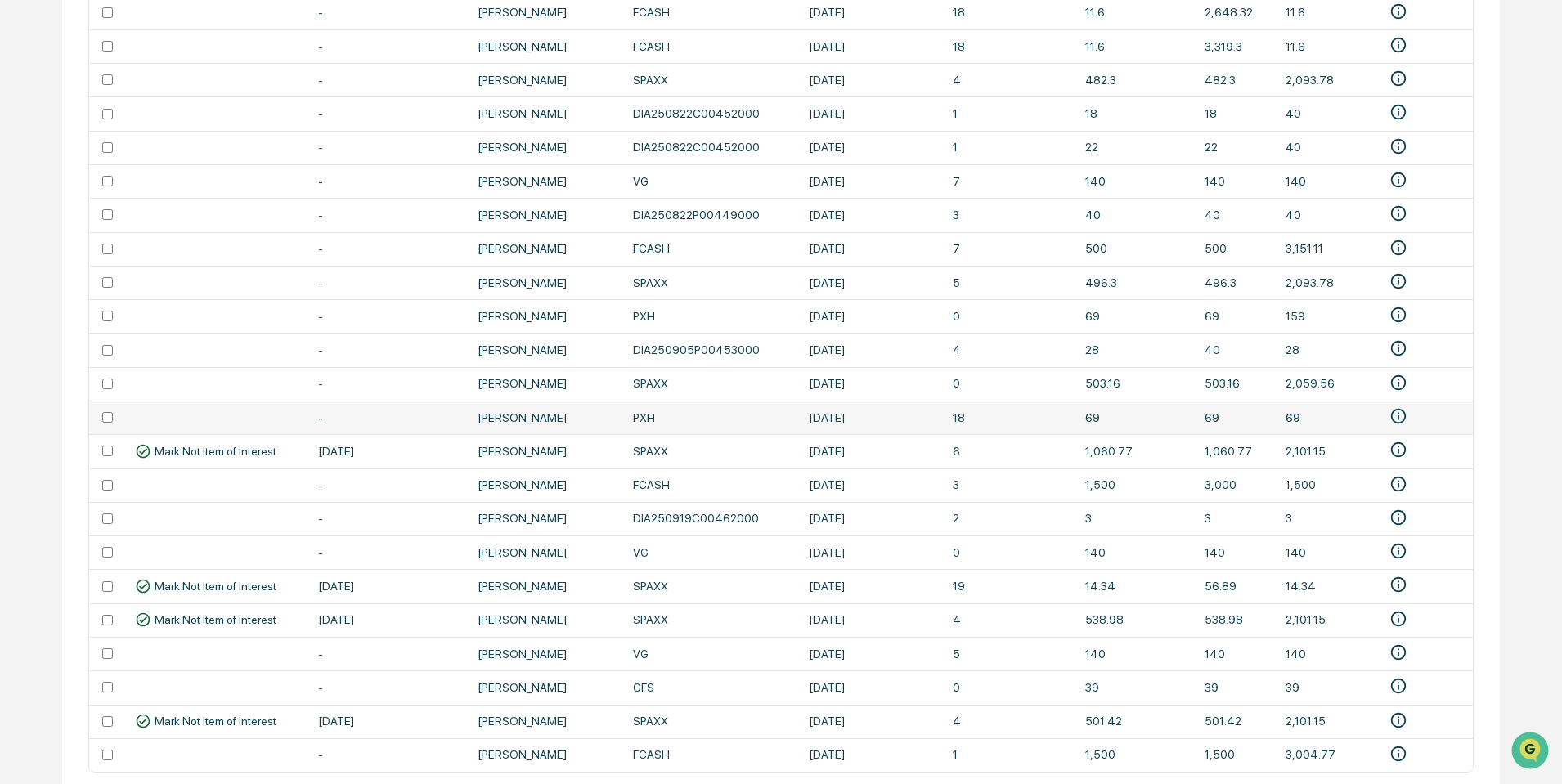
click at [648, 413] on td "PXH" at bounding box center [711, 418] width 176 height 34
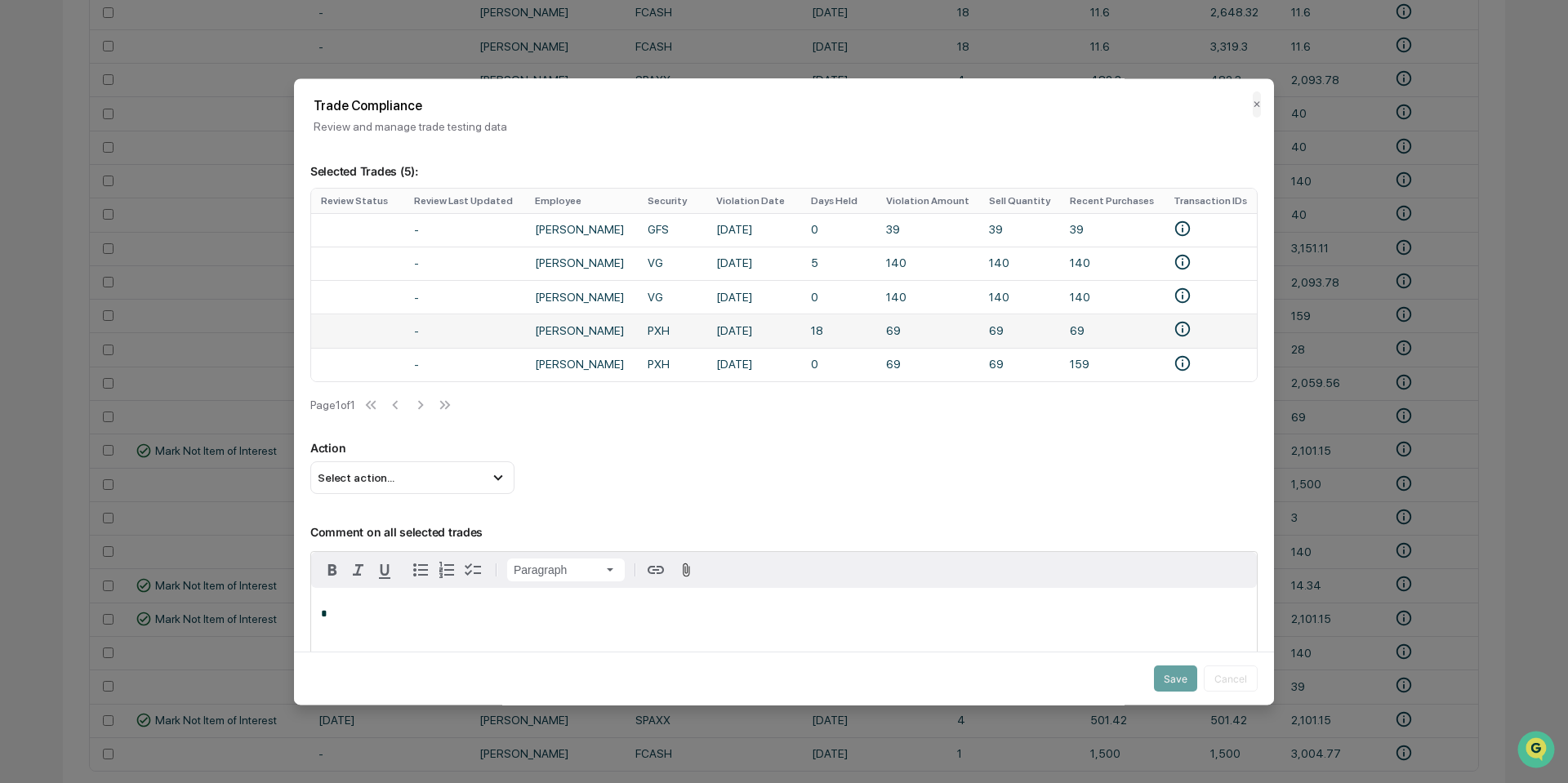
click at [912, 335] on td "69" at bounding box center [927, 331] width 103 height 34
click at [1187, 321] on icon "• Fidelity Investments (Investment)-2575052987" at bounding box center [1182, 330] width 18 height 18
click at [1183, 325] on icon "• Fidelity Investments (Investment)-2575052987" at bounding box center [1182, 330] width 18 height 18
click at [1125, 341] on div "• Fidelity Investments (Investment)-2575052987" at bounding box center [1049, 340] width 223 height 35
click at [1253, 104] on button "✕" at bounding box center [1257, 104] width 8 height 26
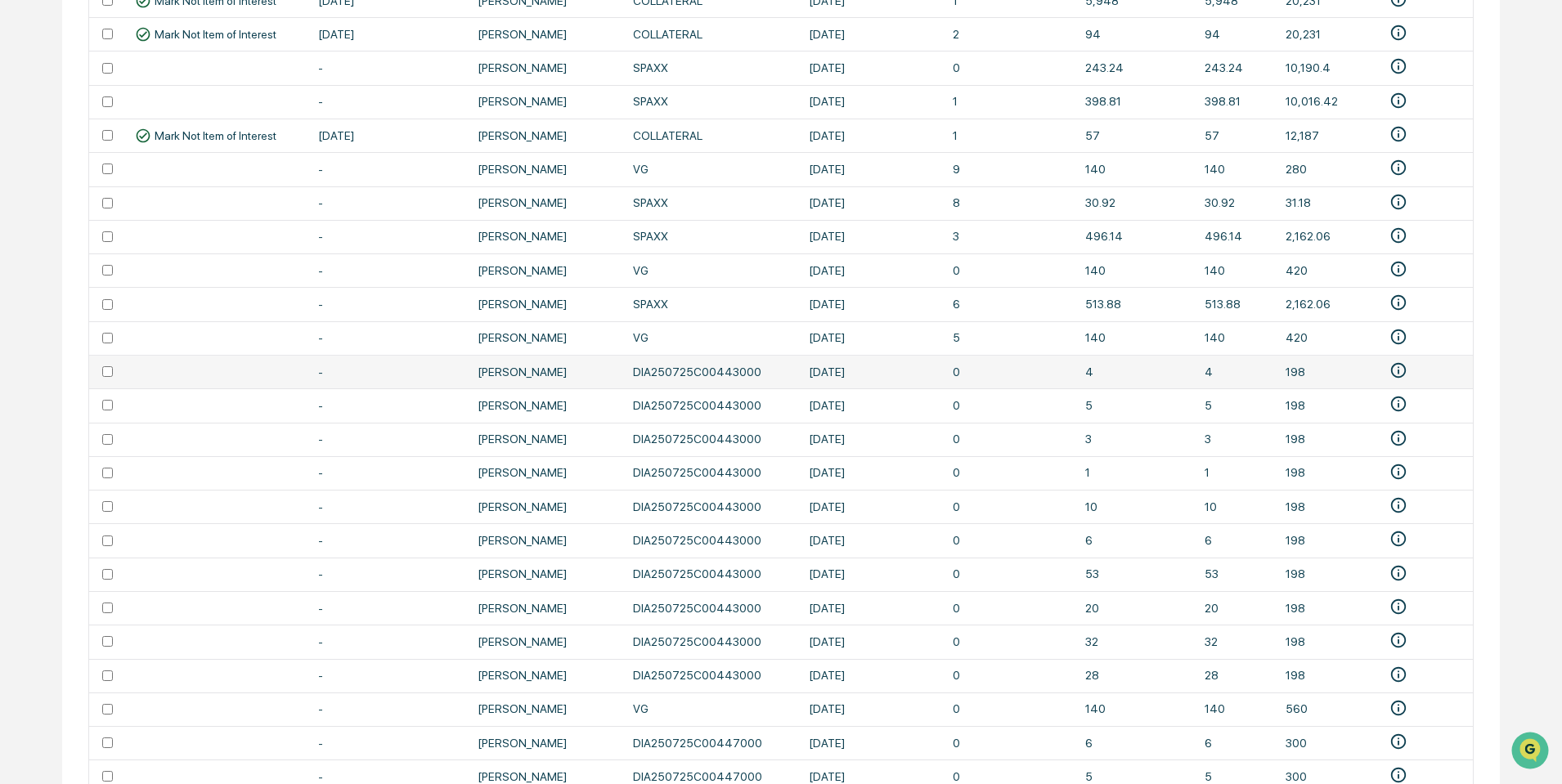
scroll to position [1125, 0]
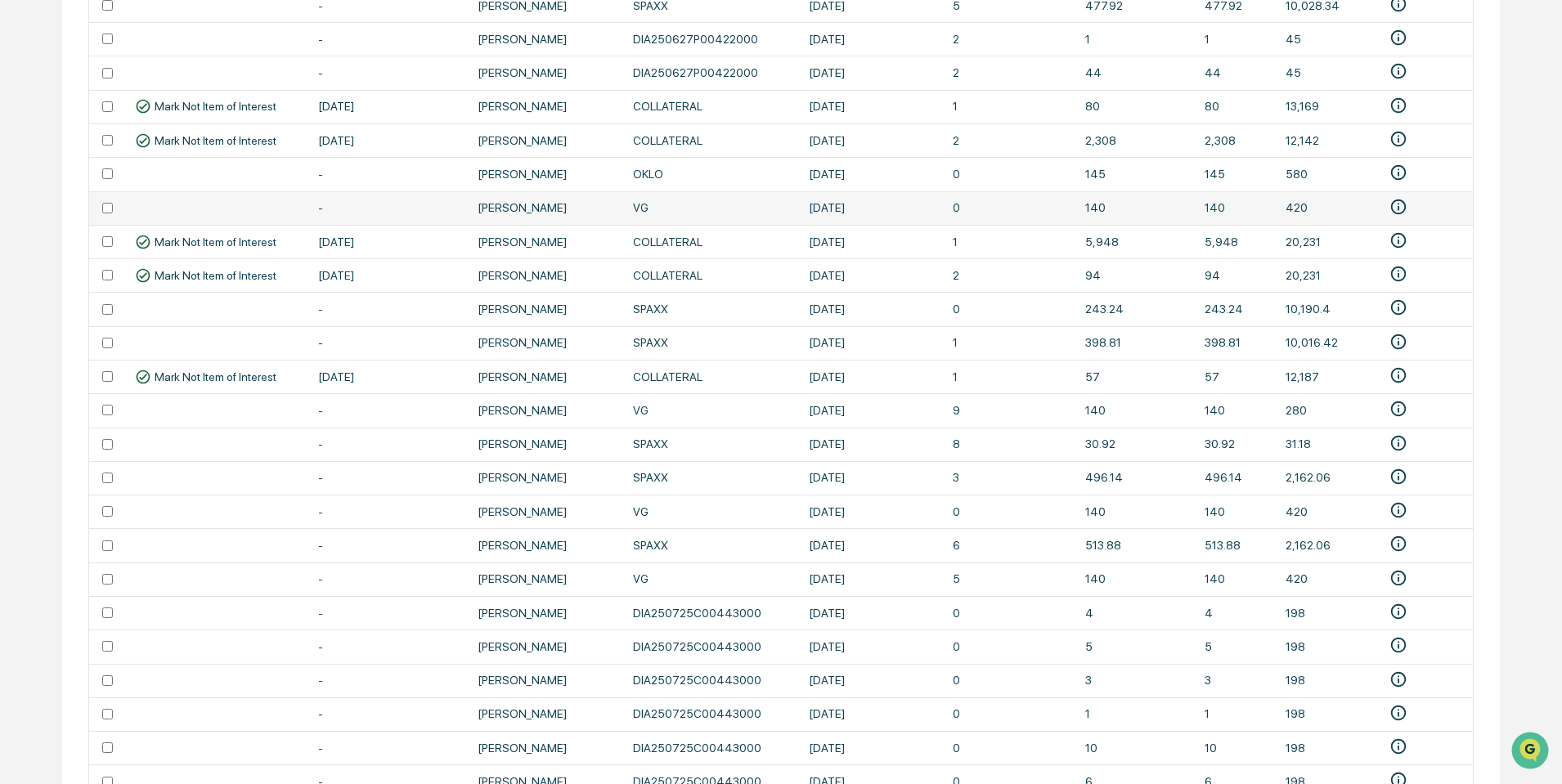
click at [105, 198] on td at bounding box center [107, 208] width 36 height 34
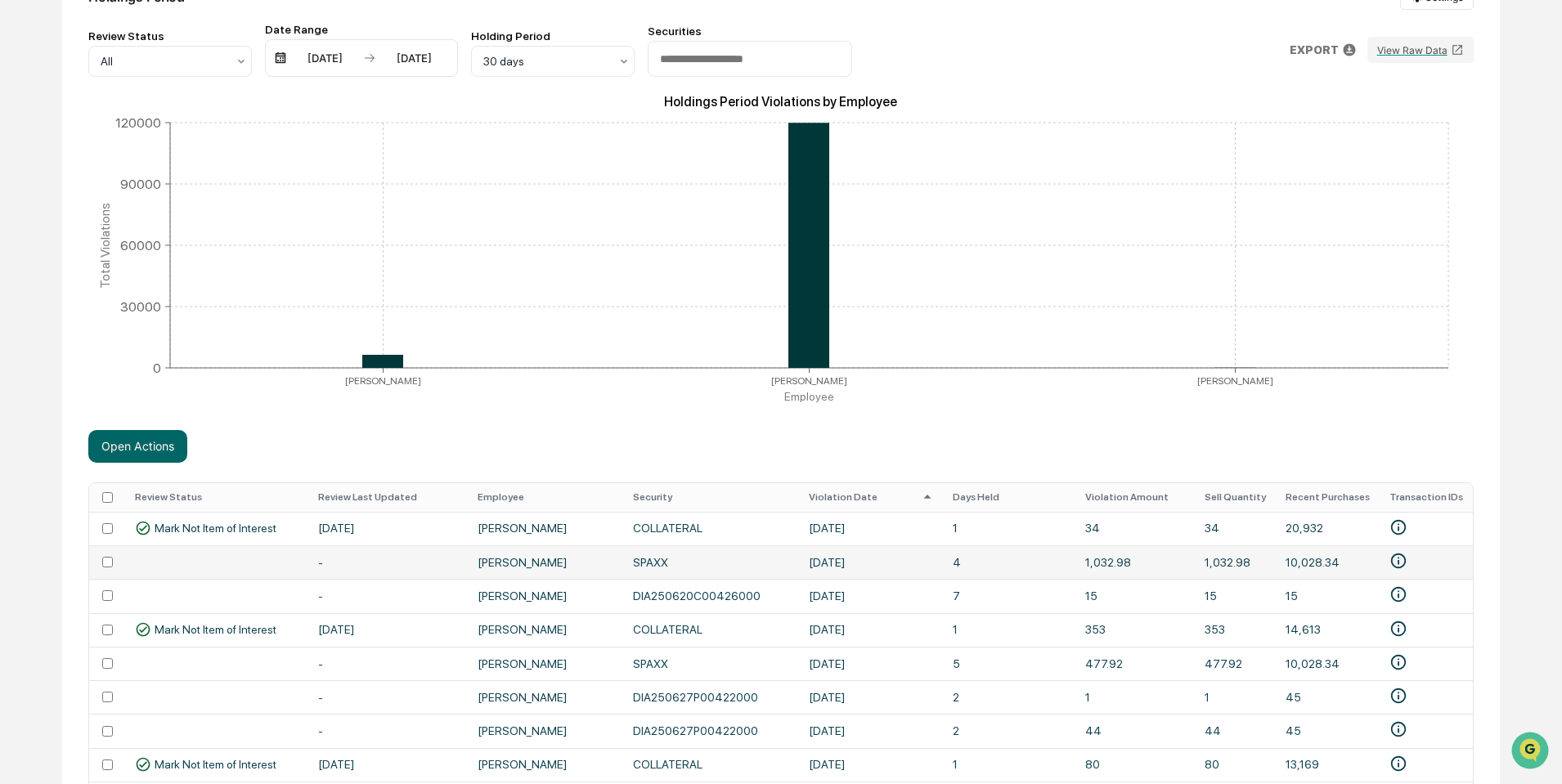
scroll to position [226, 0]
click at [840, 500] on th "Violation Date" at bounding box center [870, 498] width 144 height 29
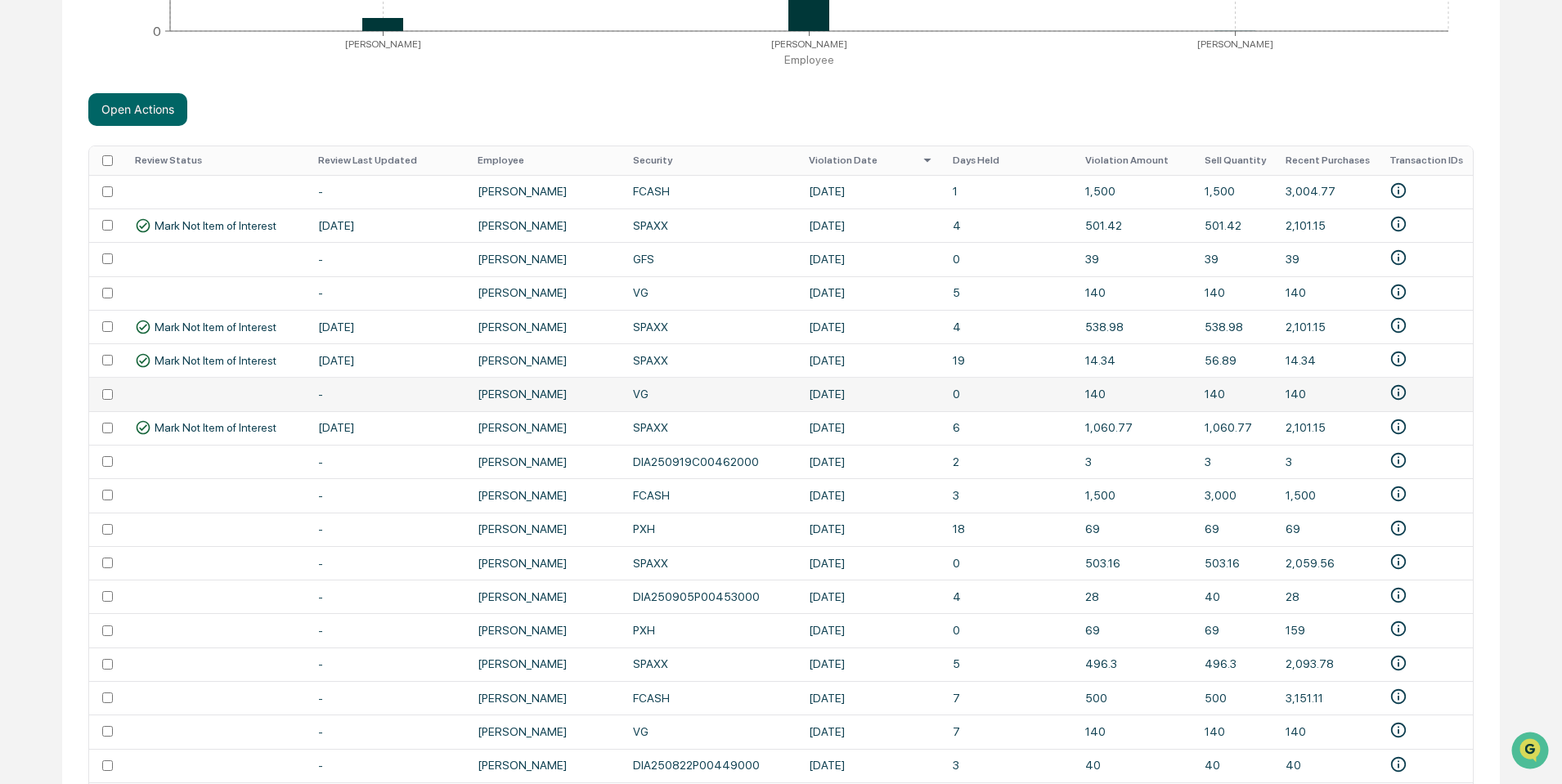
scroll to position [563, 0]
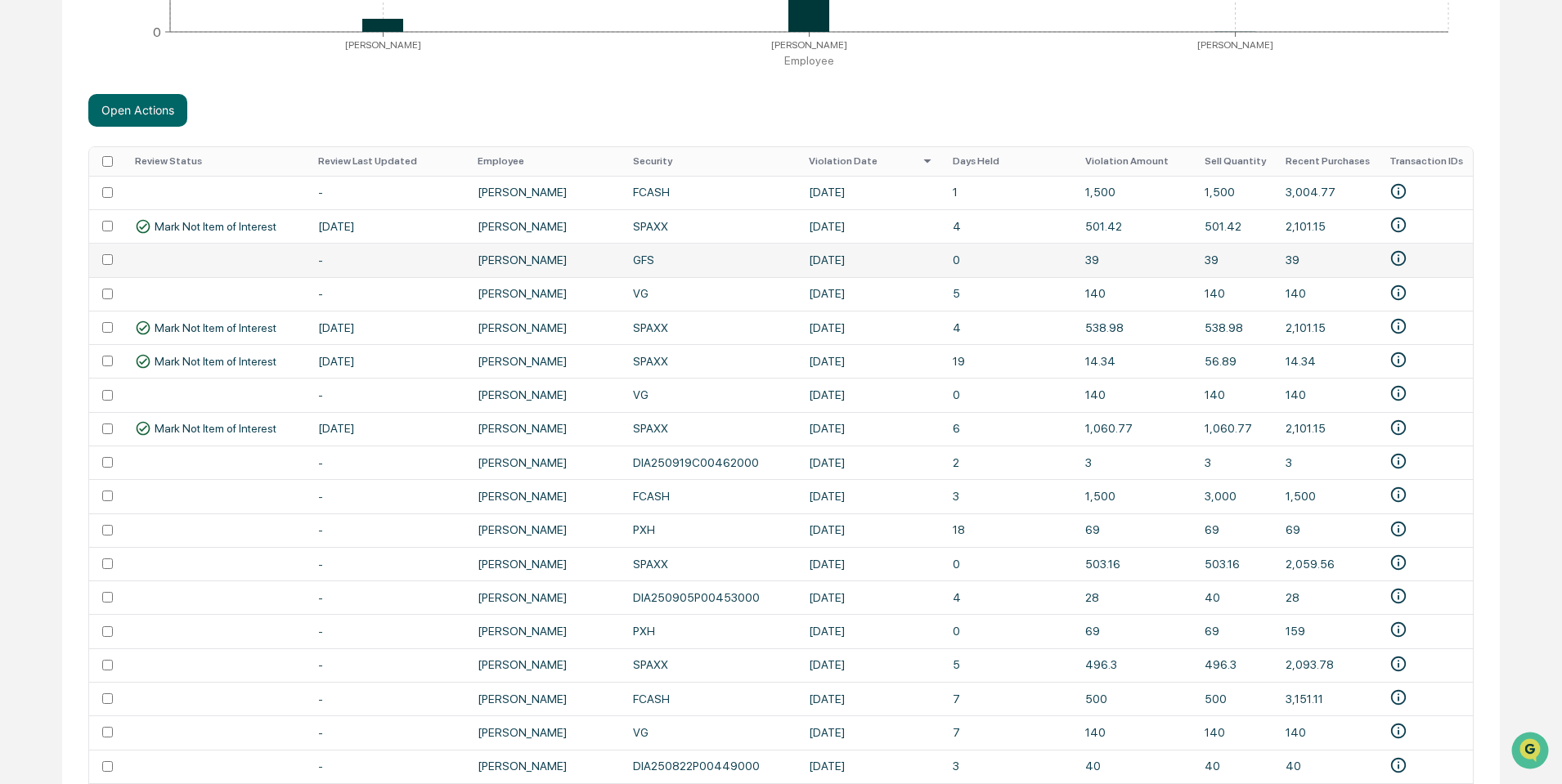
click at [103, 253] on td at bounding box center [107, 260] width 36 height 34
click at [133, 105] on button "Open Actions" at bounding box center [138, 110] width 99 height 33
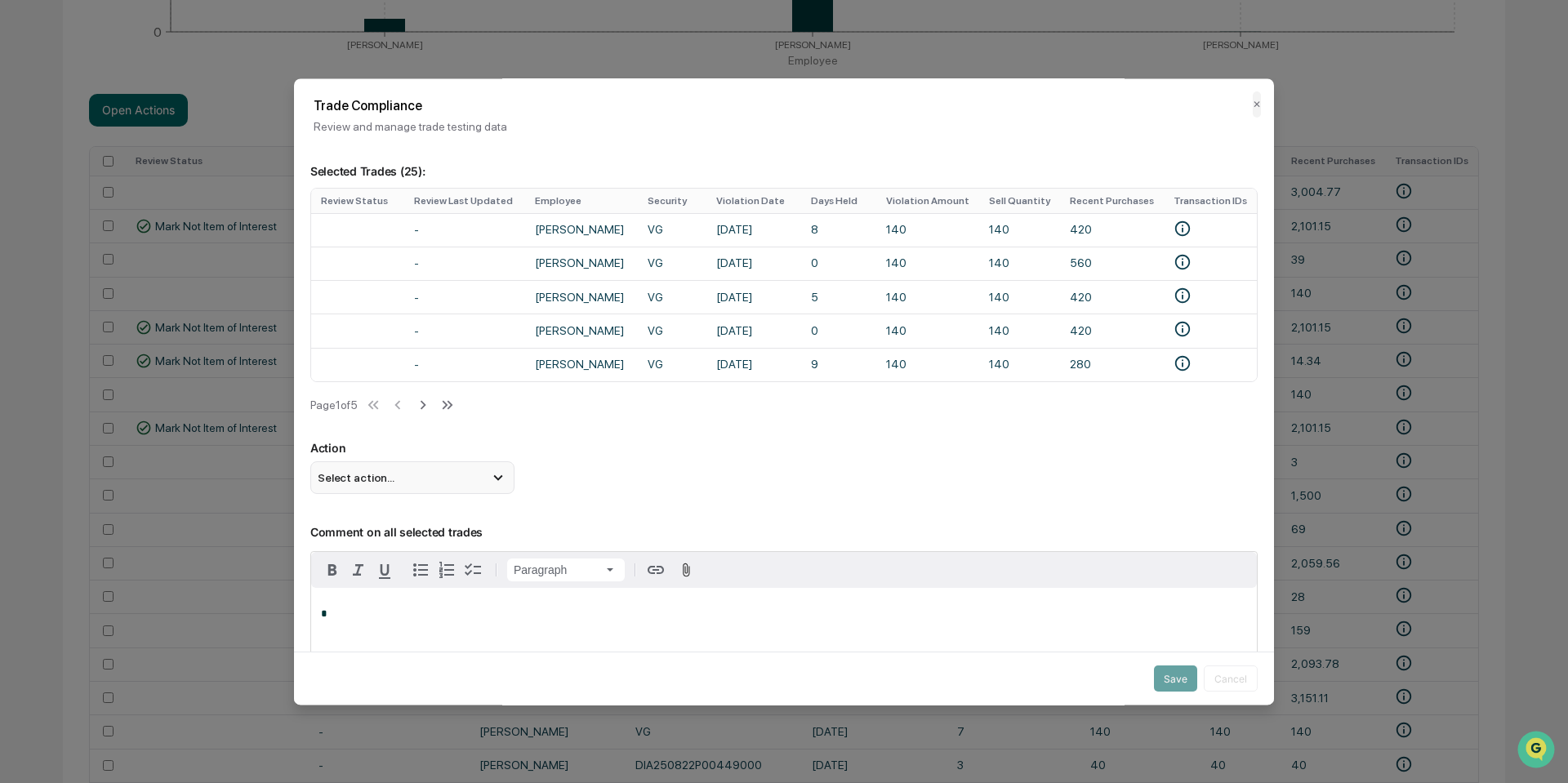
click at [497, 480] on icon at bounding box center [497, 478] width 9 height 6
click at [387, 552] on div "Mark Not Item of Interest" at bounding box center [412, 542] width 191 height 18
click at [415, 620] on p "*" at bounding box center [784, 615] width 926 height 12
click at [1172, 668] on button "Save" at bounding box center [1175, 678] width 43 height 26
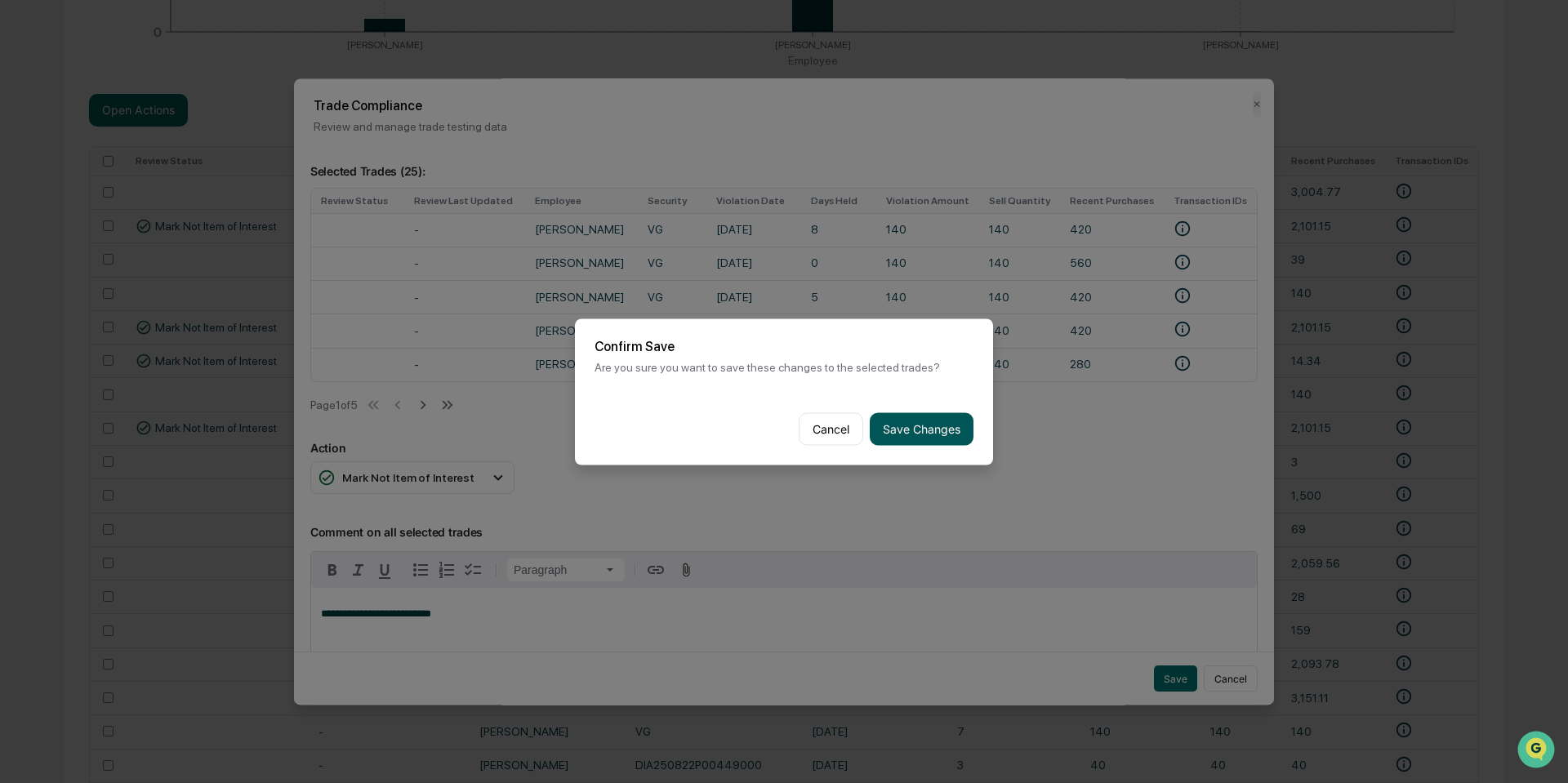
click at [932, 422] on button "Save Changes" at bounding box center [921, 428] width 104 height 33
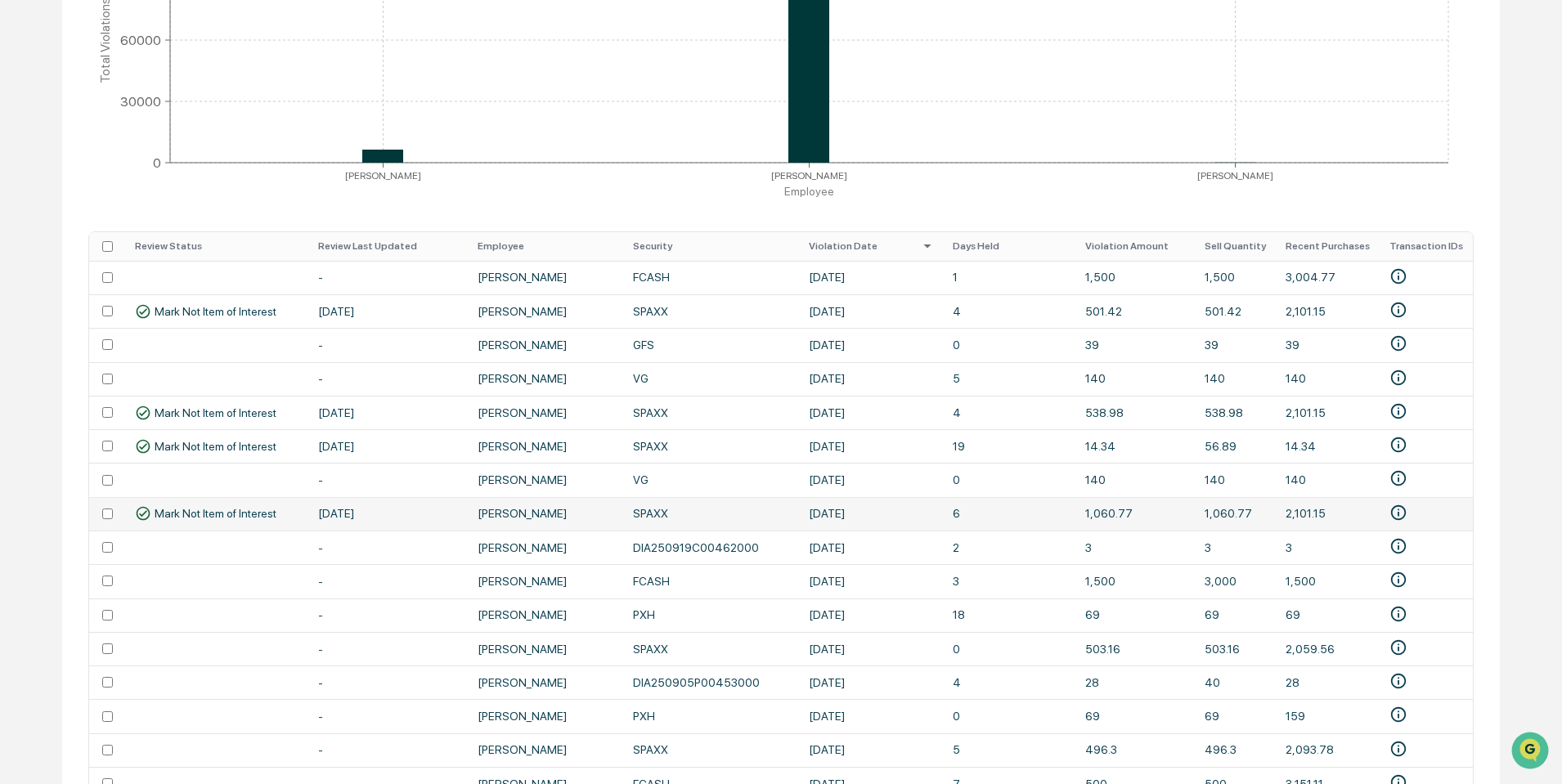
scroll to position [481, 0]
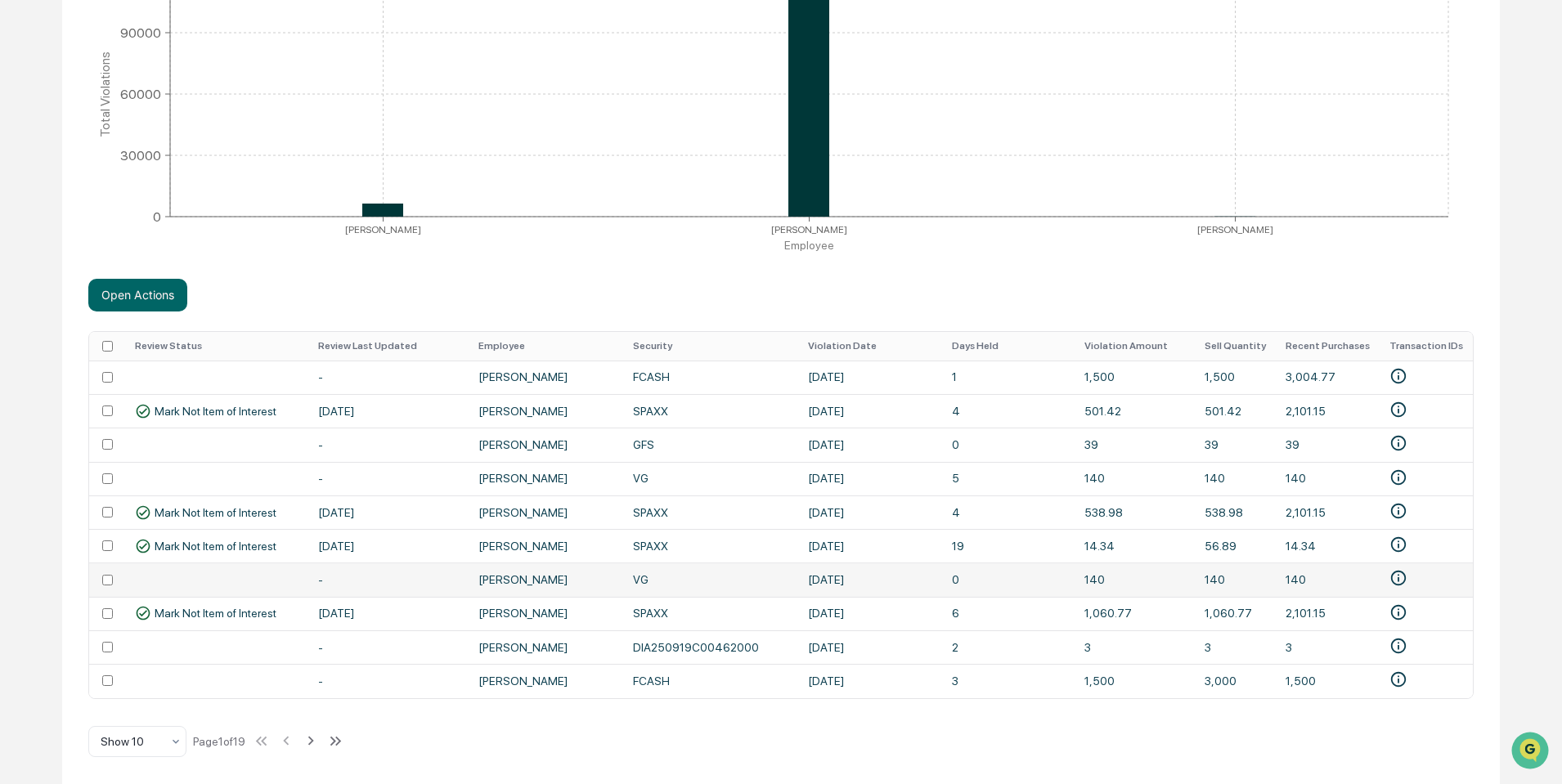
scroll to position [385, 0]
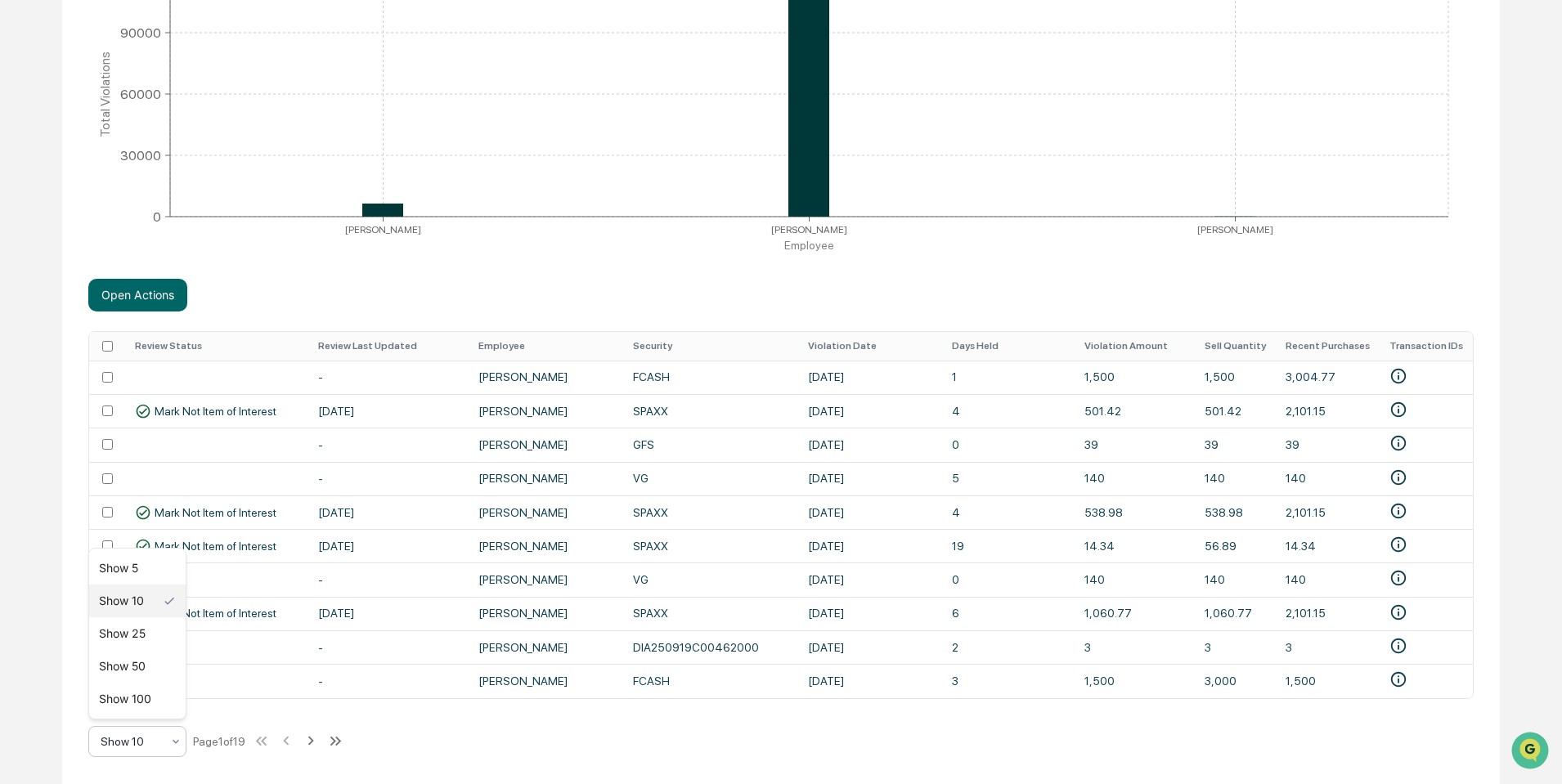
click at [169, 742] on div "Show 10" at bounding box center [130, 741] width 77 height 23
click at [143, 702] on div "Show 100" at bounding box center [138, 699] width 96 height 33
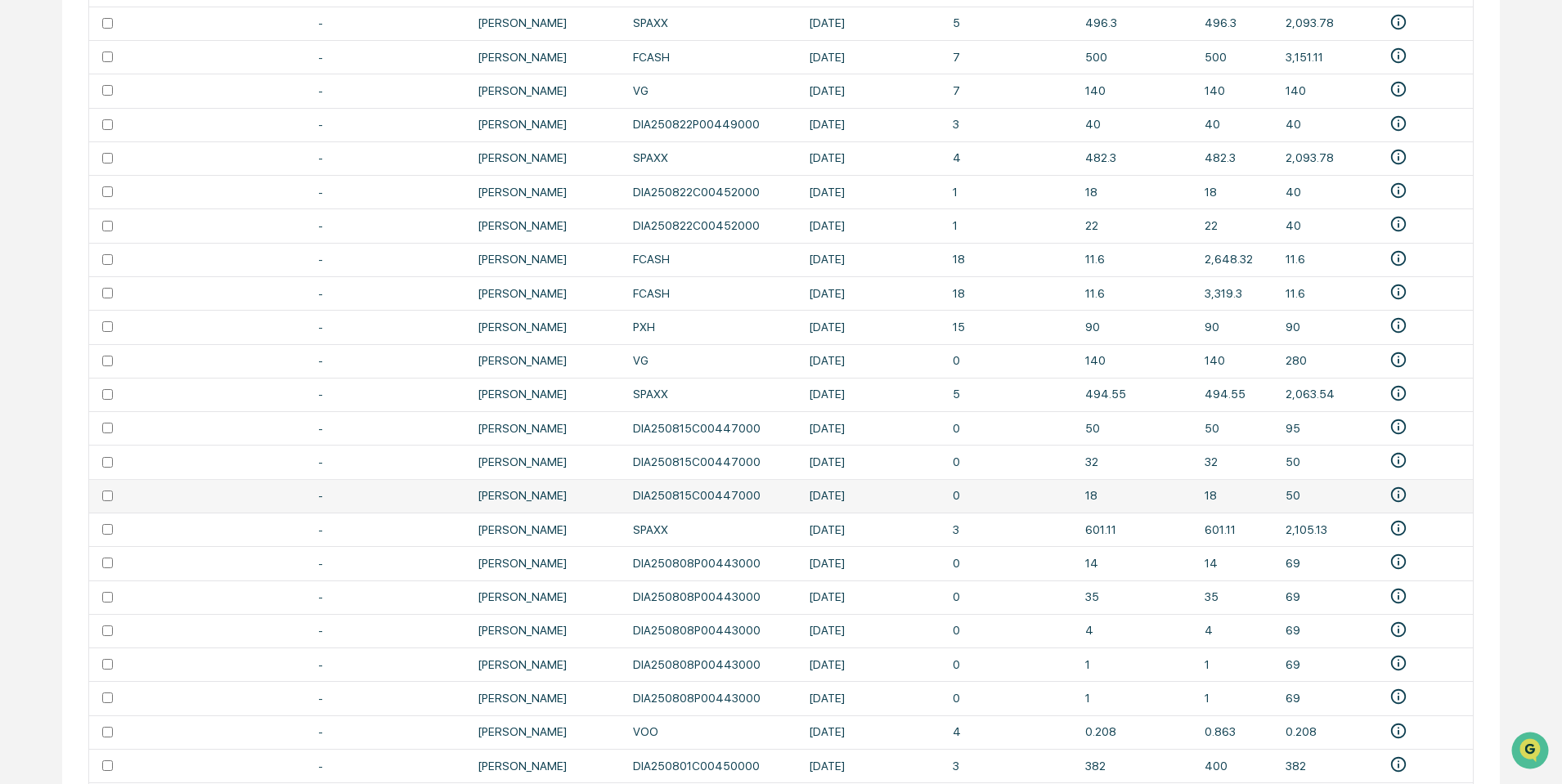
scroll to position [1206, 0]
